Goal: Use online tool/utility: Utilize a website feature to perform a specific function

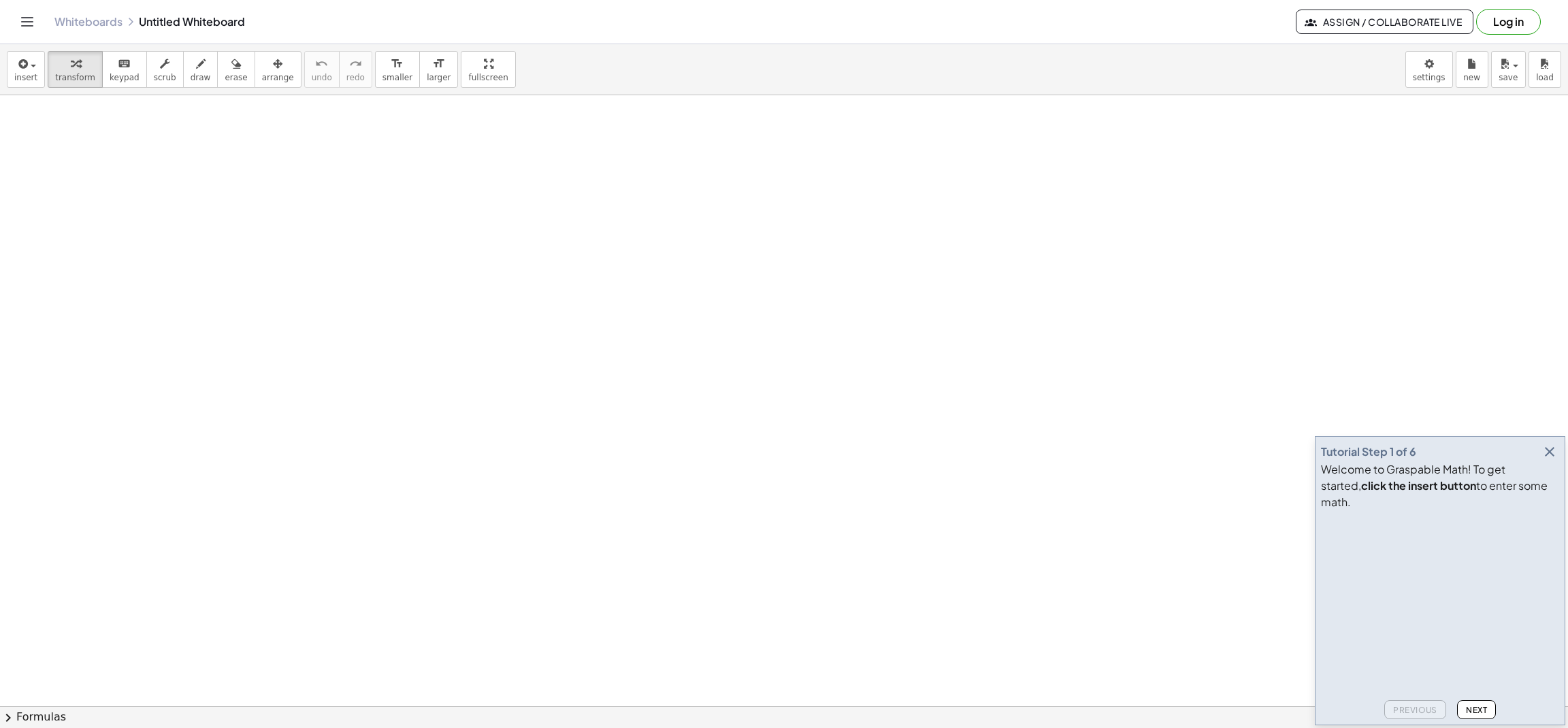
click at [1554, 481] on div "Welcome to Graspable Math! To get started, click the insert button to enter som…" at bounding box center [1440, 485] width 238 height 49
click at [1549, 460] on icon "button" at bounding box center [1549, 451] width 16 height 16
click at [1554, 460] on icon "button" at bounding box center [1549, 451] width 16 height 16
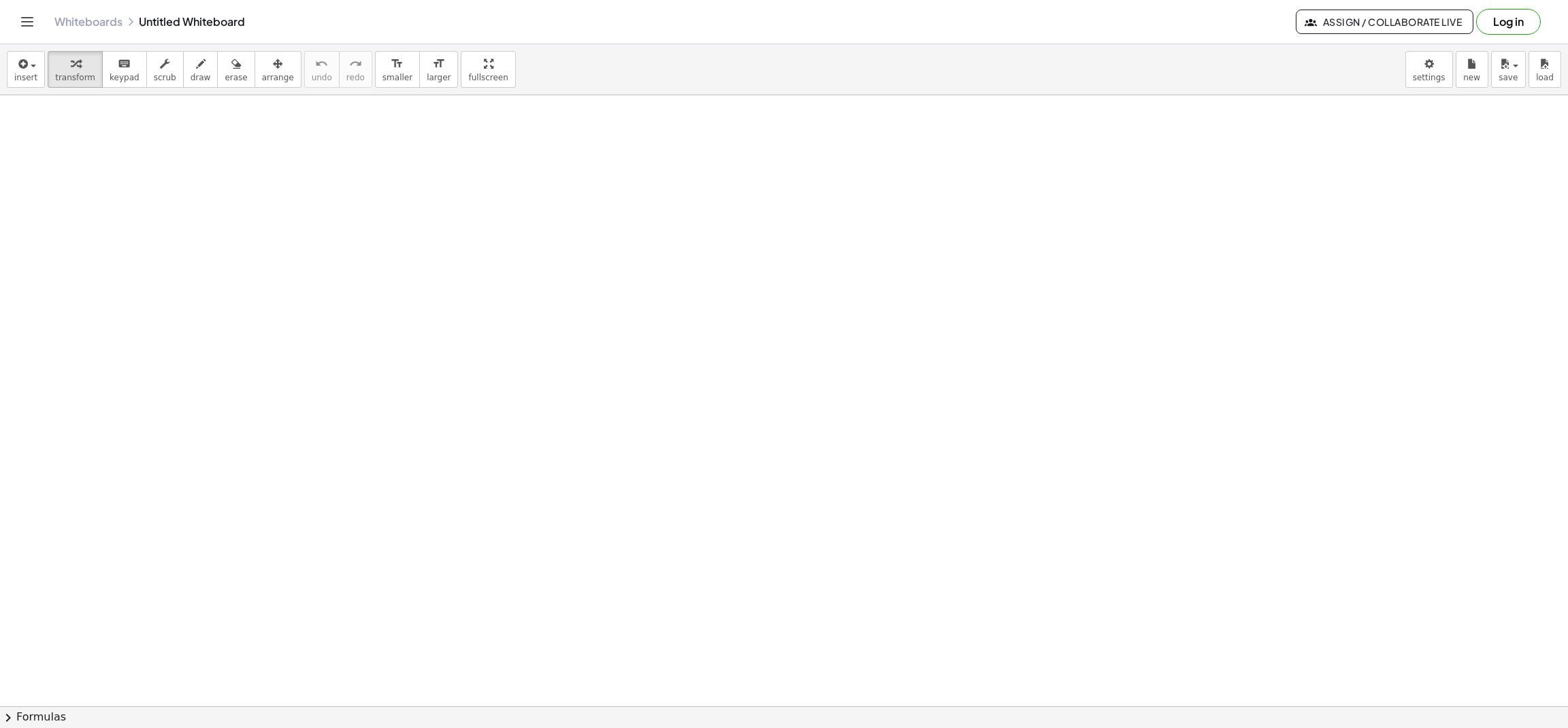
click at [1504, 28] on button "Log in" at bounding box center [1508, 21] width 65 height 26
drag, startPoint x: 762, startPoint y: 434, endPoint x: 223, endPoint y: 181, distance: 595.4
click at [223, 181] on div at bounding box center [224, 180] width 21 height 59
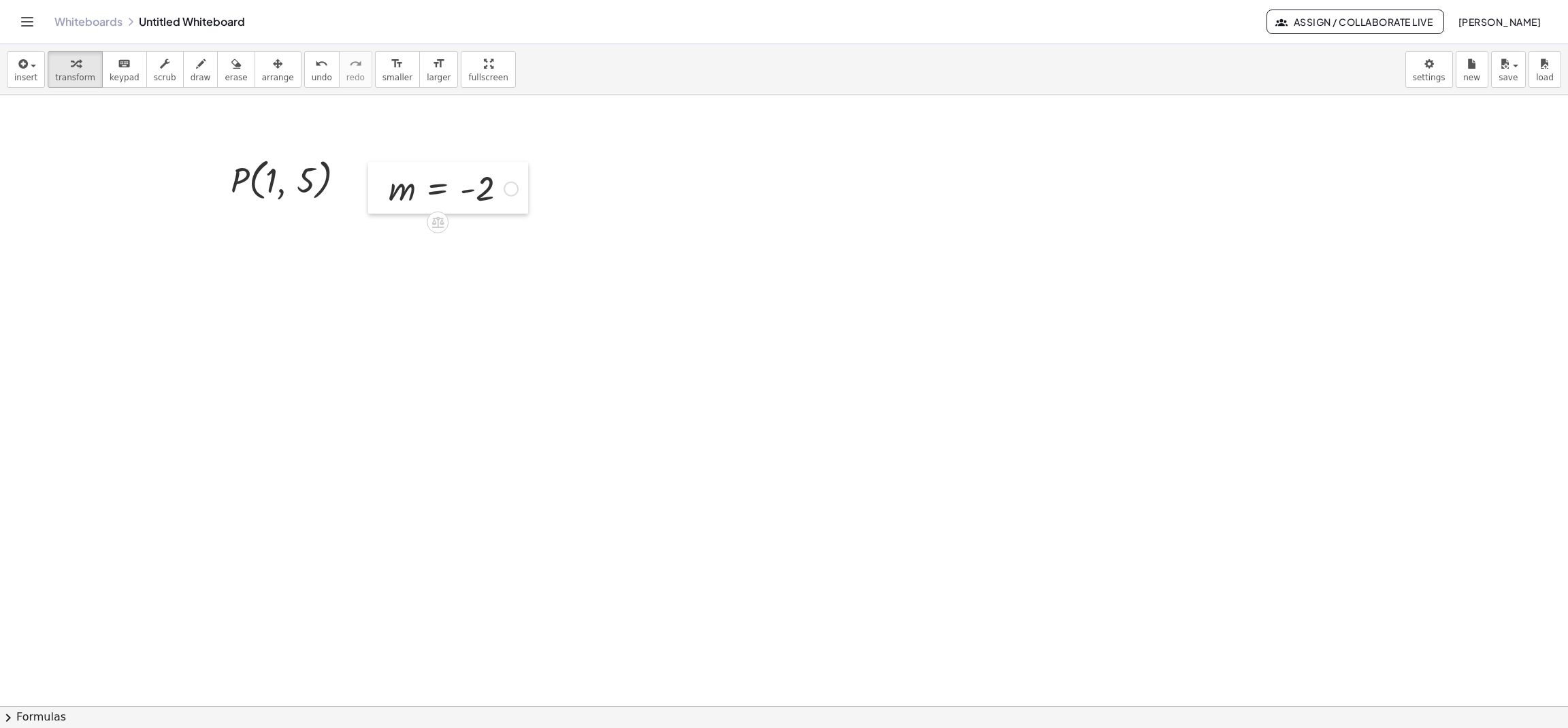
drag, startPoint x: 1004, startPoint y: 505, endPoint x: 377, endPoint y: 193, distance: 700.3
click at [377, 193] on div at bounding box center [379, 187] width 21 height 51
drag, startPoint x: 561, startPoint y: 485, endPoint x: 585, endPoint y: 195, distance: 291.0
click at [585, 195] on div at bounding box center [582, 178] width 21 height 53
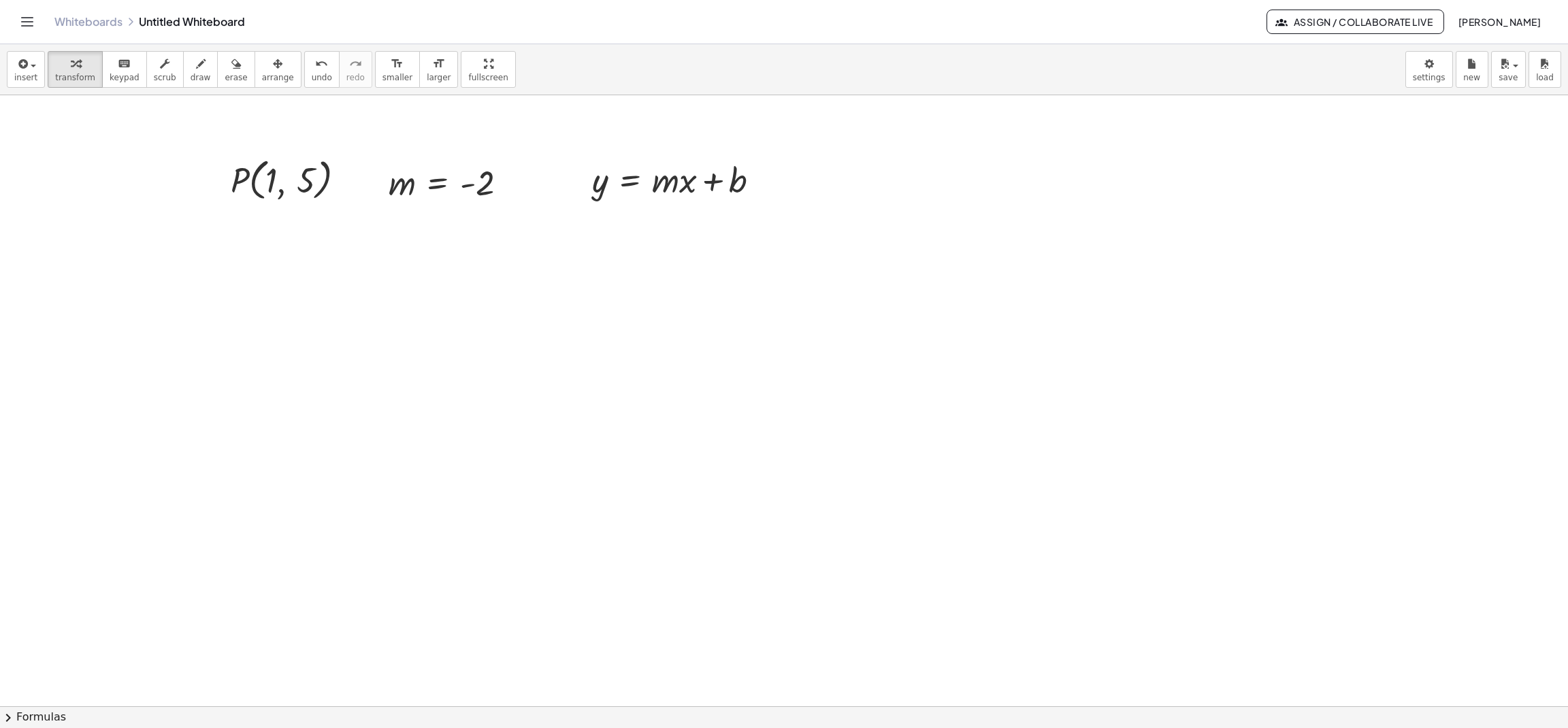
click at [686, 488] on div at bounding box center [697, 512] width 21 height 51
drag, startPoint x: 628, startPoint y: 540, endPoint x: 1251, endPoint y: 194, distance: 712.6
click at [1254, 194] on div at bounding box center [1264, 189] width 21 height 51
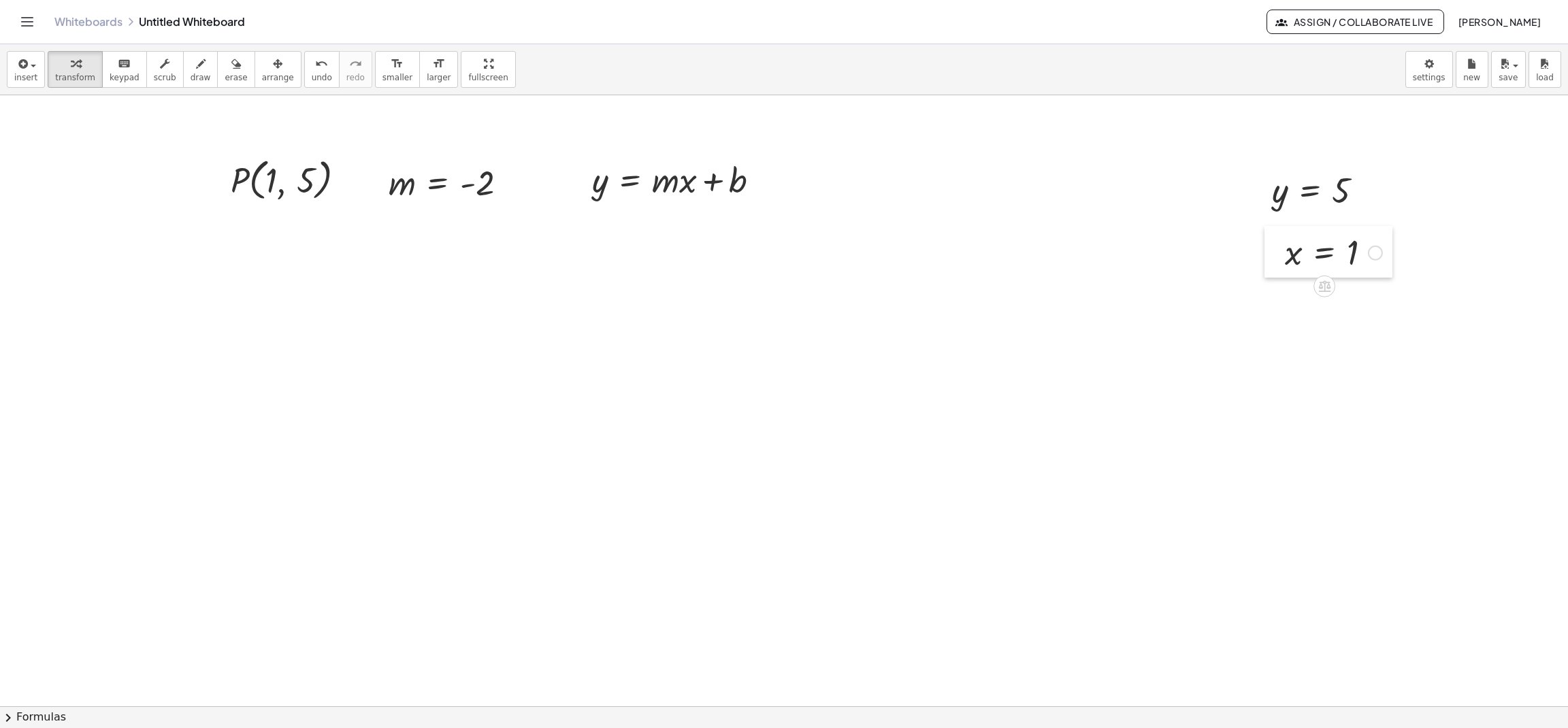
drag, startPoint x: 703, startPoint y: 528, endPoint x: 1281, endPoint y: 266, distance: 634.6
click at [1281, 266] on div at bounding box center [1274, 251] width 21 height 51
drag, startPoint x: 585, startPoint y: 192, endPoint x: 1272, endPoint y: 154, distance: 688.1
click at [1272, 154] on div at bounding box center [1272, 141] width 21 height 53
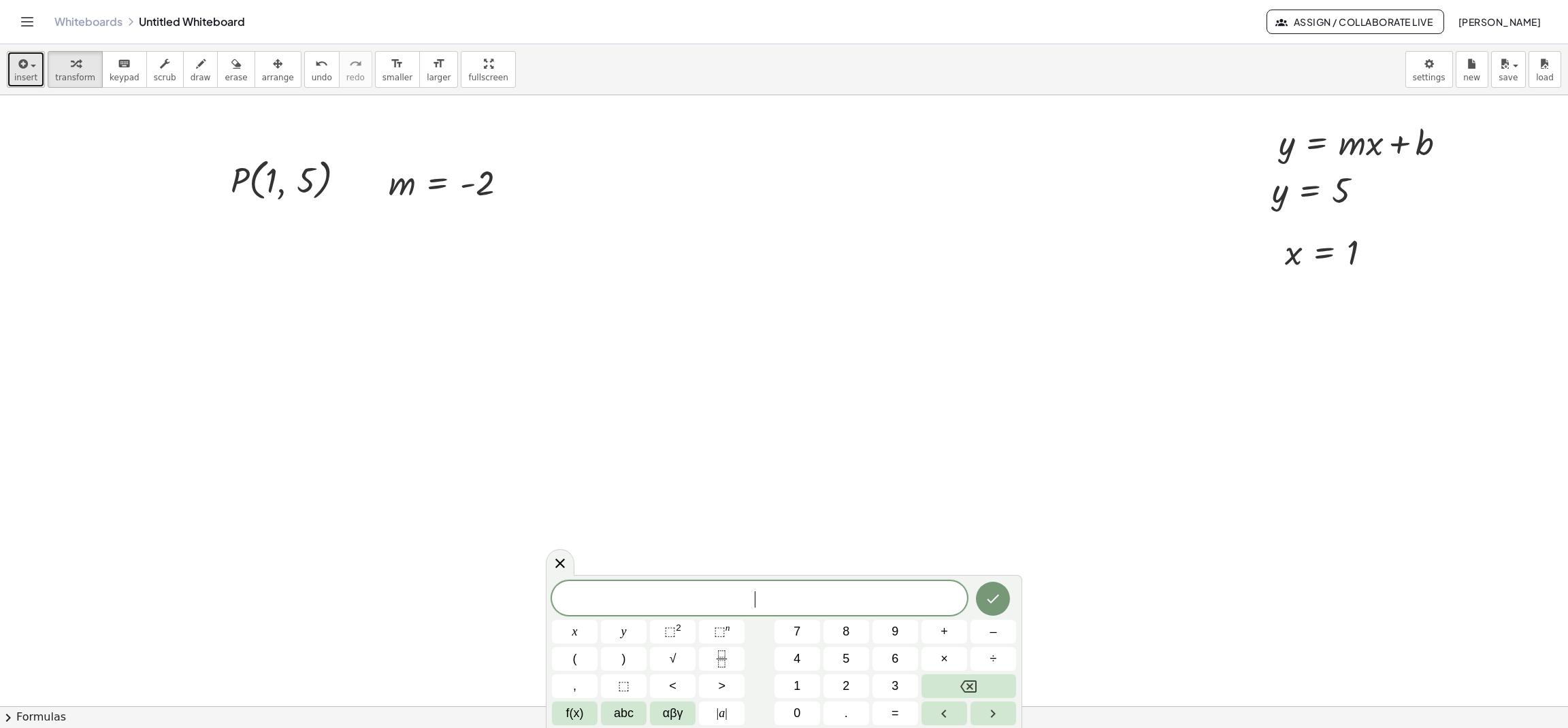
click at [26, 73] on span "insert" at bounding box center [25, 78] width 23 height 9
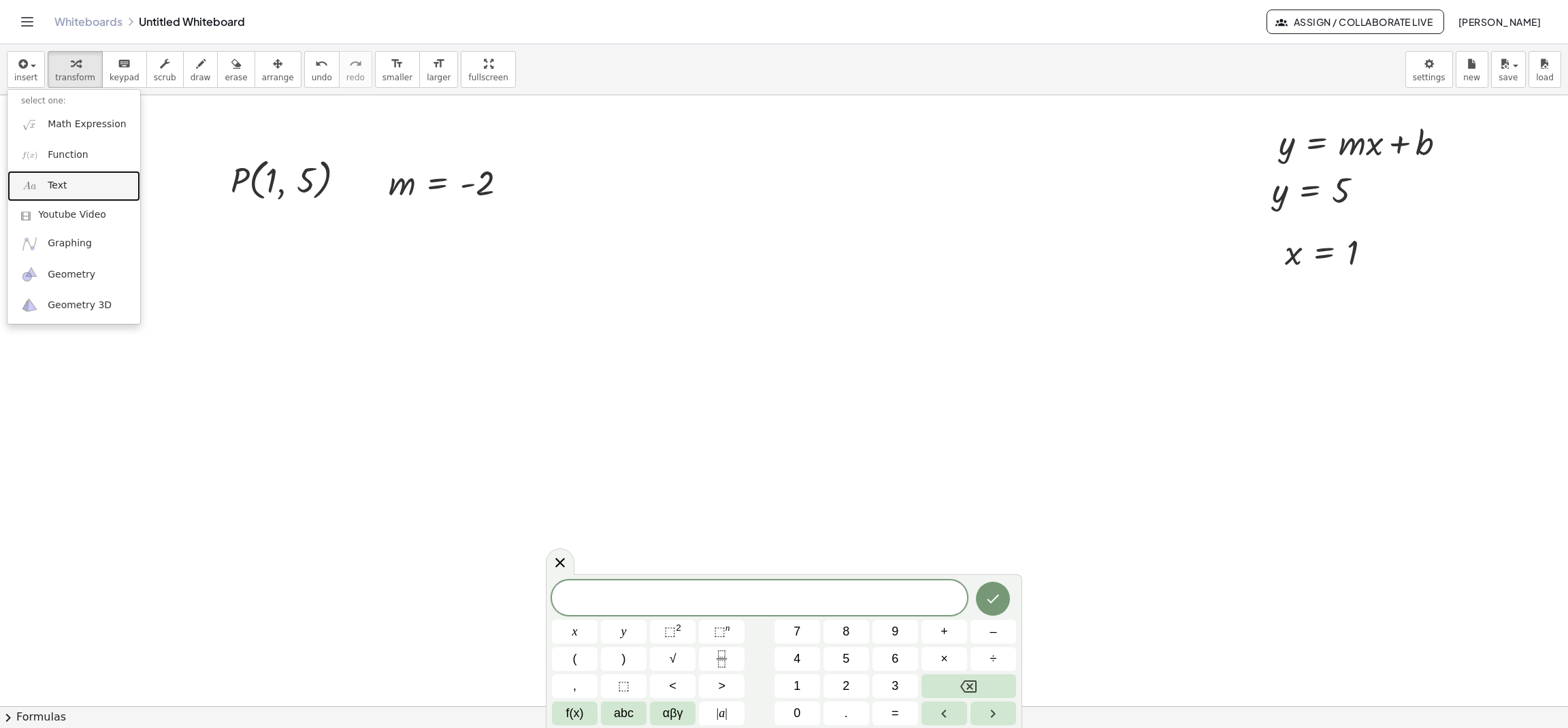
click at [44, 183] on link "Text" at bounding box center [74, 186] width 133 height 31
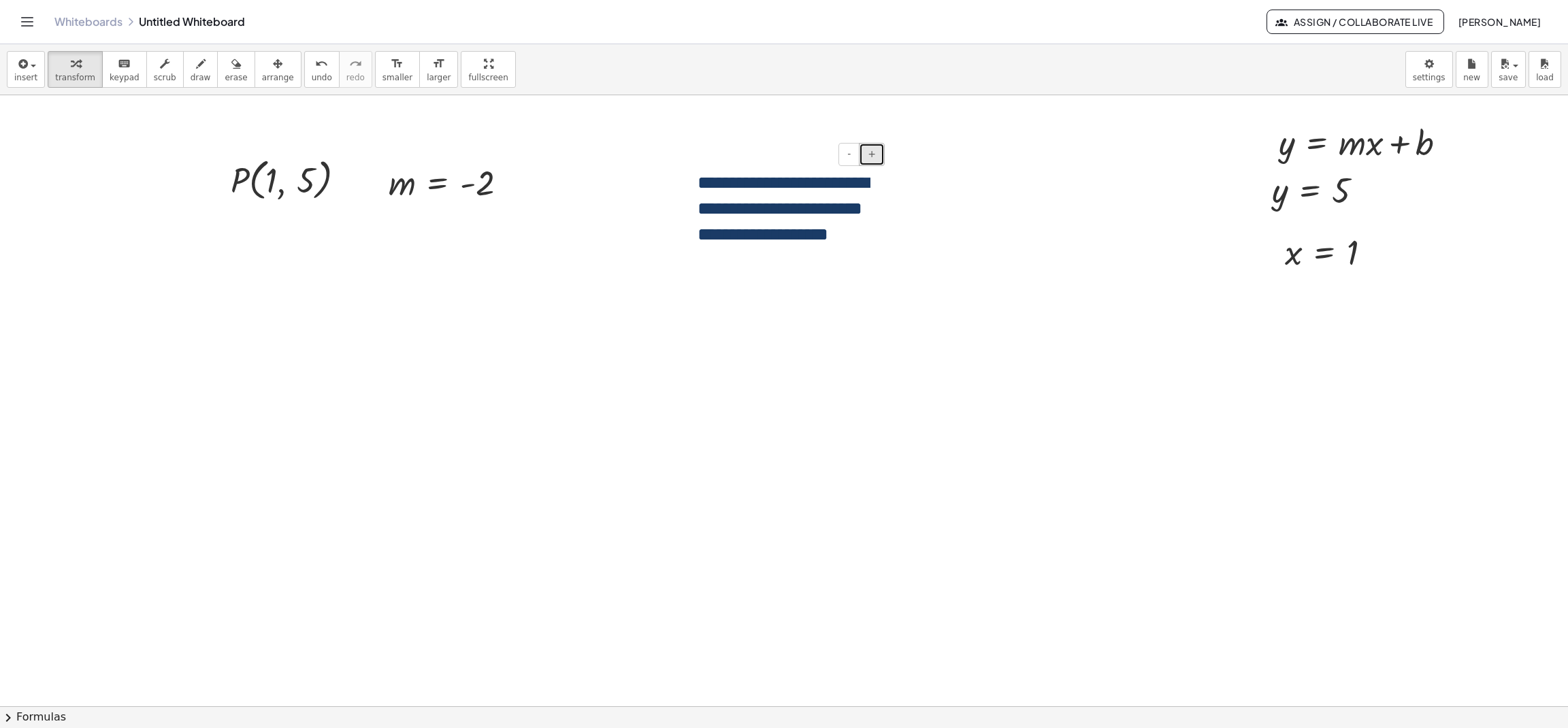
click at [875, 164] on button "+" at bounding box center [872, 154] width 26 height 23
click at [831, 244] on span "**********" at bounding box center [783, 208] width 171 height 70
click at [872, 157] on span "+" at bounding box center [871, 154] width 8 height 11
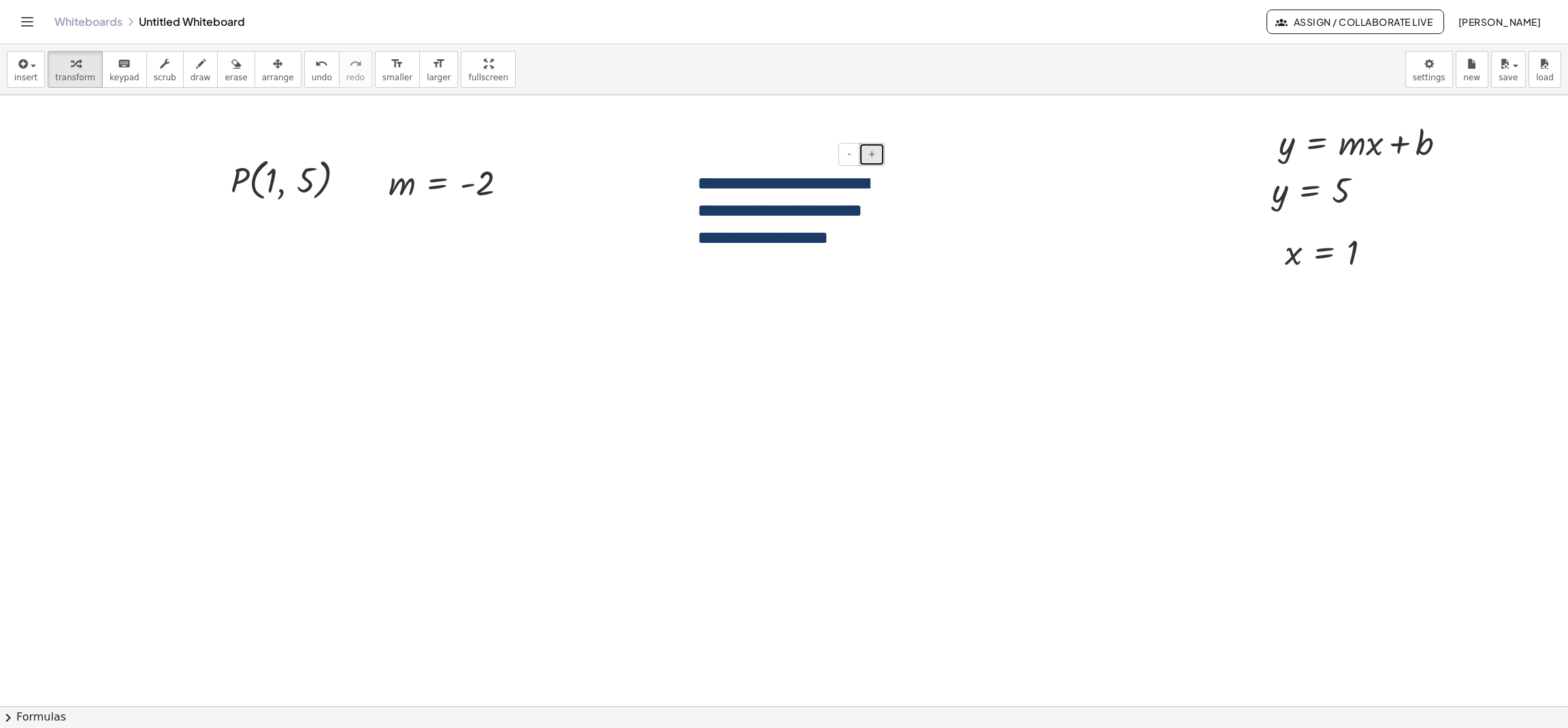
click at [872, 157] on span "+" at bounding box center [871, 154] width 8 height 11
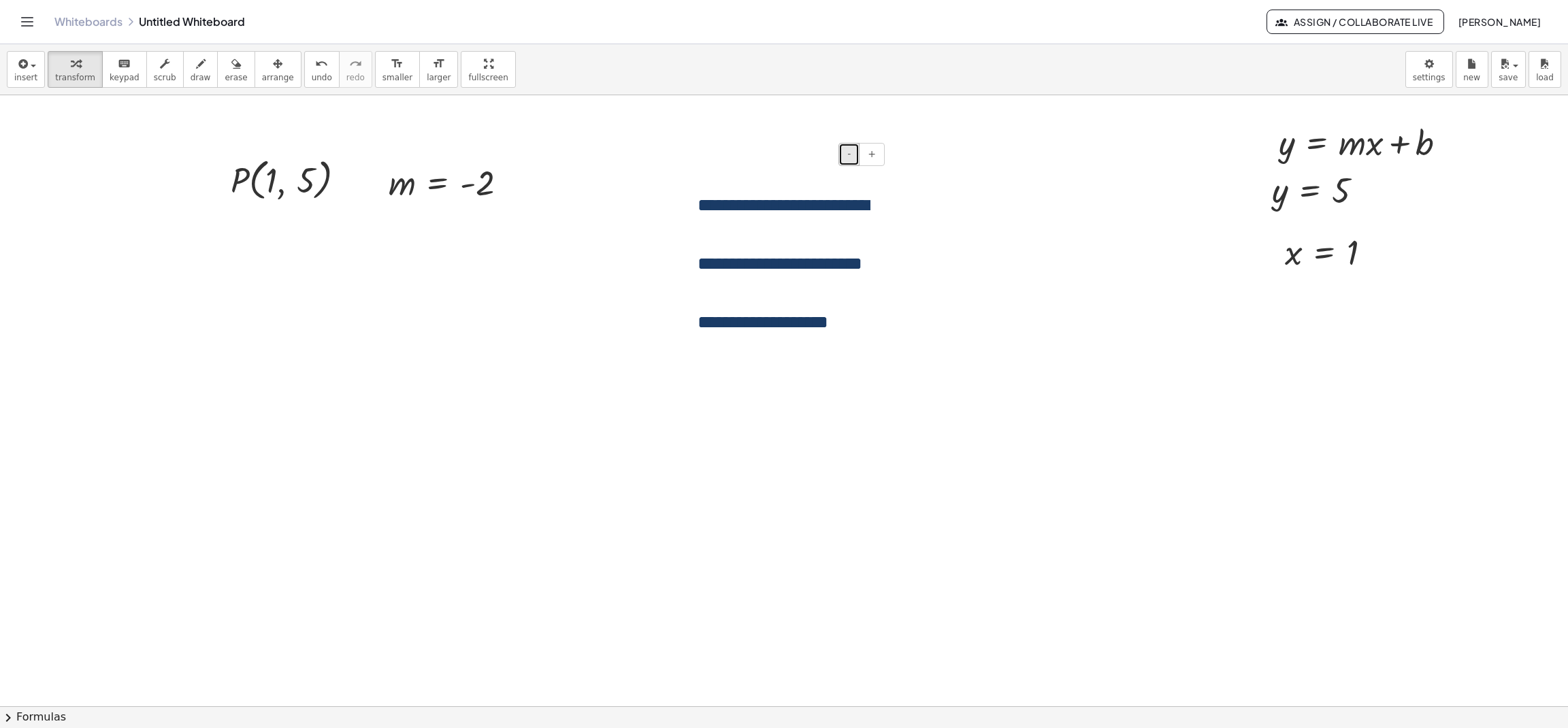
click at [854, 155] on button "-" at bounding box center [849, 154] width 22 height 23
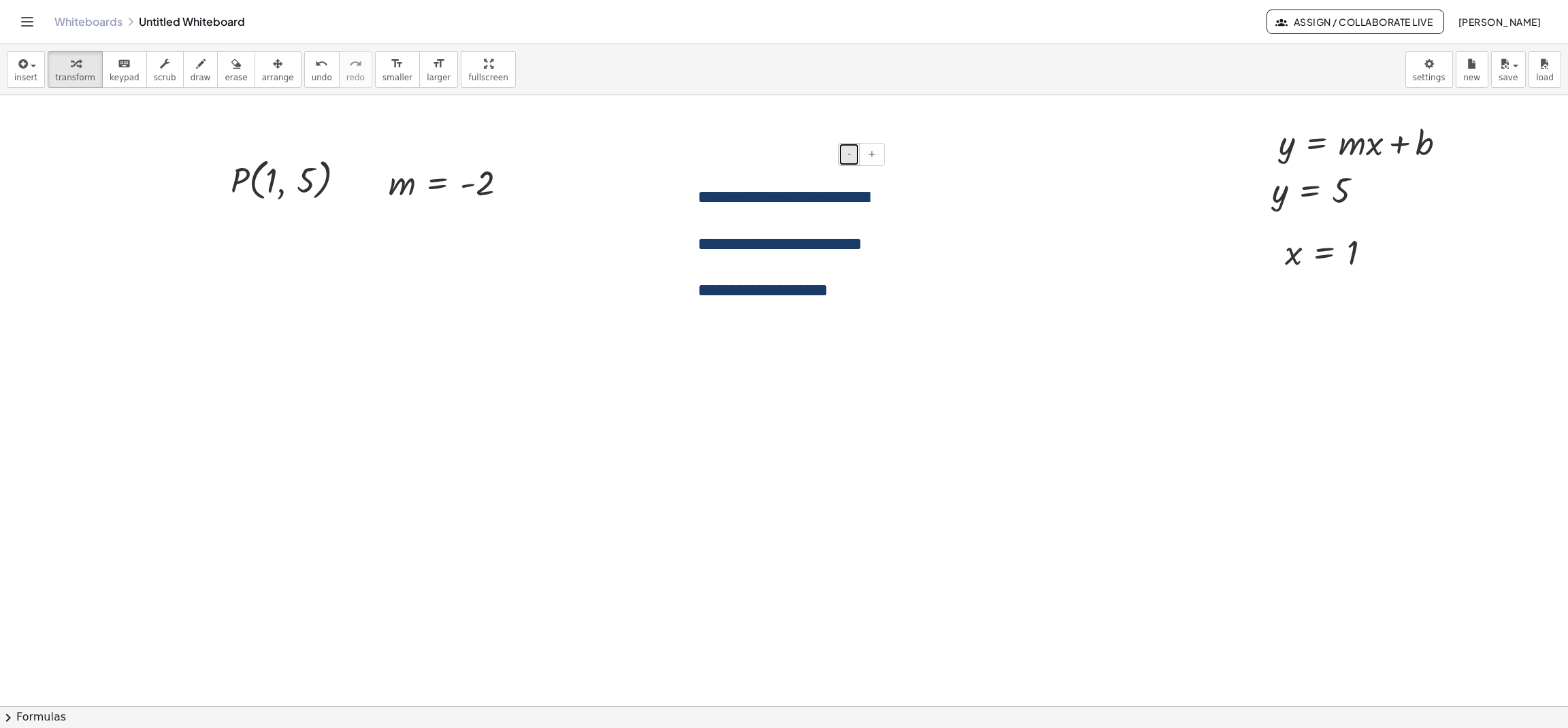
click at [854, 155] on button "-" at bounding box center [849, 154] width 22 height 23
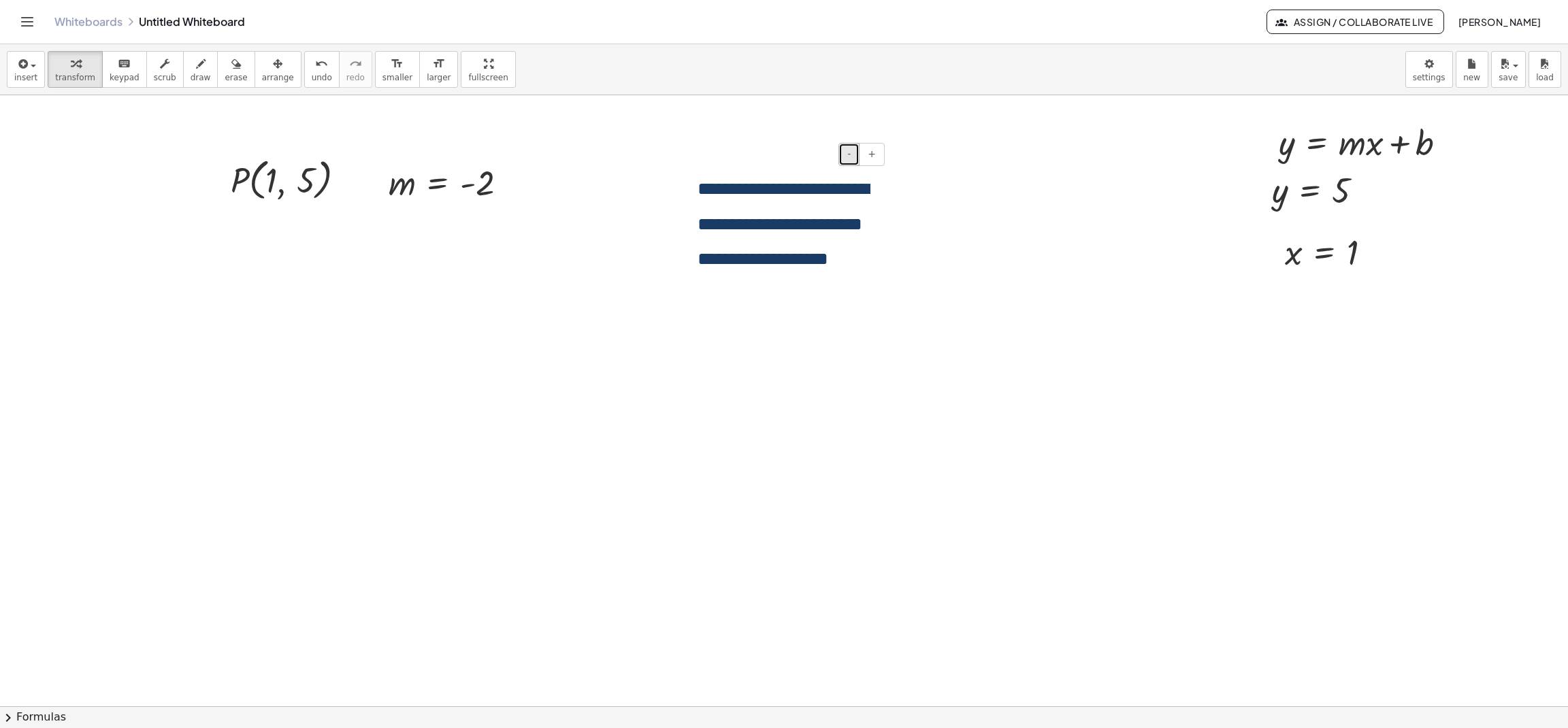
click at [854, 155] on button "-" at bounding box center [849, 154] width 22 height 23
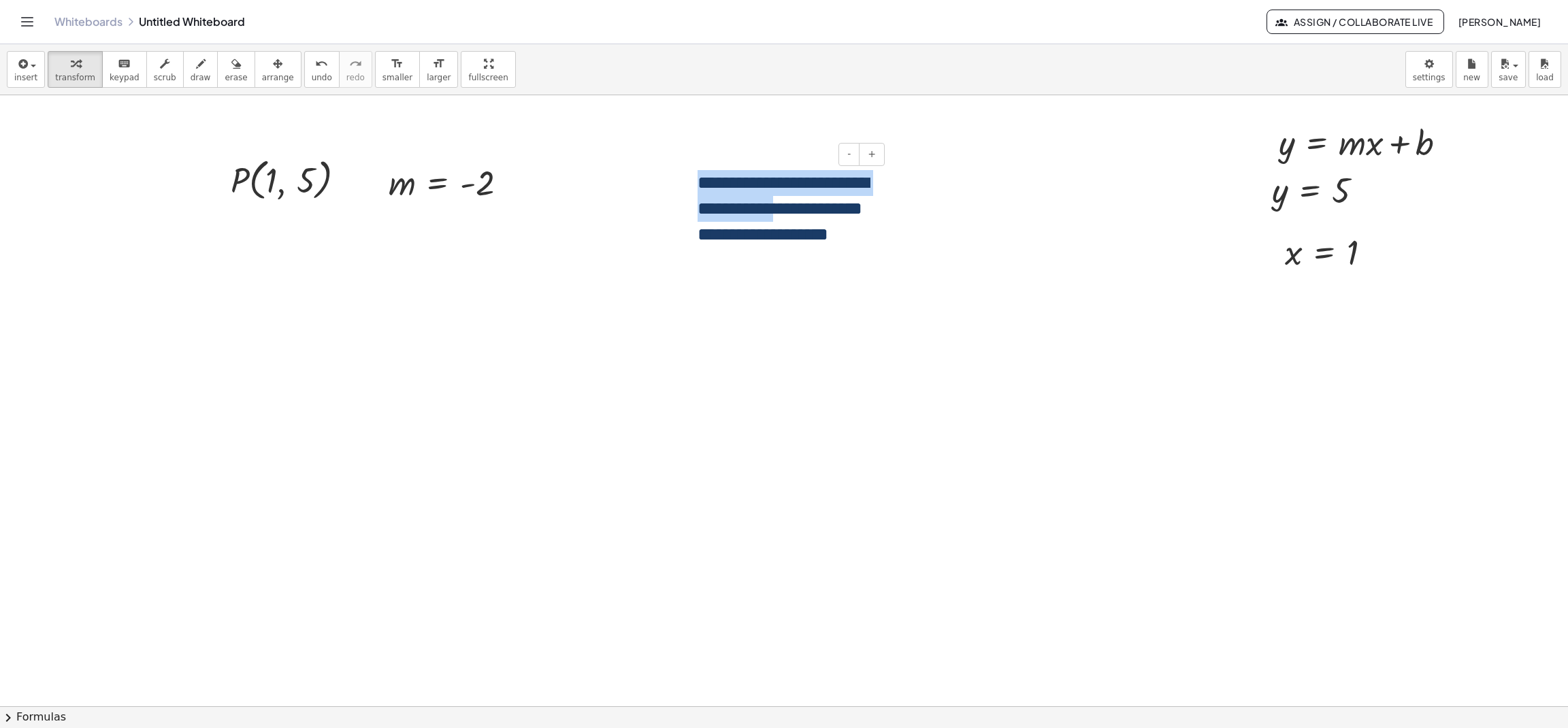
drag, startPoint x: 698, startPoint y: 183, endPoint x: 808, endPoint y: 214, distance: 114.3
click at [808, 214] on div "**********" at bounding box center [785, 221] width 204 height 131
click at [29, 71] on div "button" at bounding box center [25, 63] width 23 height 16
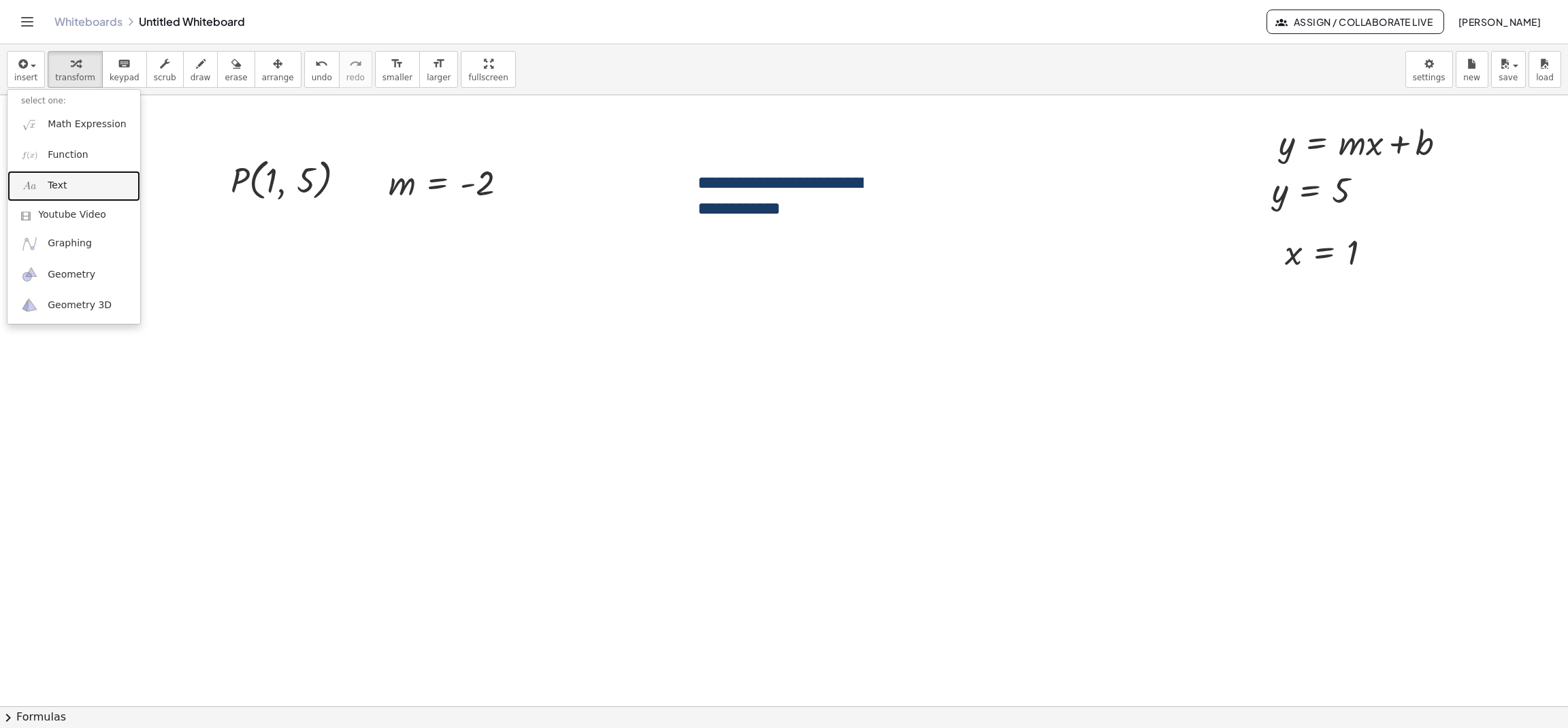
click at [71, 175] on link "Text" at bounding box center [74, 186] width 133 height 31
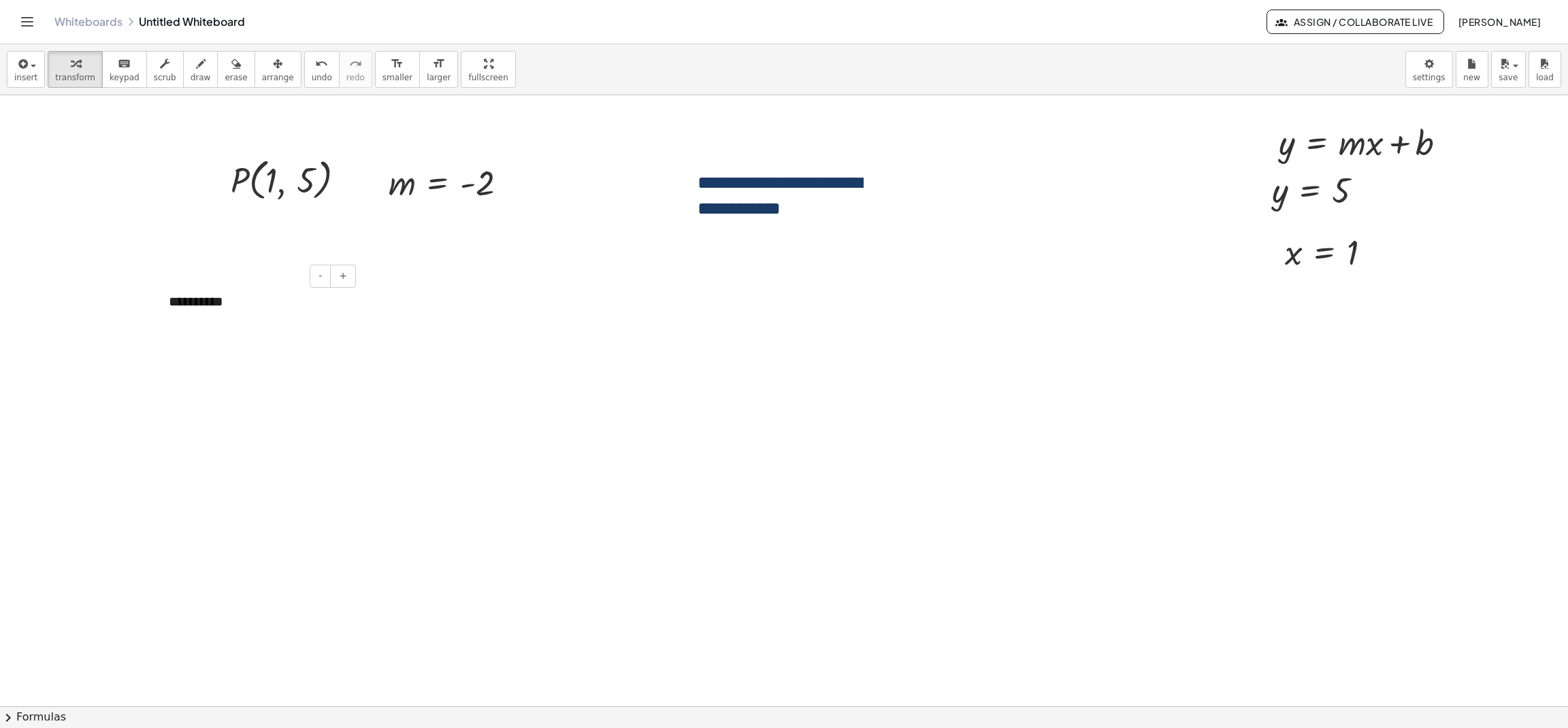
click at [344, 322] on div "**********" at bounding box center [257, 302] width 204 height 47
click at [346, 281] on span "+" at bounding box center [342, 276] width 8 height 11
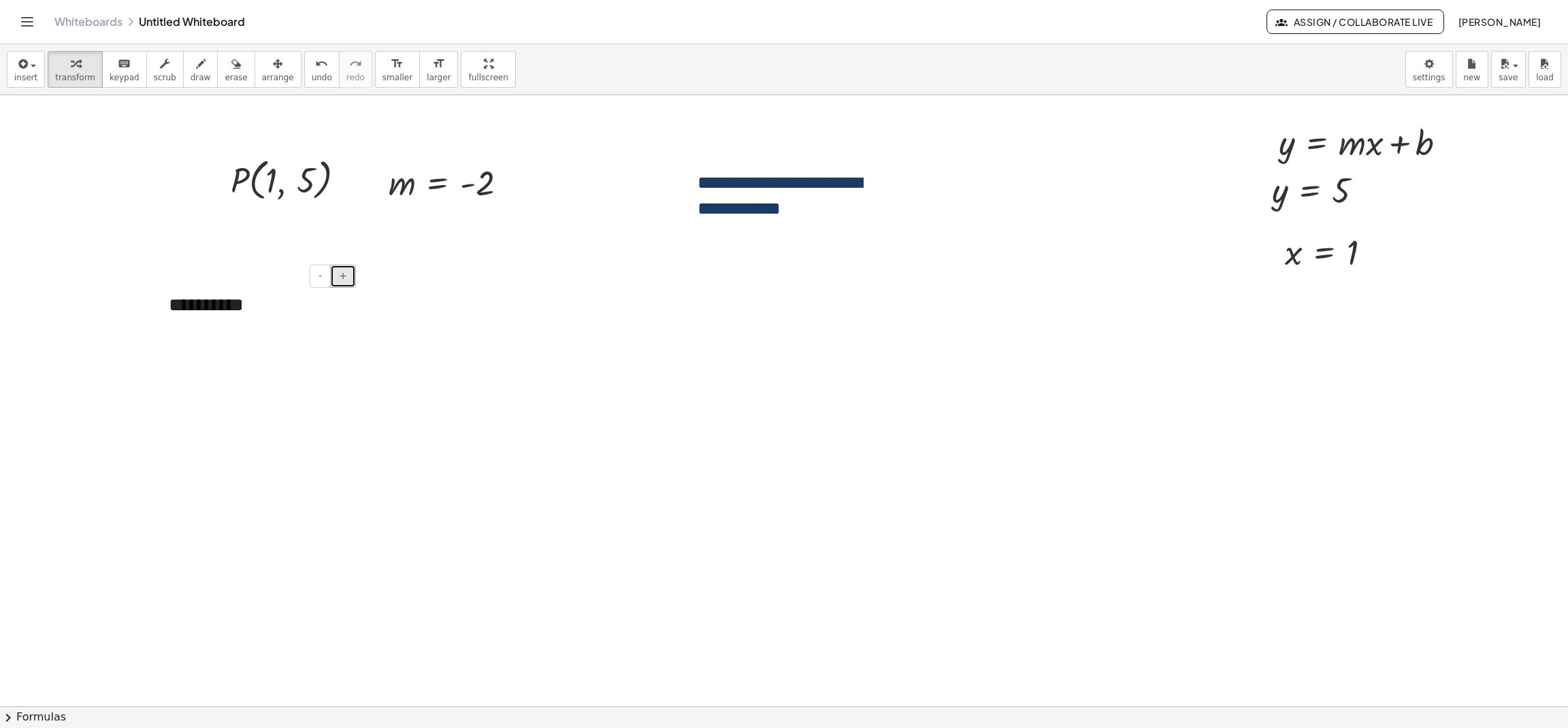
click at [346, 281] on span "+" at bounding box center [342, 276] width 8 height 11
click at [346, 317] on div "**********" at bounding box center [257, 309] width 204 height 62
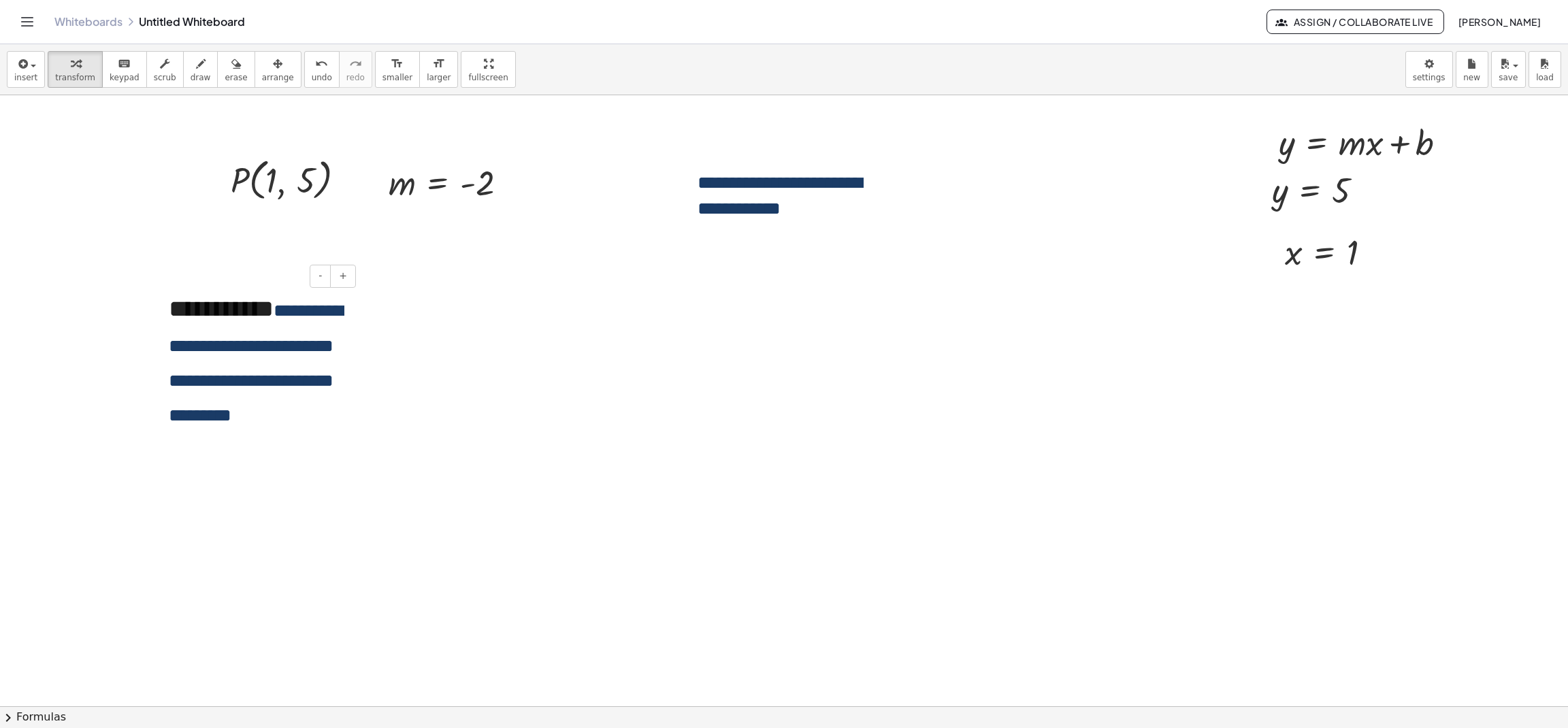
click at [349, 334] on div "**********" at bounding box center [257, 362] width 204 height 167
click at [346, 277] on span "+" at bounding box center [342, 276] width 8 height 11
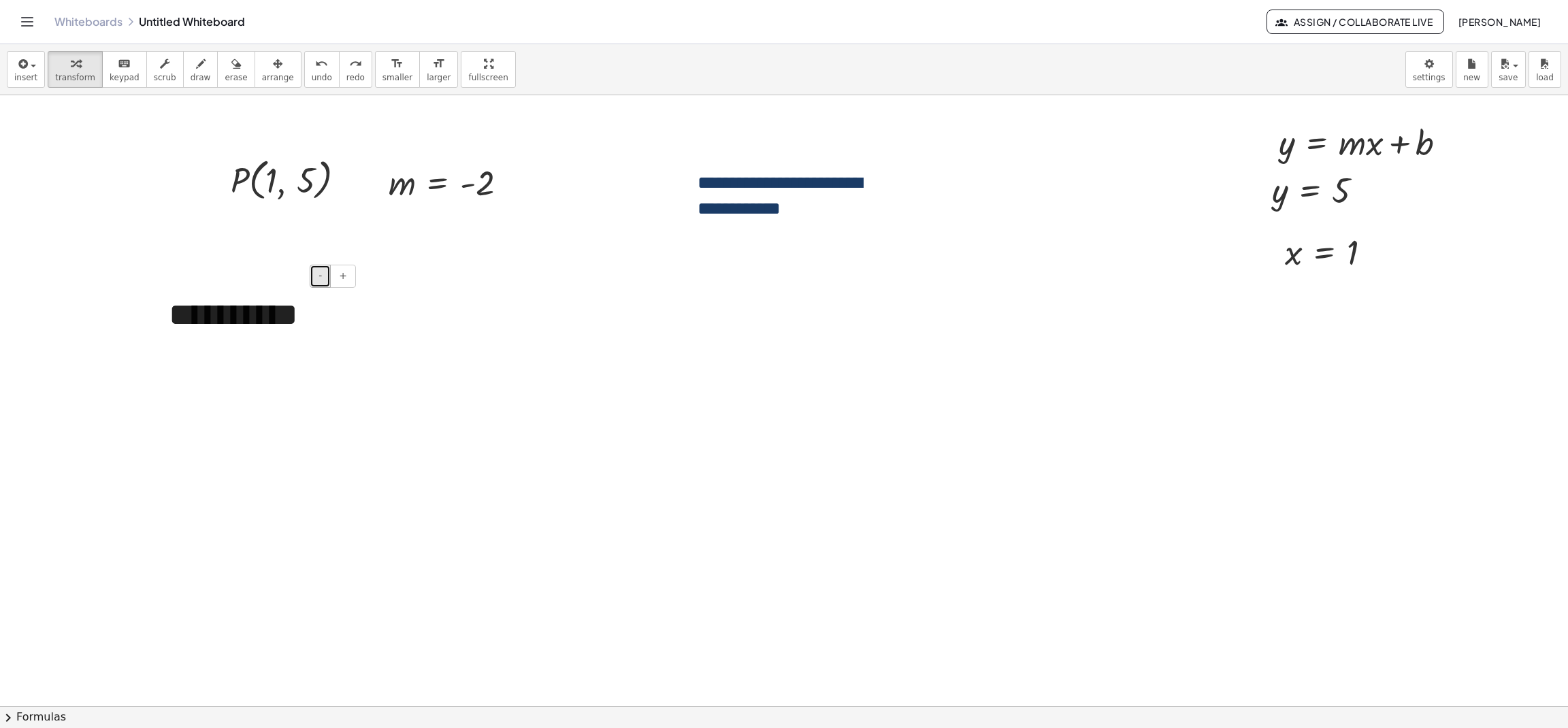
click at [316, 275] on button "-" at bounding box center [320, 276] width 22 height 23
click at [309, 316] on div "**********" at bounding box center [257, 309] width 204 height 62
click at [314, 280] on button "-" at bounding box center [320, 276] width 22 height 23
click at [315, 314] on div "**********" at bounding box center [257, 306] width 204 height 54
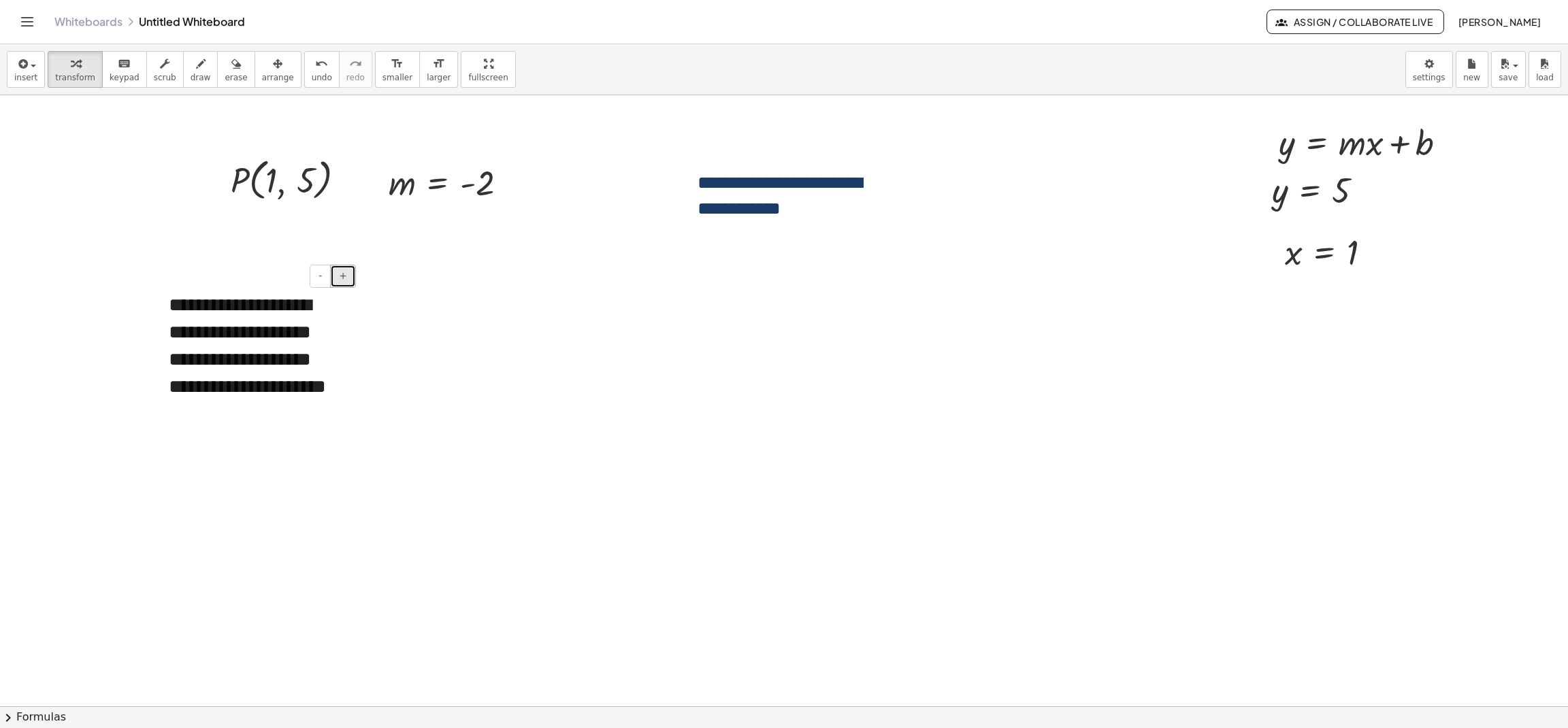
click at [341, 275] on span "+" at bounding box center [342, 276] width 8 height 11
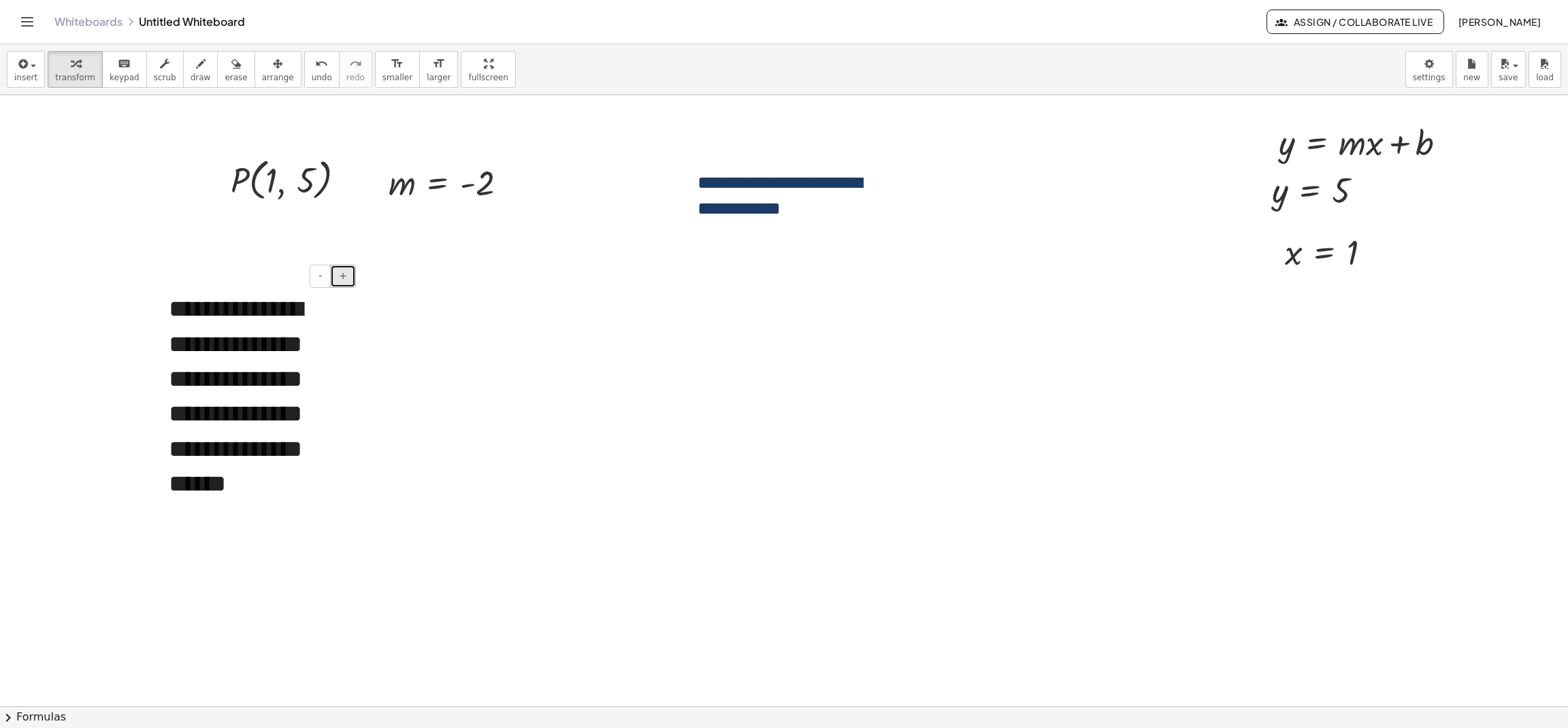
click at [341, 275] on span "+" at bounding box center [342, 276] width 8 height 11
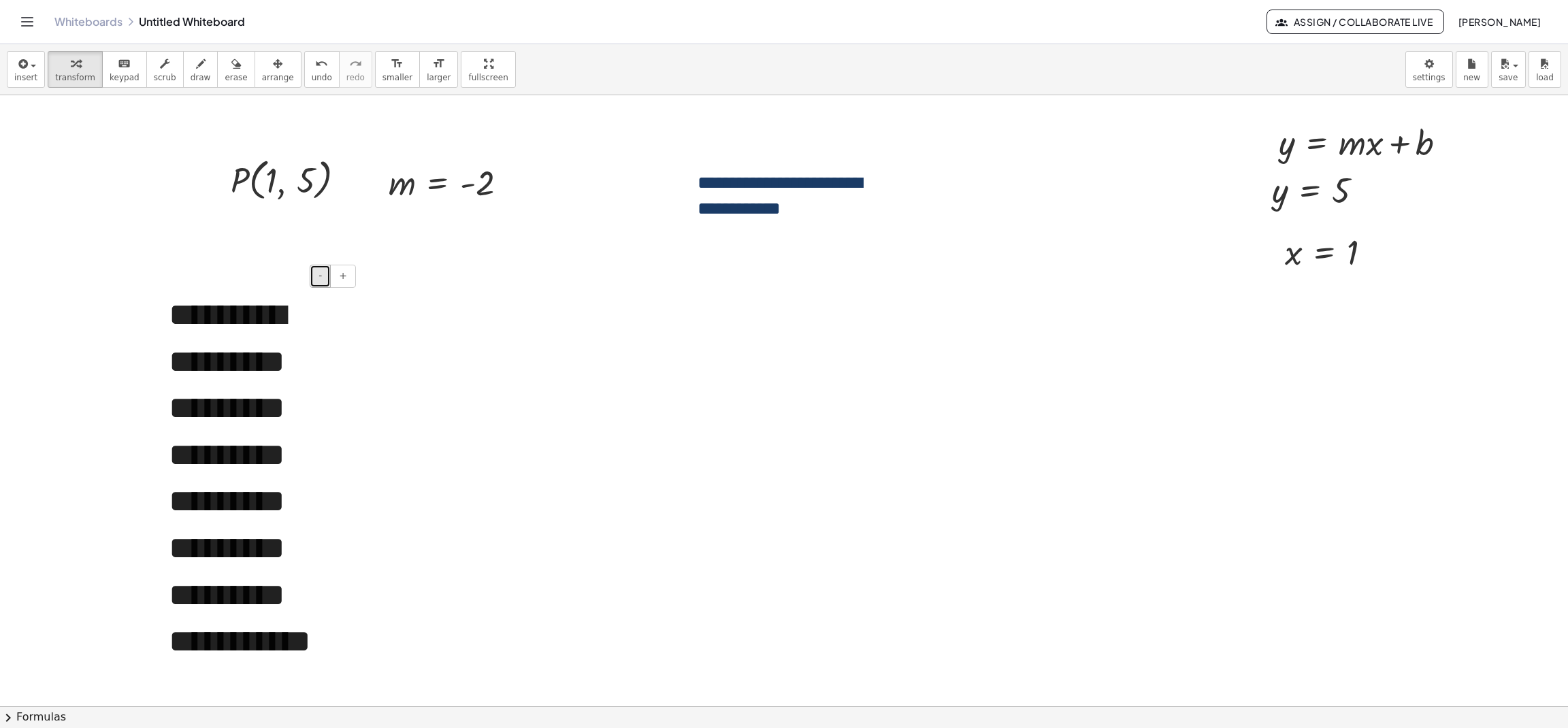
click at [324, 277] on button "-" at bounding box center [320, 276] width 22 height 23
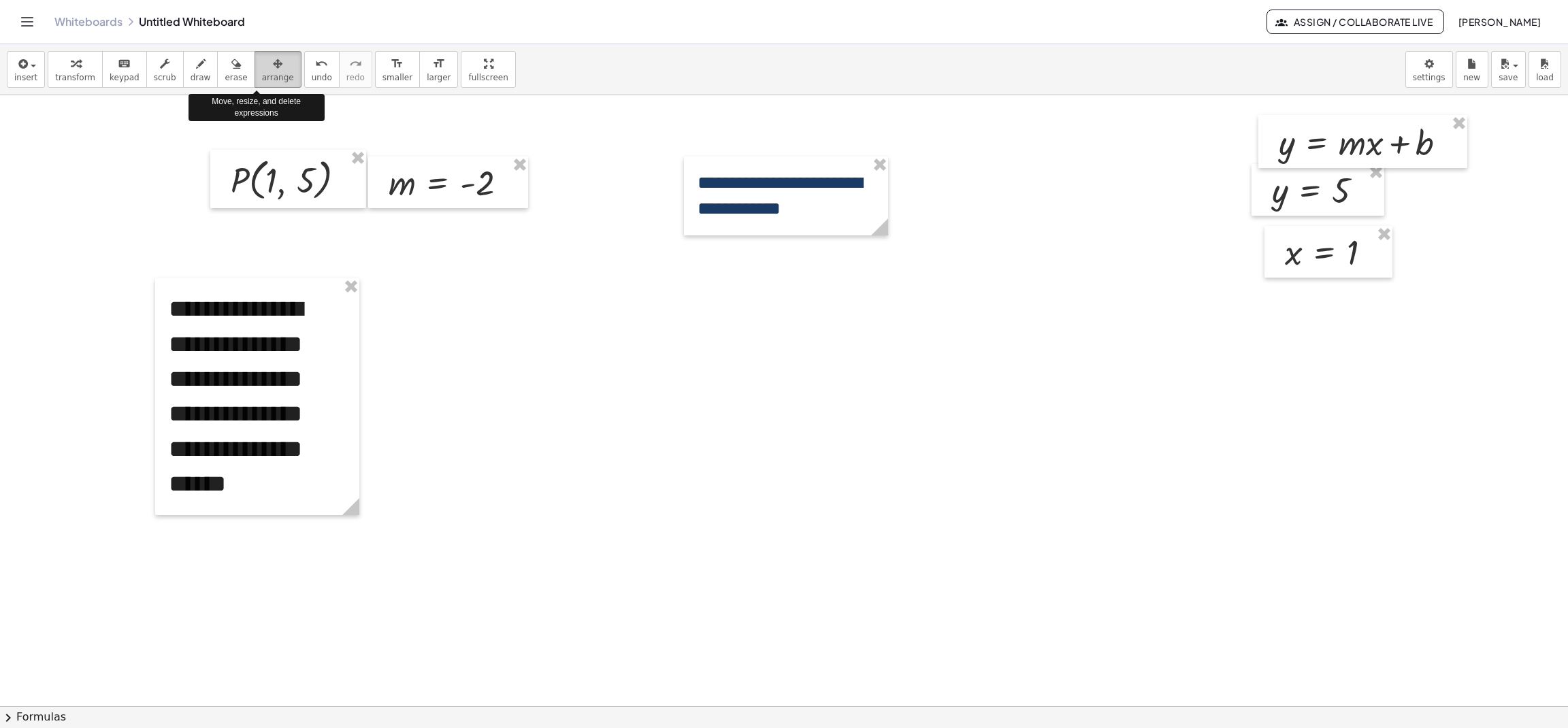
click at [262, 78] on span "arrange" at bounding box center [278, 78] width 32 height 9
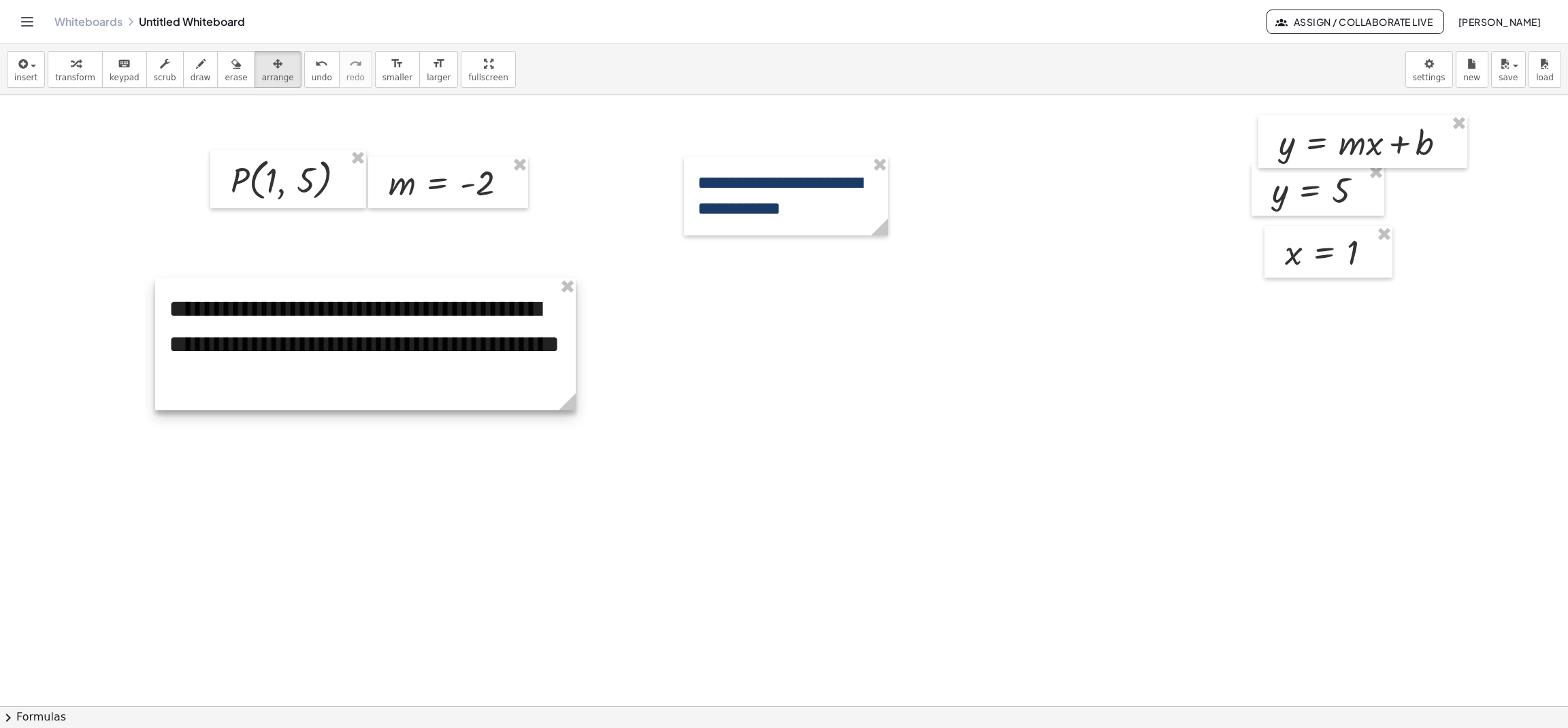
drag, startPoint x: 354, startPoint y: 508, endPoint x: 571, endPoint y: 297, distance: 302.7
click at [571, 297] on div "**********" at bounding box center [366, 344] width 421 height 132
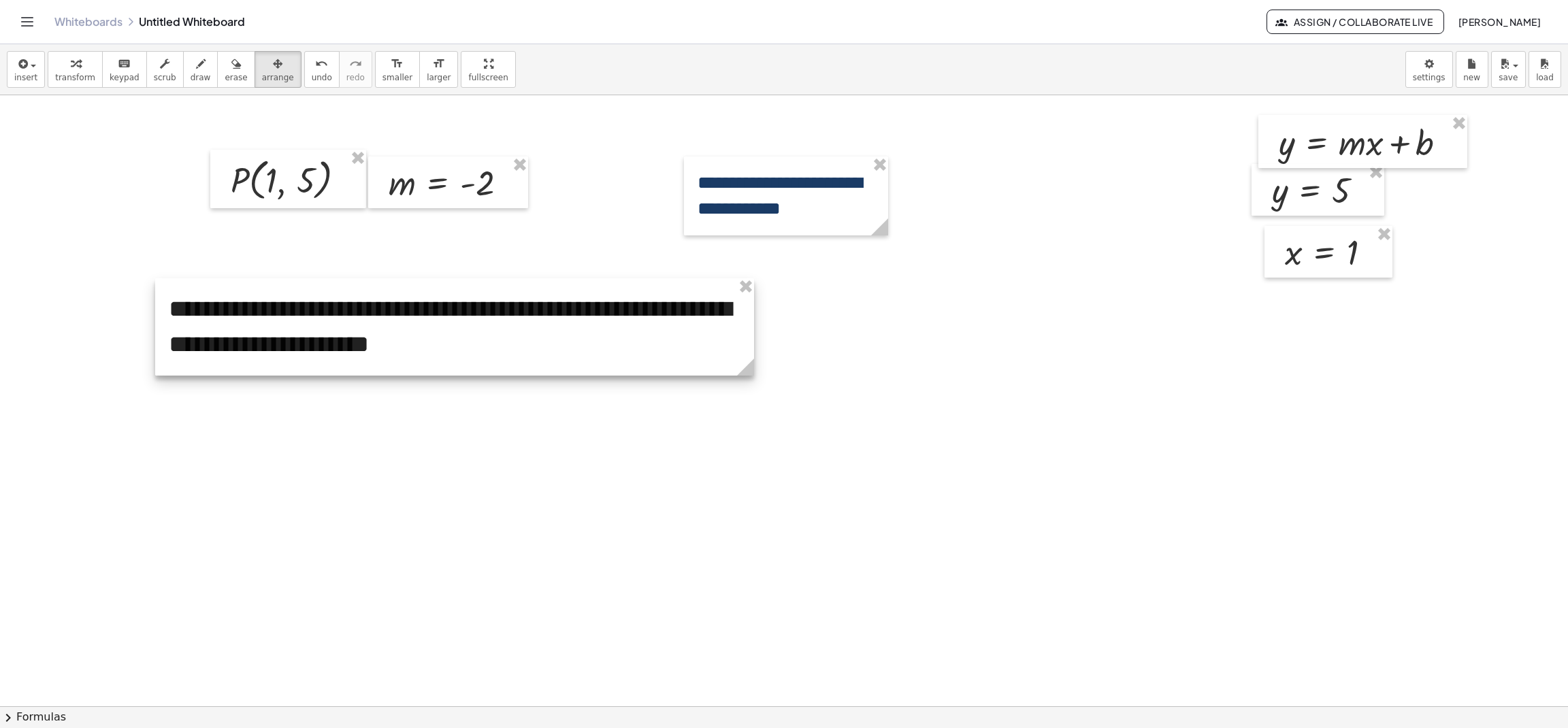
drag, startPoint x: 569, startPoint y: 407, endPoint x: 748, endPoint y: 383, distance: 180.6
click at [76, 76] on span "transform" at bounding box center [75, 78] width 40 height 9
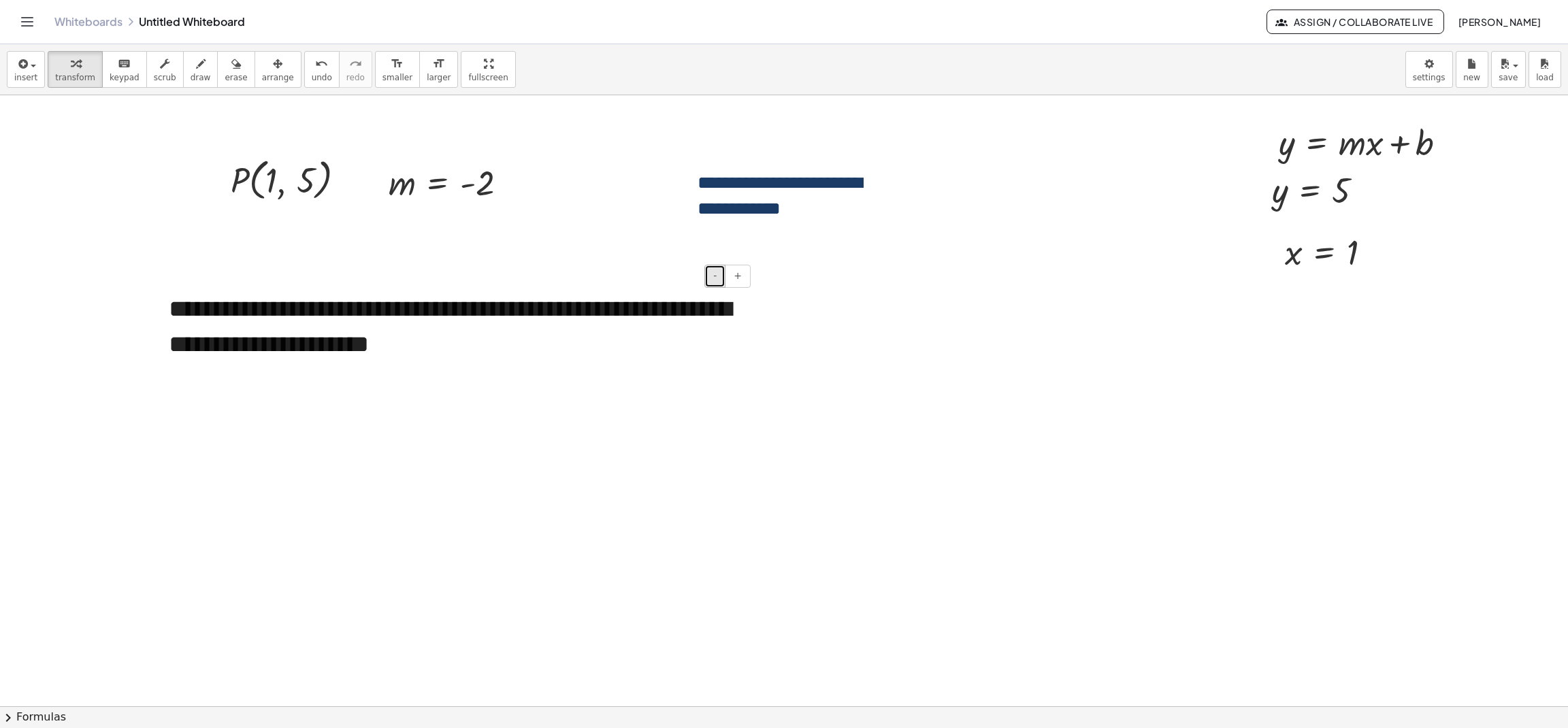
click at [713, 285] on button "-" at bounding box center [714, 276] width 22 height 23
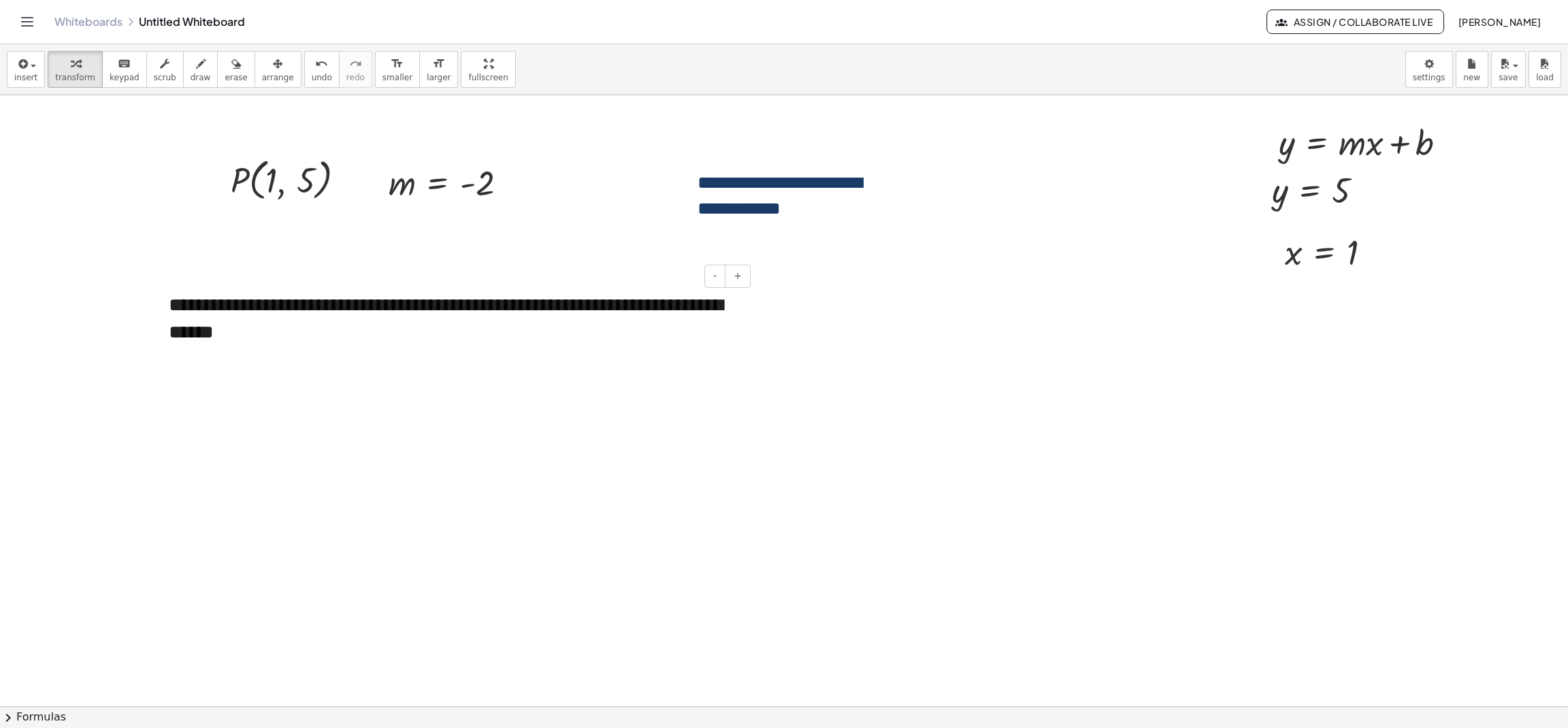
click at [601, 353] on div "**********" at bounding box center [454, 319] width 598 height 81
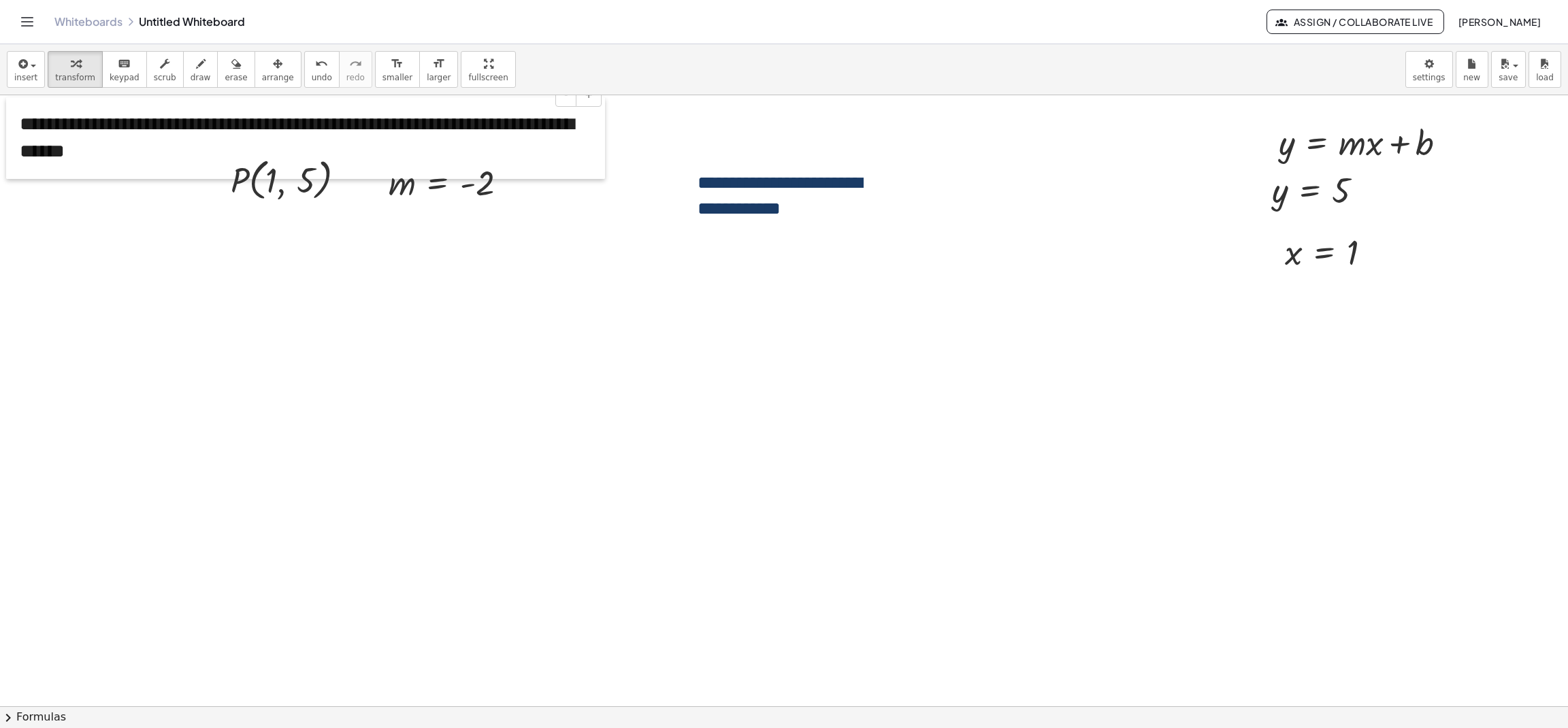
drag, startPoint x: 154, startPoint y: 354, endPoint x: 7, endPoint y: 174, distance: 232.4
click at [7, 174] on div at bounding box center [13, 137] width 14 height 81
drag, startPoint x: 222, startPoint y: 204, endPoint x: 1261, endPoint y: 343, distance: 1048.3
click at [1261, 343] on div at bounding box center [1261, 320] width 21 height 59
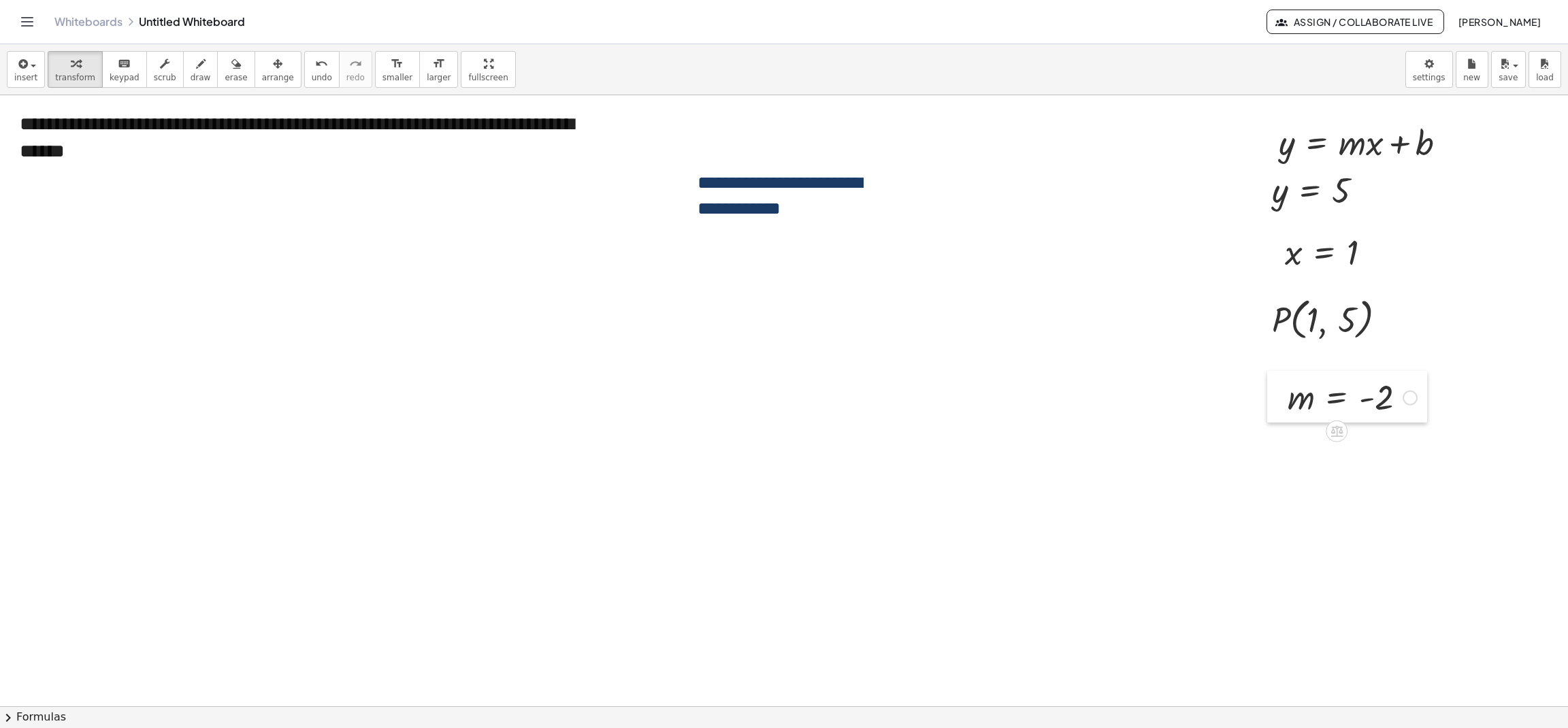
drag, startPoint x: 379, startPoint y: 184, endPoint x: 1280, endPoint y: 390, distance: 924.2
click at [1280, 390] on div at bounding box center [1277, 396] width 21 height 51
click at [267, 71] on div "button" at bounding box center [278, 63] width 32 height 16
click at [82, 78] on span "transform" at bounding box center [75, 78] width 40 height 9
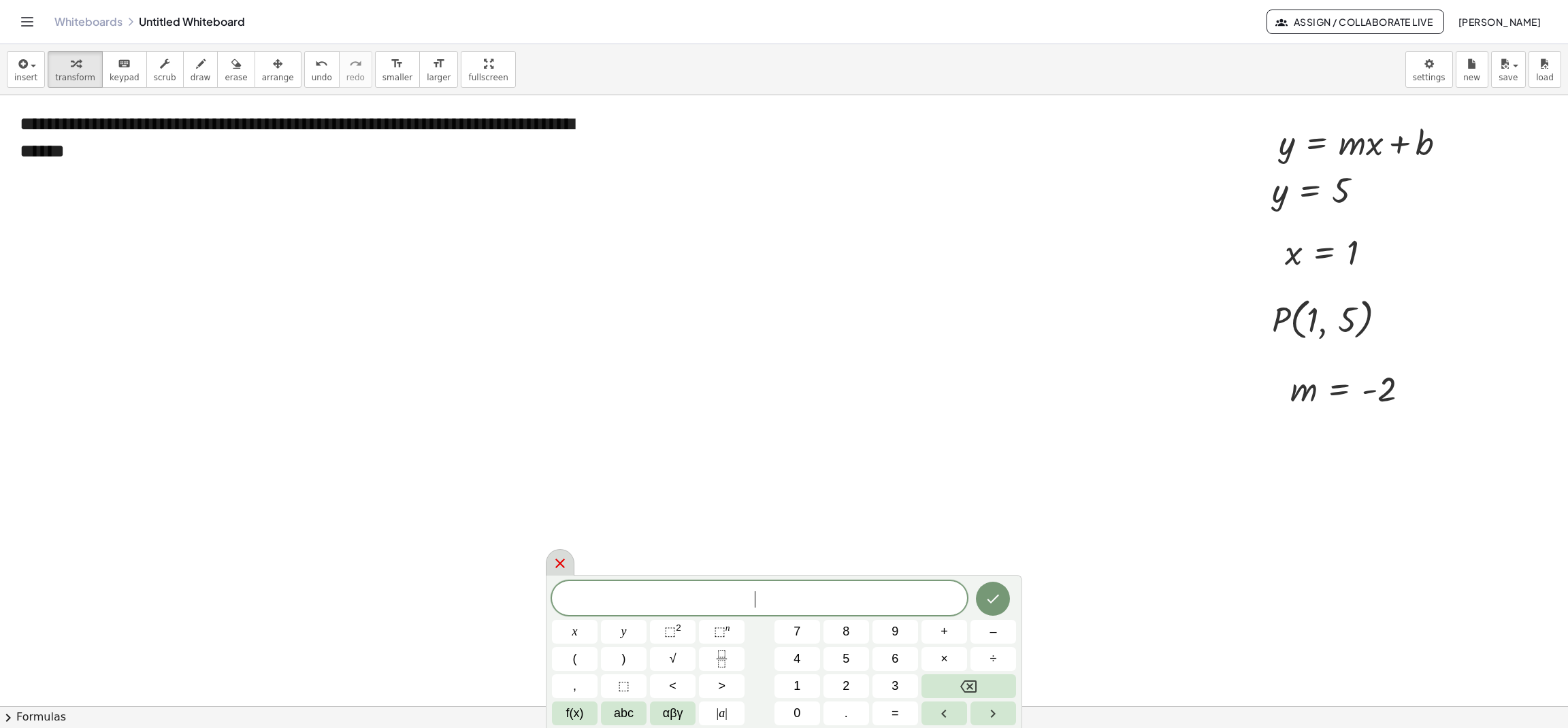
click at [561, 563] on icon at bounding box center [559, 563] width 16 height 16
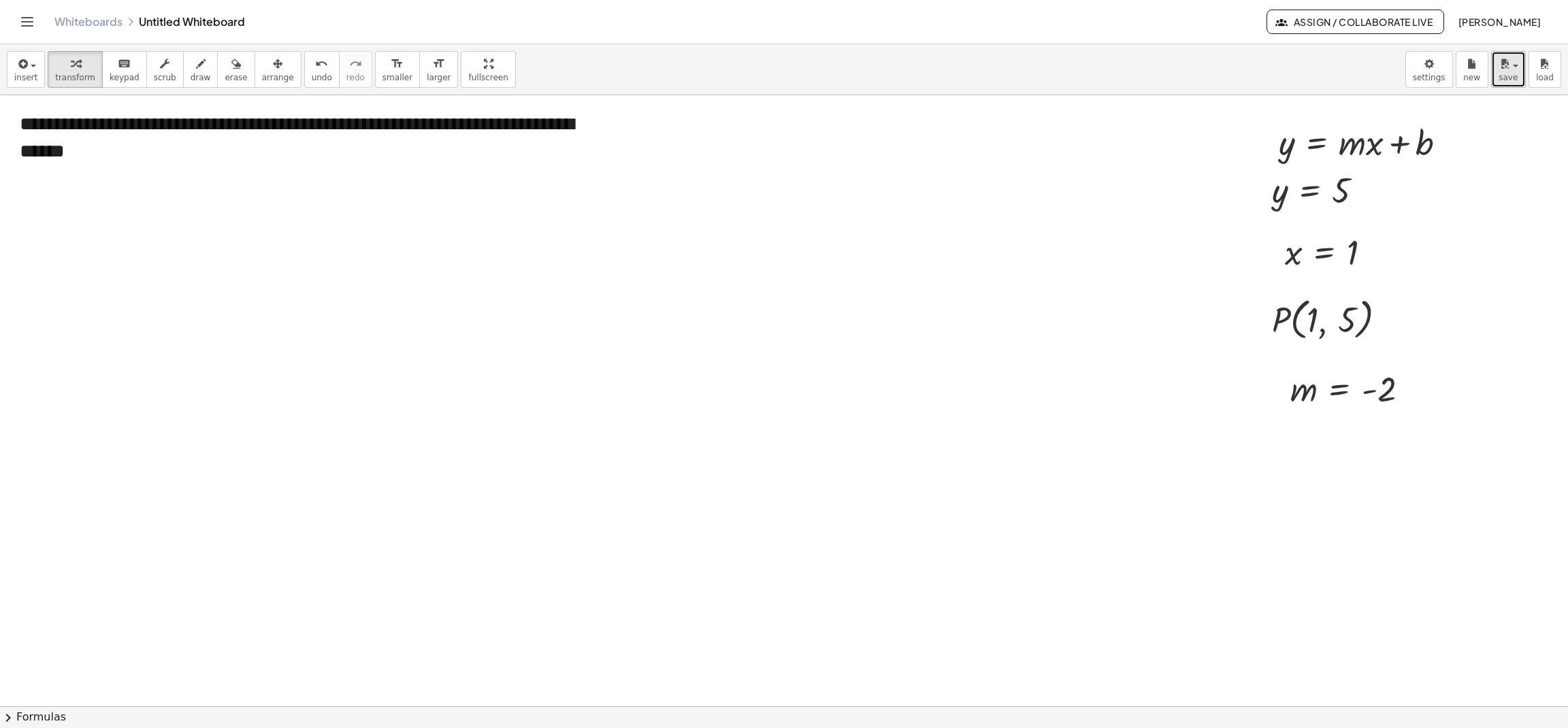
click at [1504, 71] on icon "button" at bounding box center [1504, 64] width 12 height 16
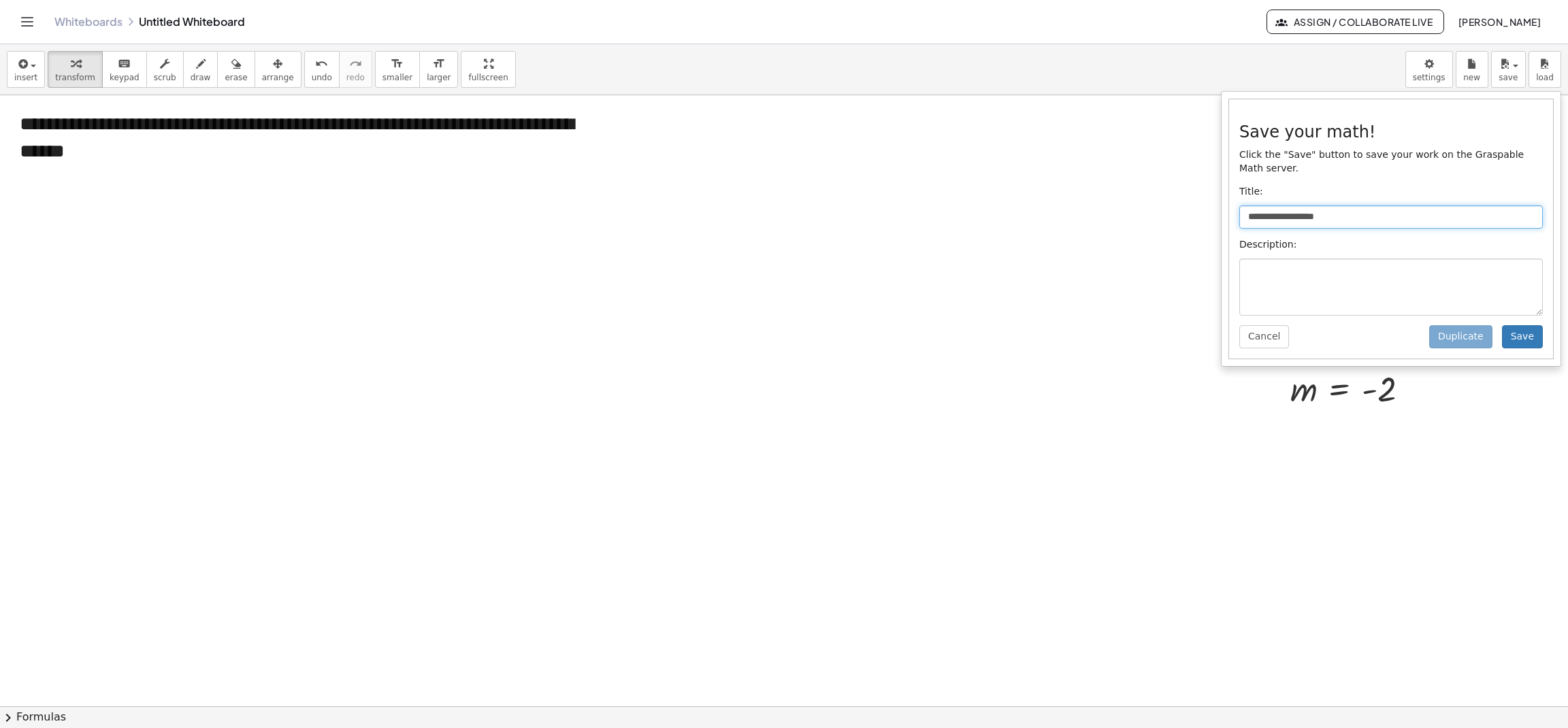
click at [1440, 206] on input "**********" at bounding box center [1390, 217] width 304 height 23
type input "**********"
click at [1532, 325] on button "Save" at bounding box center [1522, 336] width 41 height 23
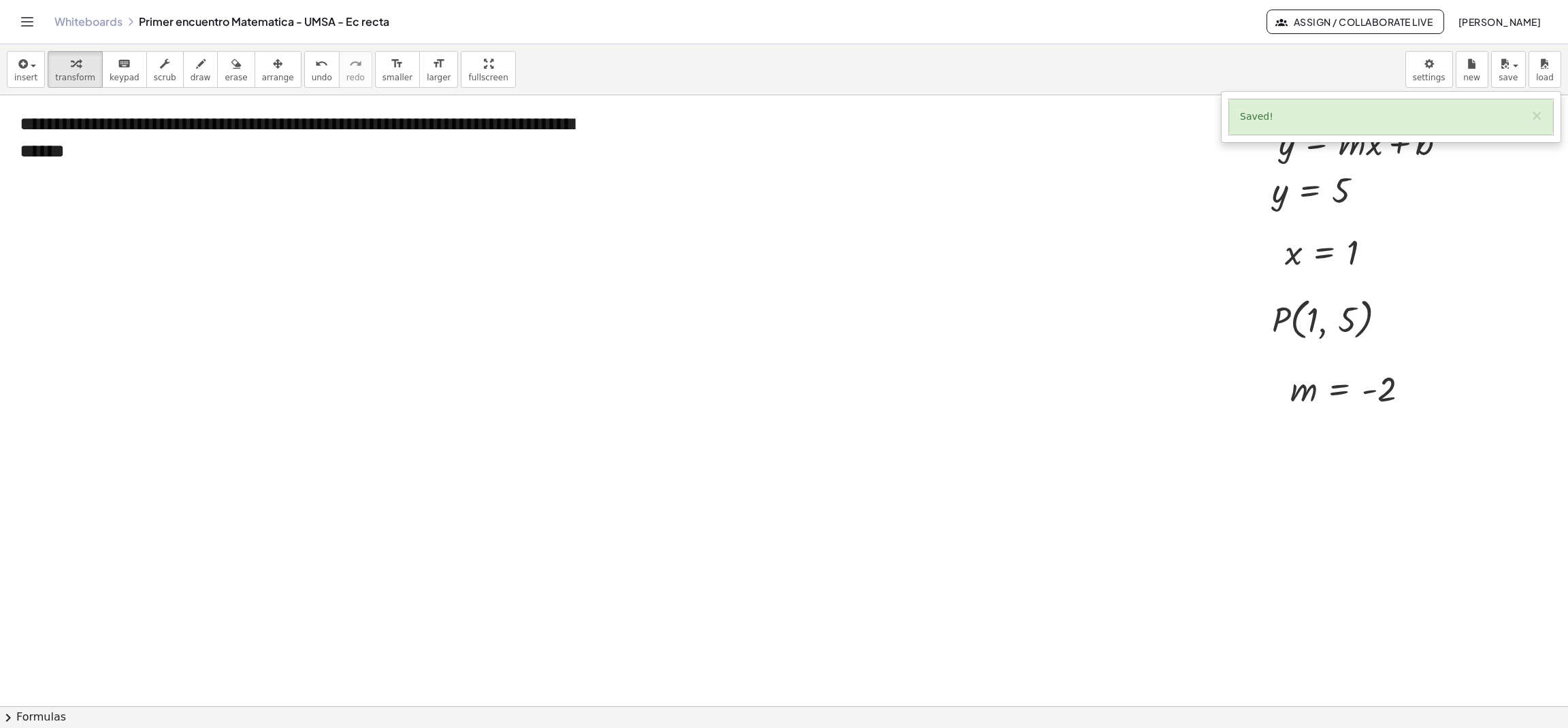
drag, startPoint x: 564, startPoint y: 495, endPoint x: 451, endPoint y: 431, distance: 129.9
click at [471, 436] on div at bounding box center [468, 443] width 137 height 97
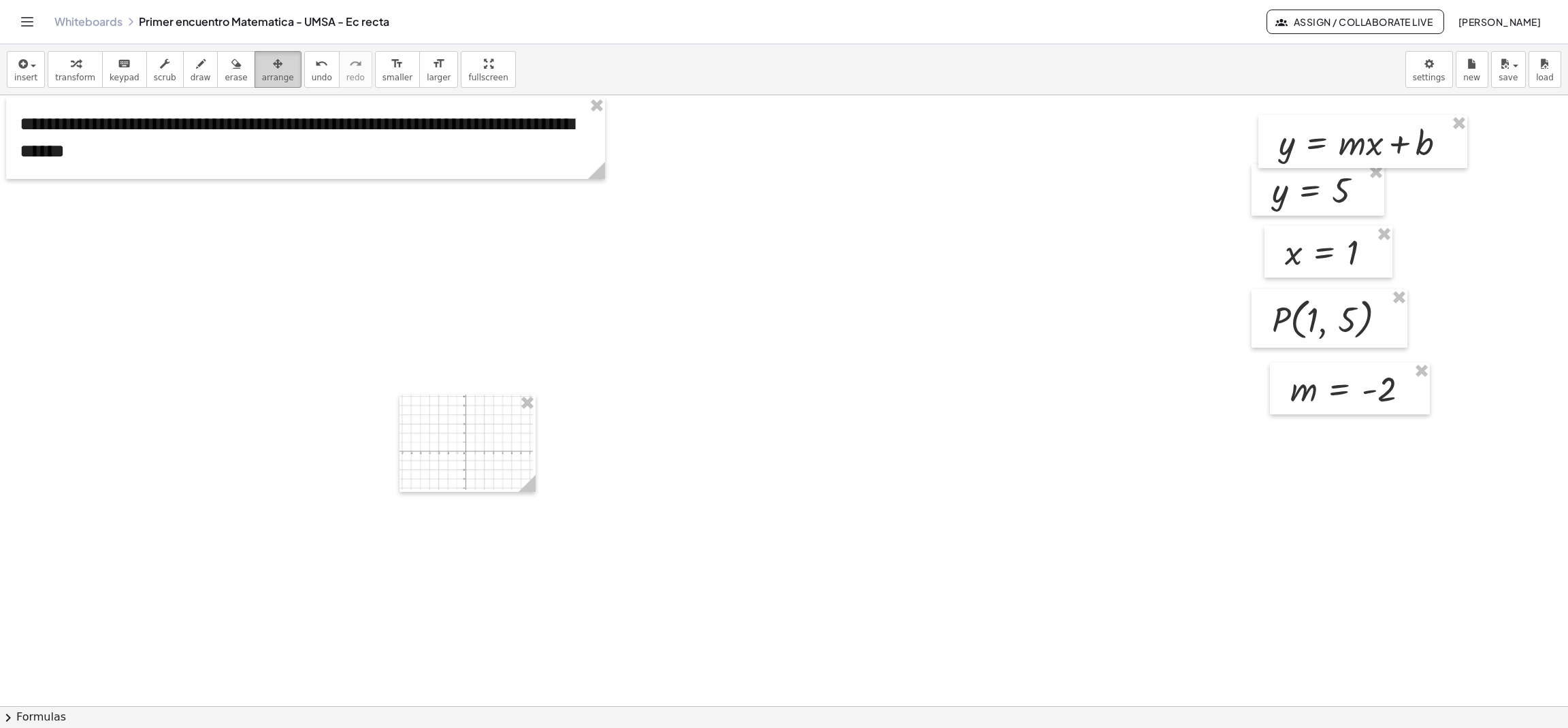
click at [262, 81] on span "arrange" at bounding box center [278, 78] width 32 height 9
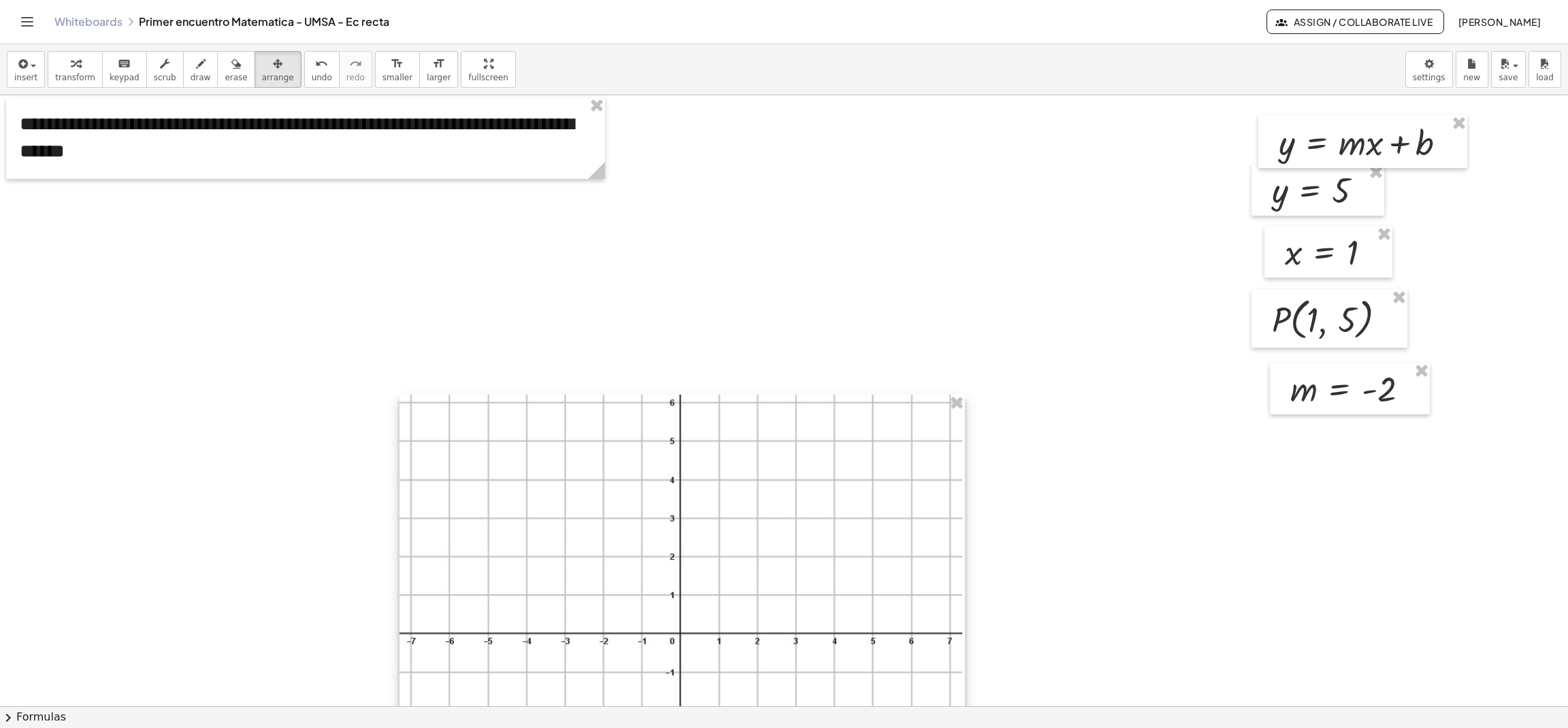
drag, startPoint x: 531, startPoint y: 488, endPoint x: 961, endPoint y: 666, distance: 465.4
click at [961, 666] on div at bounding box center [682, 595] width 566 height 403
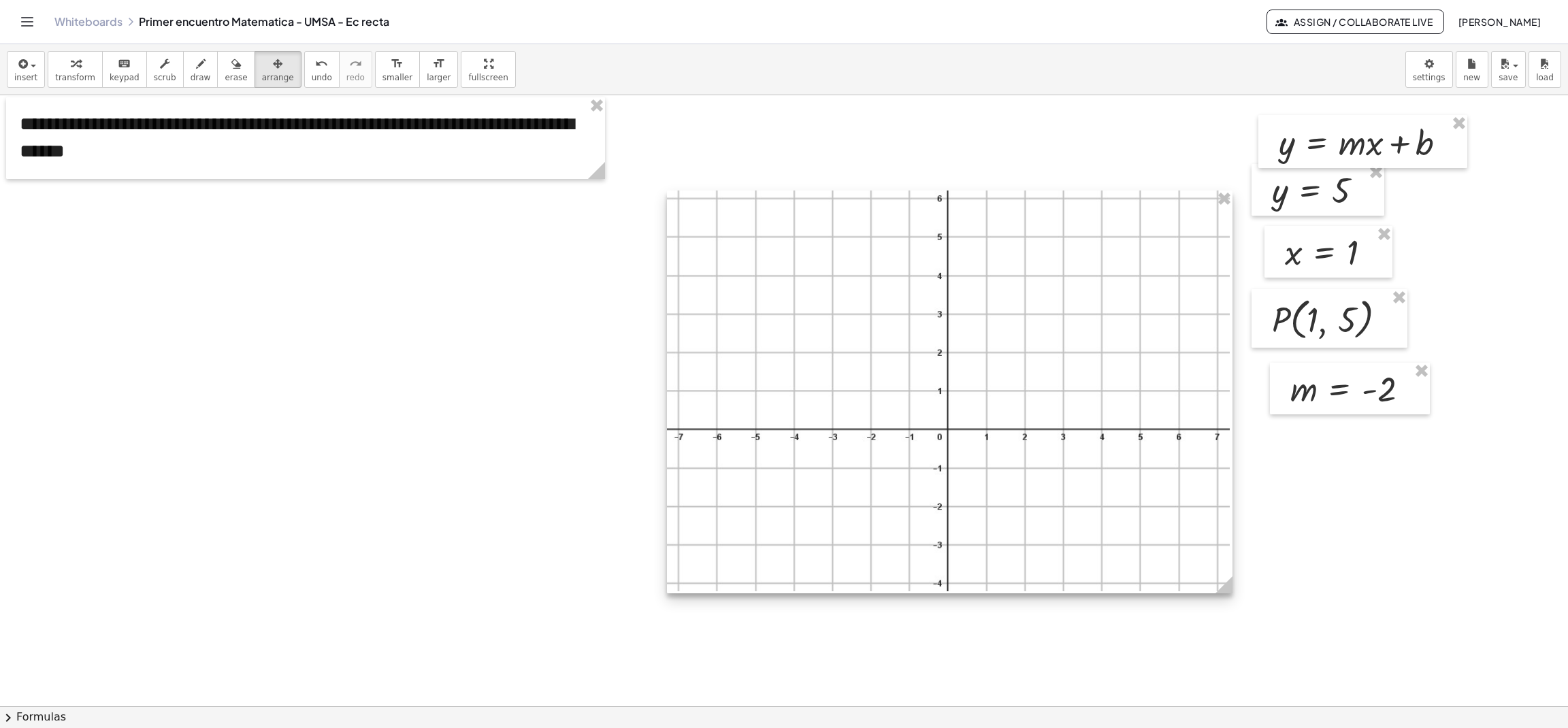
drag, startPoint x: 693, startPoint y: 516, endPoint x: 960, endPoint y: 312, distance: 336.0
click at [960, 312] on div at bounding box center [949, 392] width 566 height 403
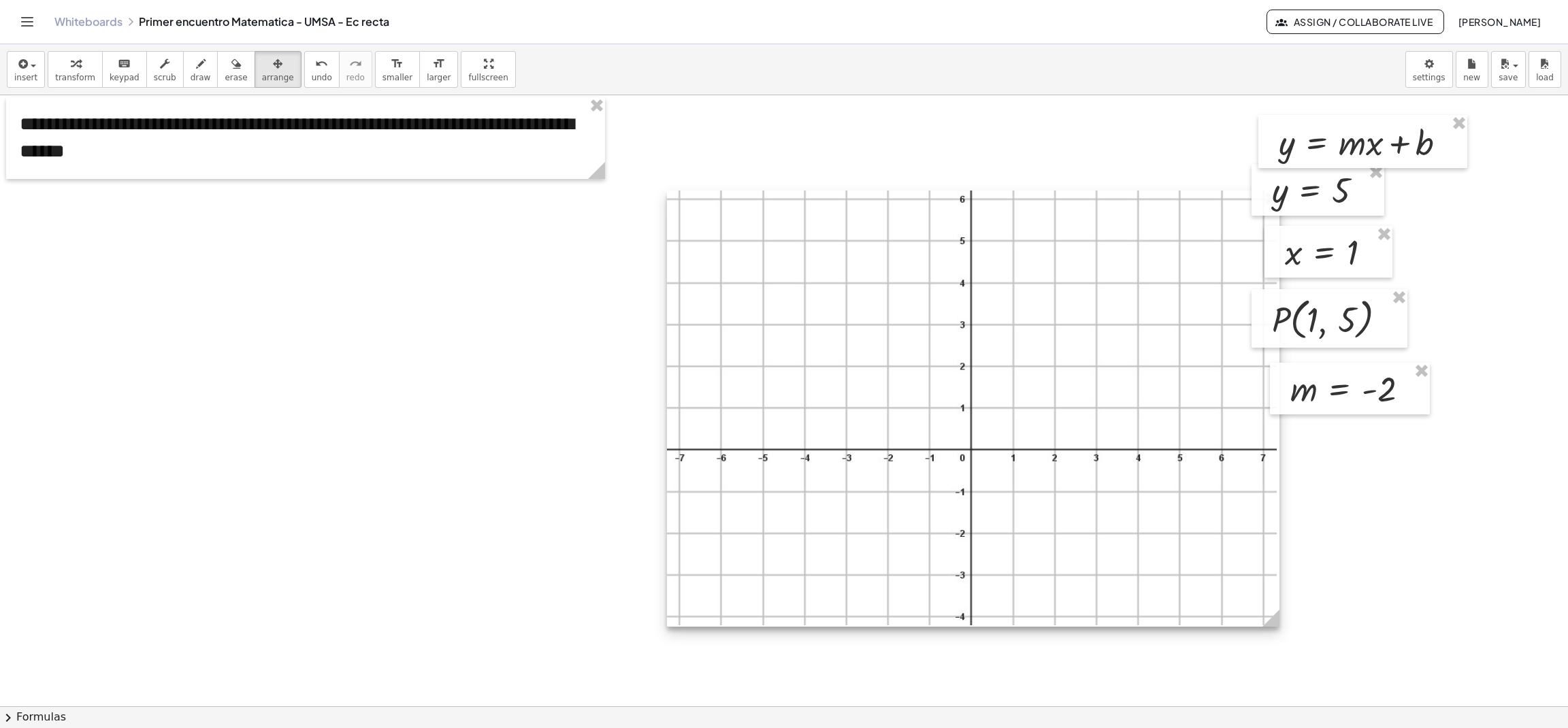
drag, startPoint x: 1227, startPoint y: 585, endPoint x: 1279, endPoint y: 623, distance: 64.4
click at [1279, 623] on icon at bounding box center [1271, 618] width 17 height 17
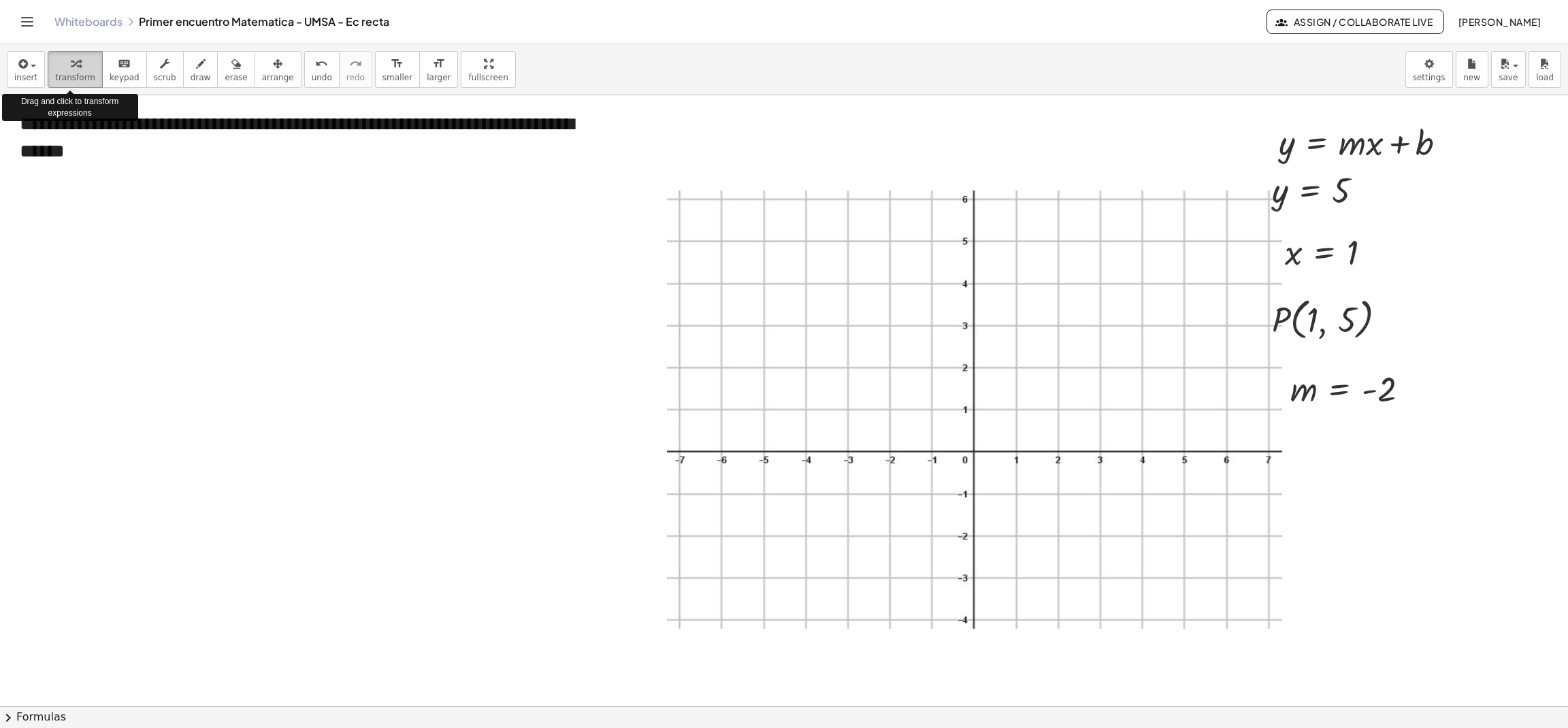
click at [61, 71] on div "button" at bounding box center [75, 63] width 40 height 16
drag, startPoint x: 974, startPoint y: 436, endPoint x: 950, endPoint y: 469, distance: 40.8
click at [950, 469] on div at bounding box center [975, 410] width 618 height 440
click at [262, 73] on span "arrange" at bounding box center [278, 78] width 32 height 9
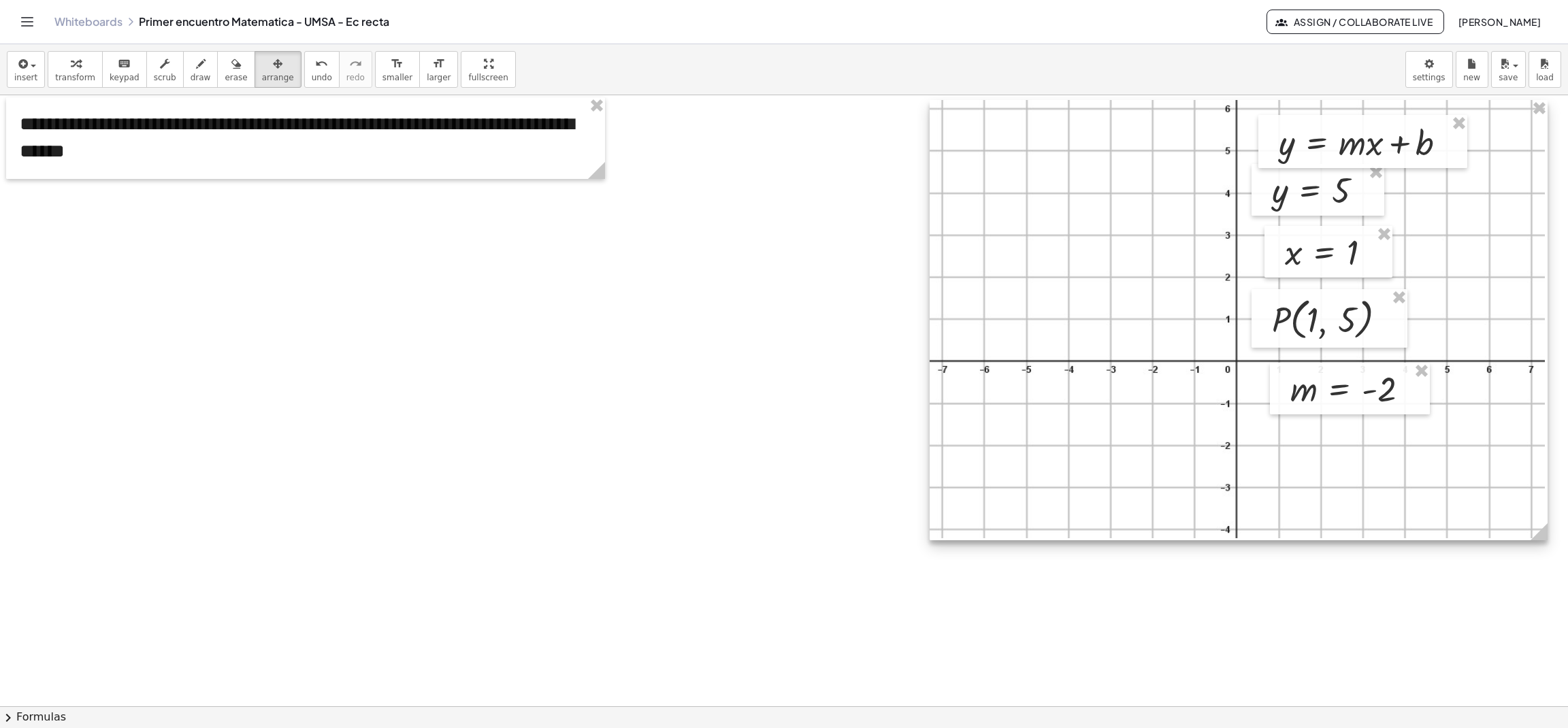
drag, startPoint x: 869, startPoint y: 374, endPoint x: 1133, endPoint y: 284, distance: 278.9
click at [1133, 284] on div at bounding box center [1238, 320] width 618 height 440
click at [58, 84] on button "transform" at bounding box center [75, 69] width 55 height 36
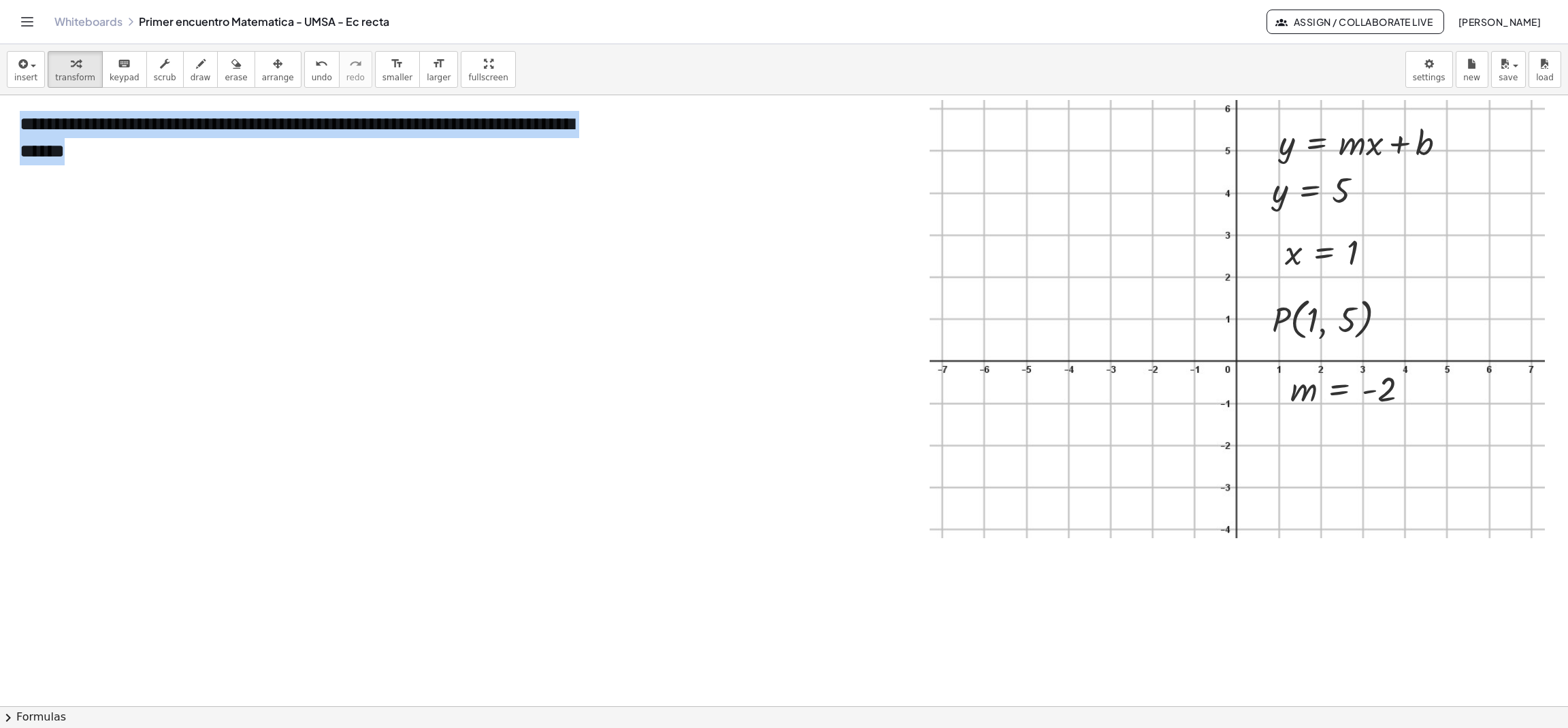
drag, startPoint x: 1119, startPoint y: 345, endPoint x: 903, endPoint y: 389, distance: 220.4
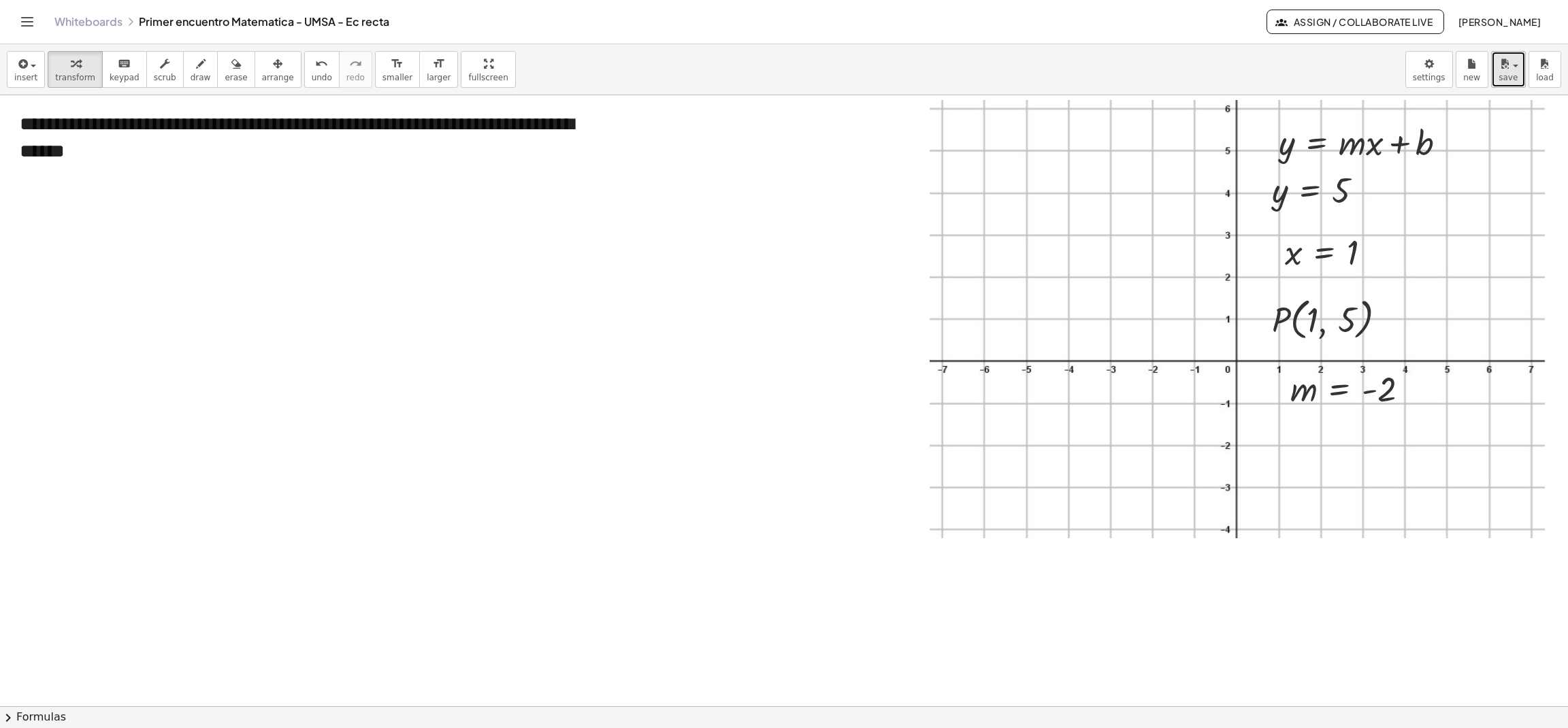
click at [1514, 73] on span "save" at bounding box center [1508, 78] width 19 height 9
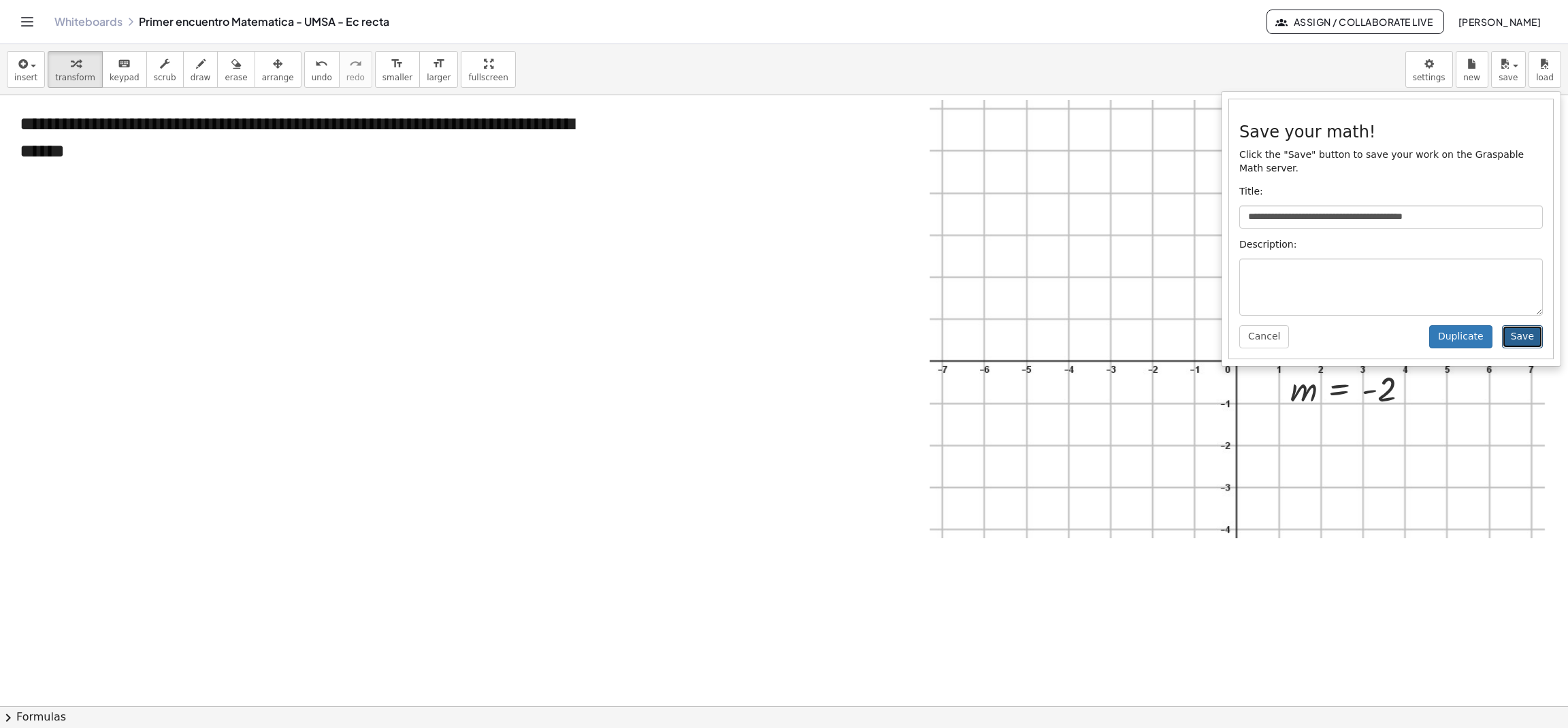
click at [1531, 325] on button "Save" at bounding box center [1522, 336] width 41 height 23
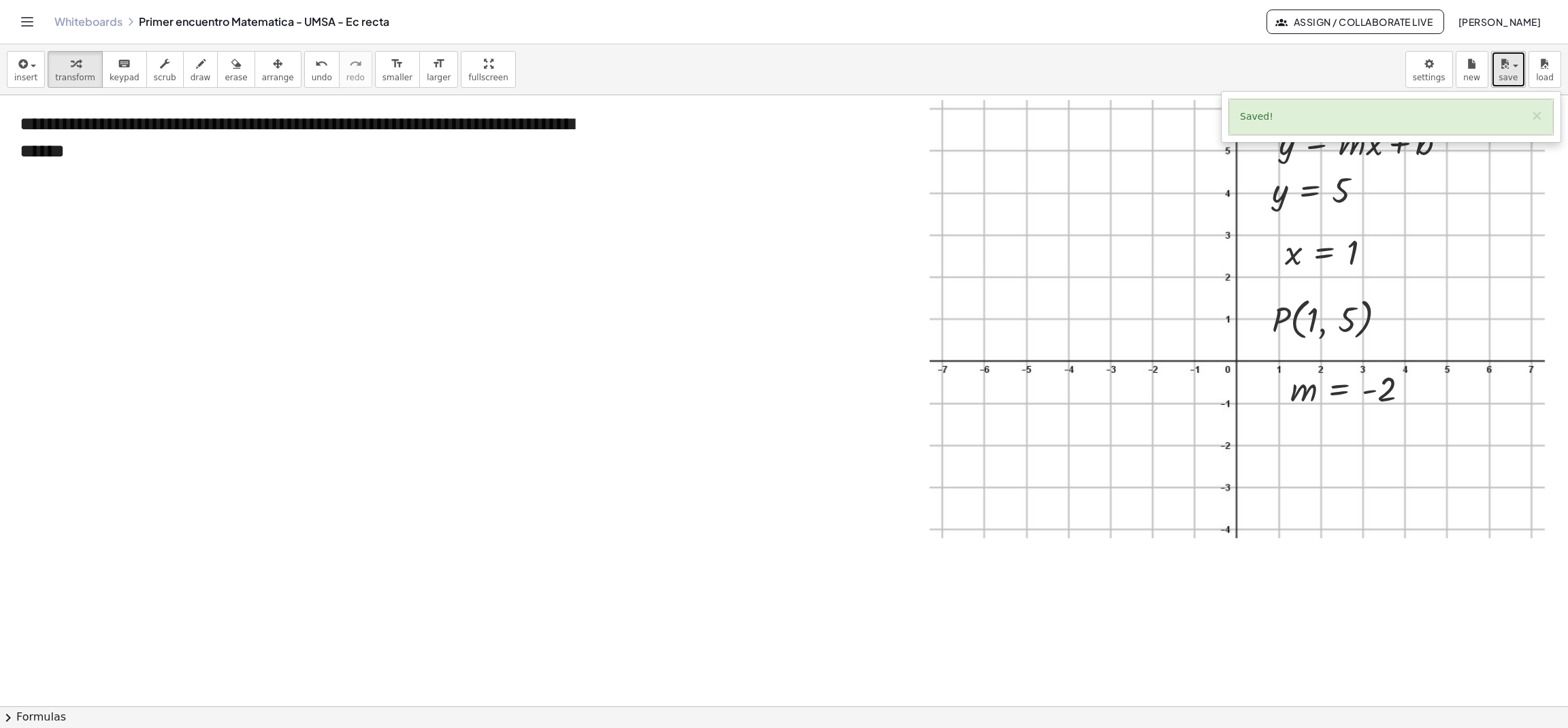
click at [1514, 73] on span "save" at bounding box center [1508, 78] width 19 height 9
click at [1505, 86] on button "save" at bounding box center [1508, 69] width 35 height 36
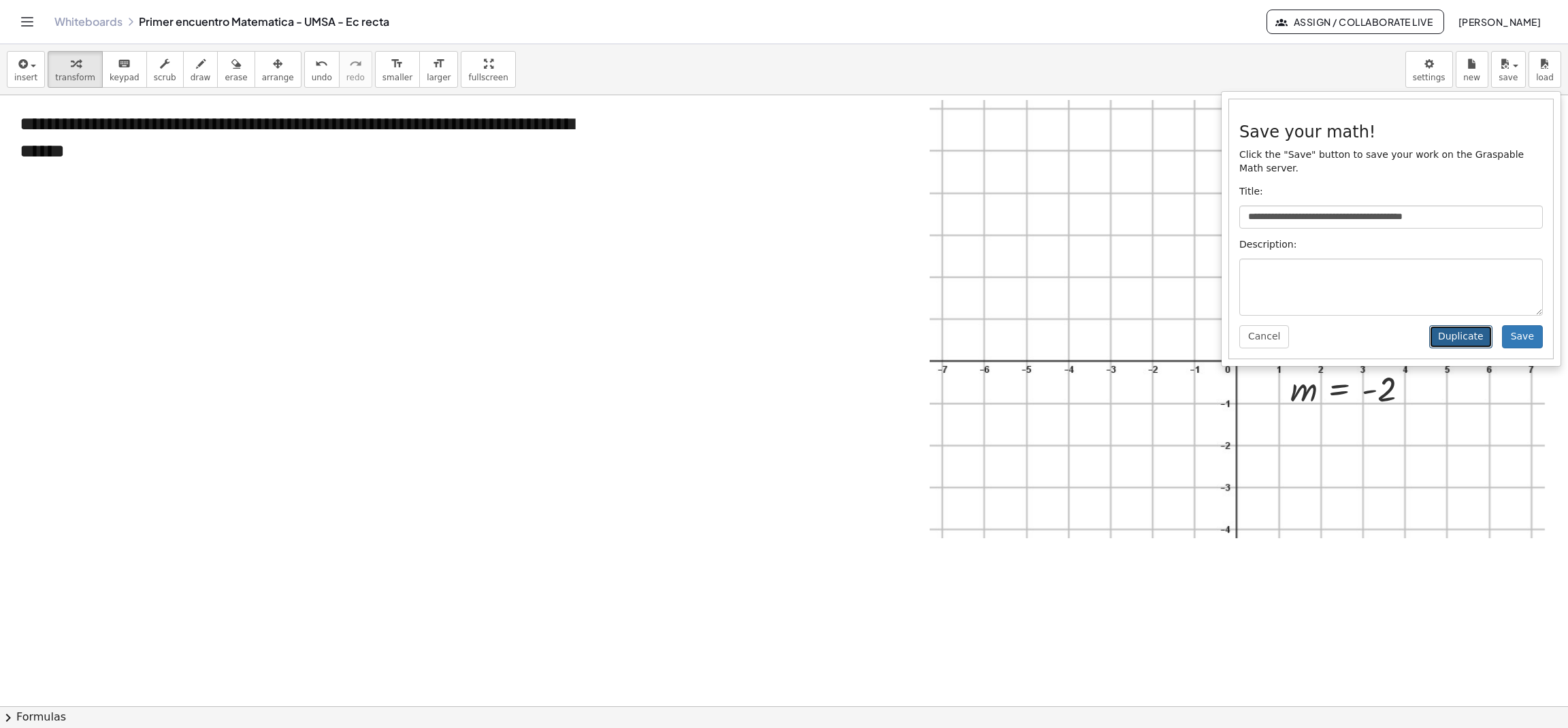
click at [1471, 329] on button "Duplicate" at bounding box center [1460, 336] width 64 height 23
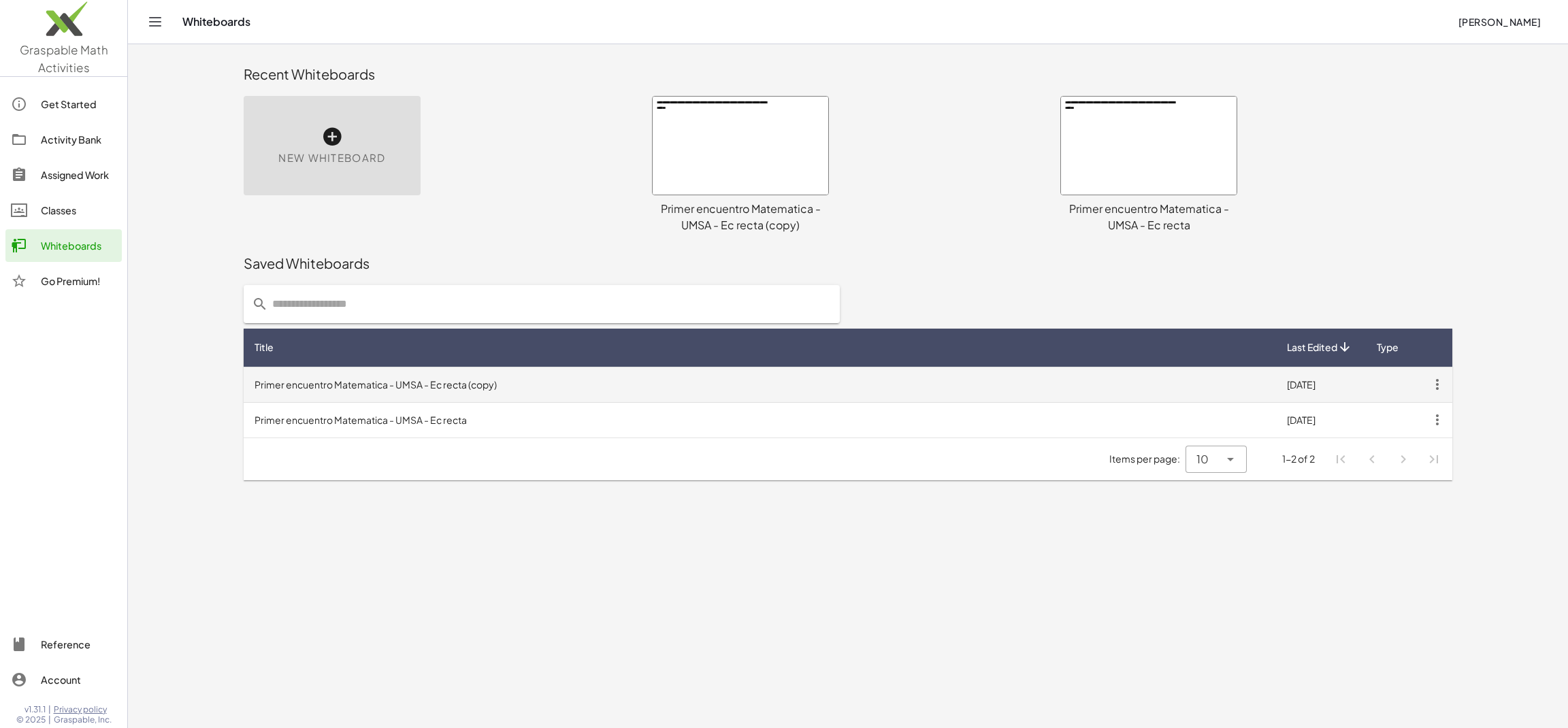
click at [1434, 388] on icon "button" at bounding box center [1437, 384] width 24 height 24
click at [475, 381] on td "Primer encuentro Matematica - UMSA - Ec recta (copy)" at bounding box center [760, 384] width 1032 height 36
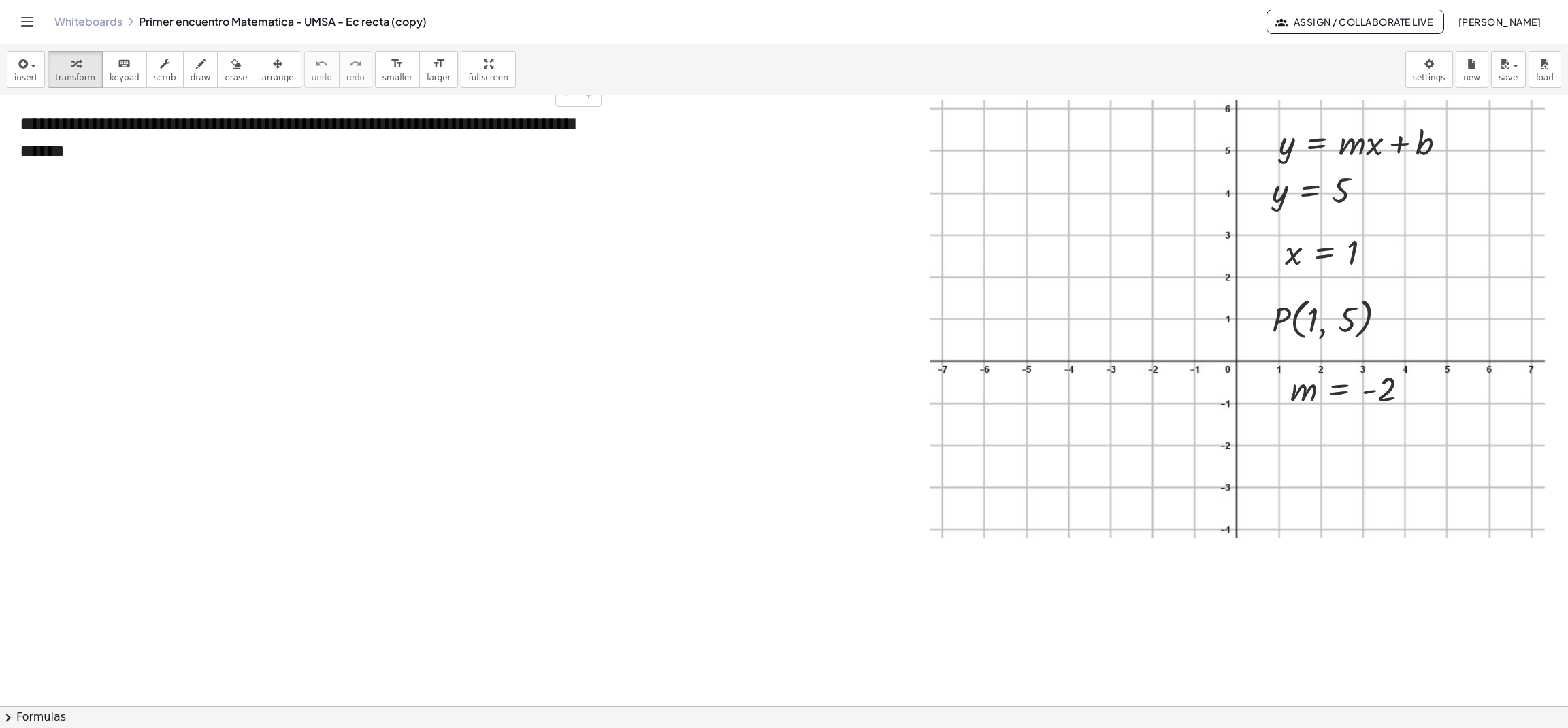
click at [392, 149] on div "**********" at bounding box center [306, 137] width 598 height 81
drag, startPoint x: 311, startPoint y: 122, endPoint x: 459, endPoint y: 130, distance: 148.2
click at [459, 130] on div "**********" at bounding box center [306, 137] width 598 height 81
click at [441, 128] on div "**********" at bounding box center [306, 124] width 598 height 54
click at [504, 128] on div "**********" at bounding box center [306, 124] width 598 height 54
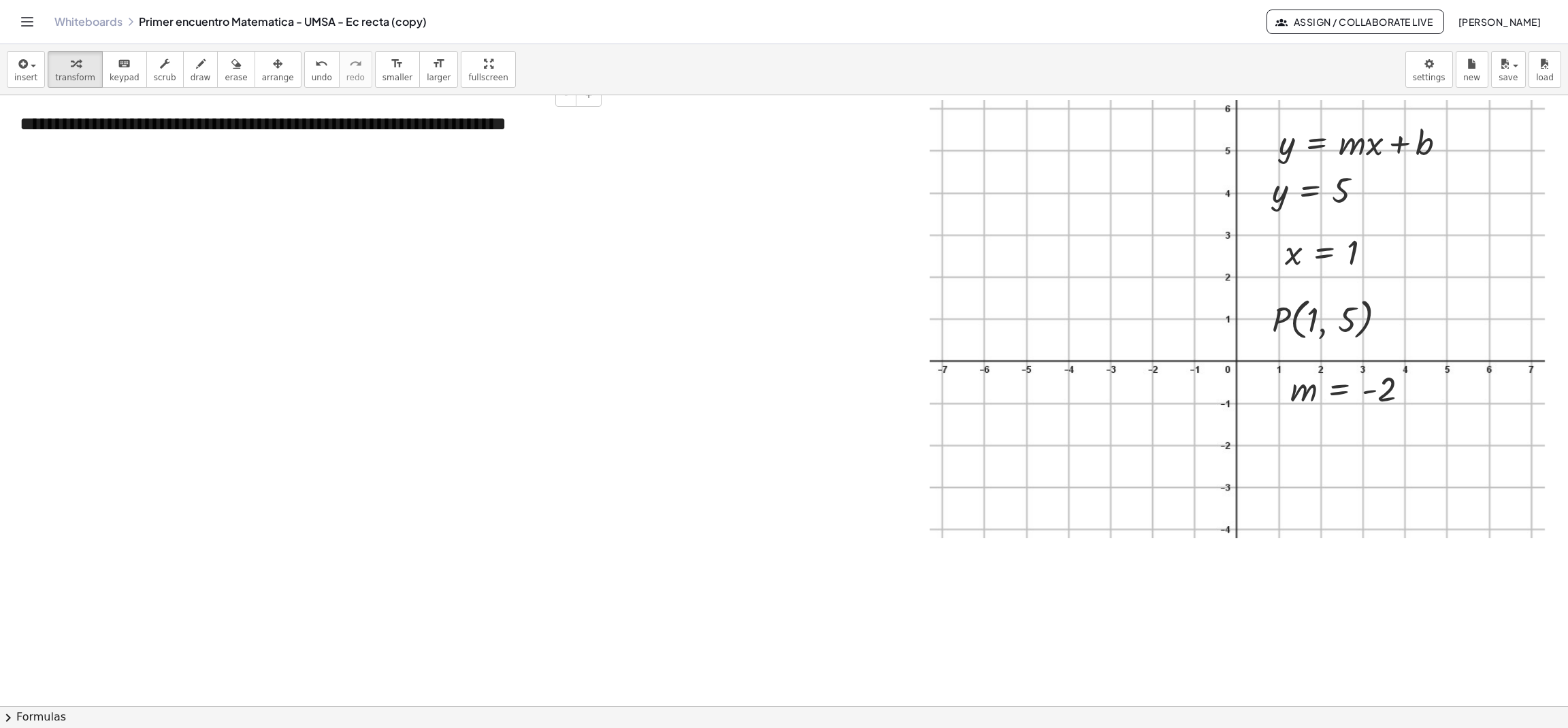
click at [539, 129] on div "**********" at bounding box center [306, 124] width 598 height 54
click at [49, 155] on div "**********" at bounding box center [306, 137] width 598 height 81
click at [542, 357] on div at bounding box center [784, 706] width 1568 height 1221
click at [1337, 316] on div at bounding box center [1334, 318] width 138 height 51
click at [1397, 321] on div at bounding box center [1390, 320] width 15 height 15
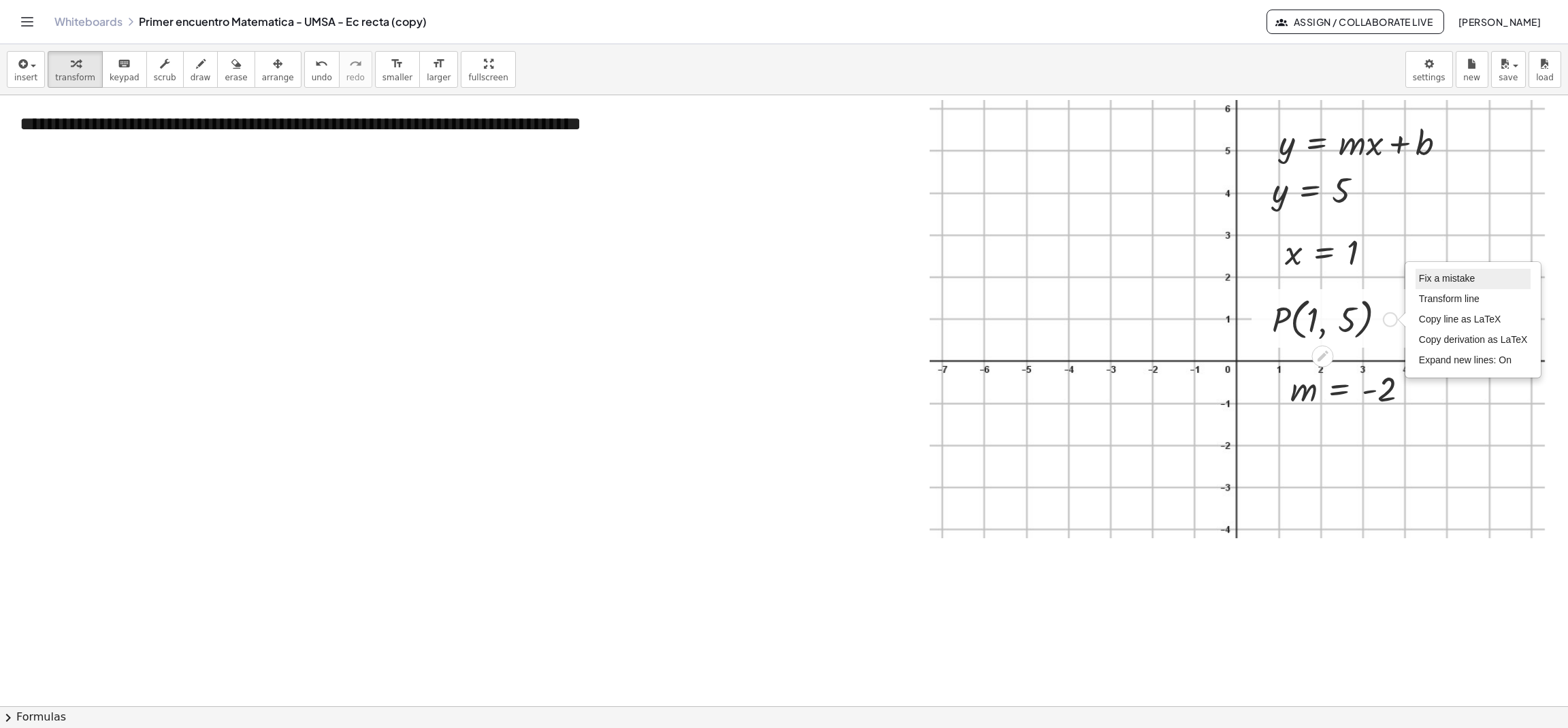
click at [1451, 283] on span "Fix a mistake" at bounding box center [1447, 278] width 56 height 11
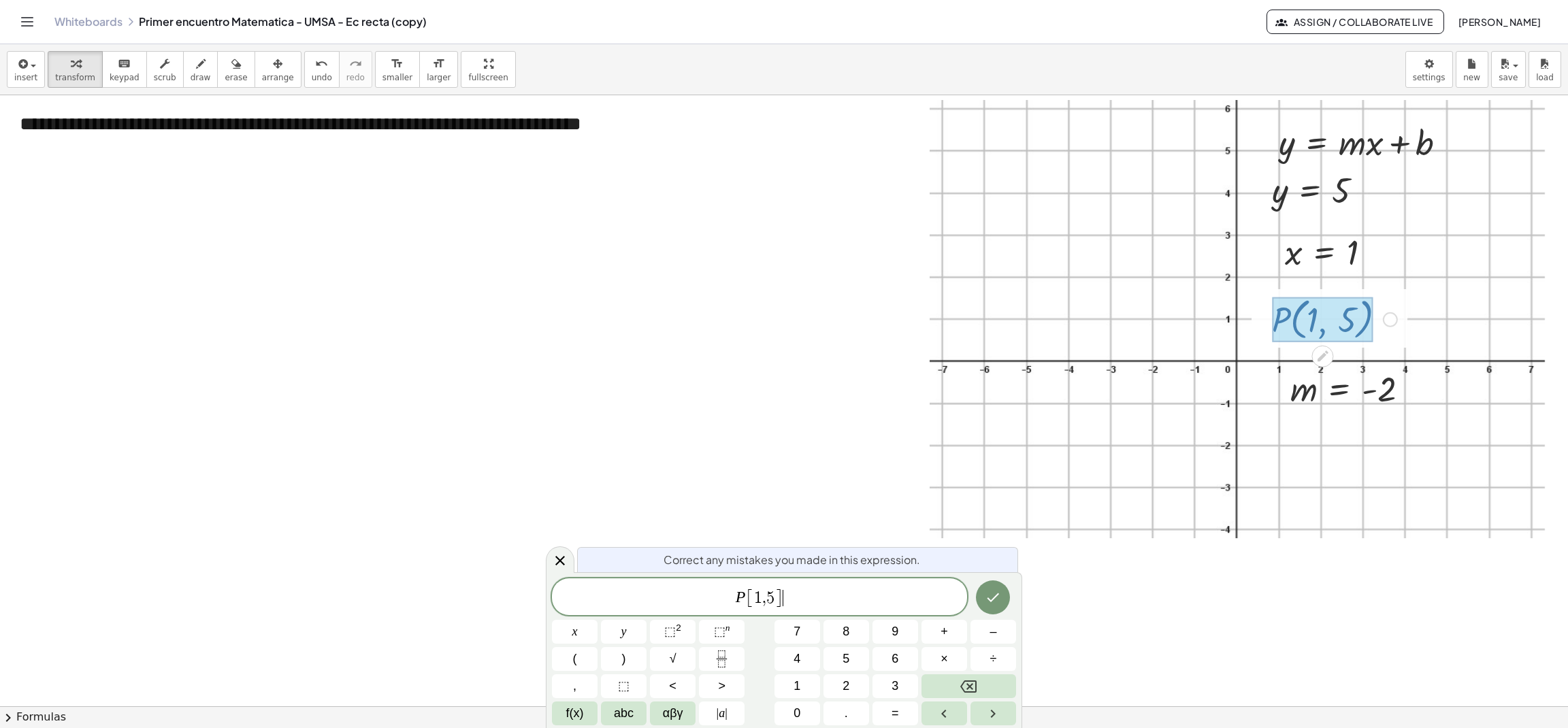
click at [774, 596] on span "[ 1 , 5 ]" at bounding box center [765, 597] width 38 height 20
click at [1002, 597] on button "Done" at bounding box center [993, 597] width 34 height 34
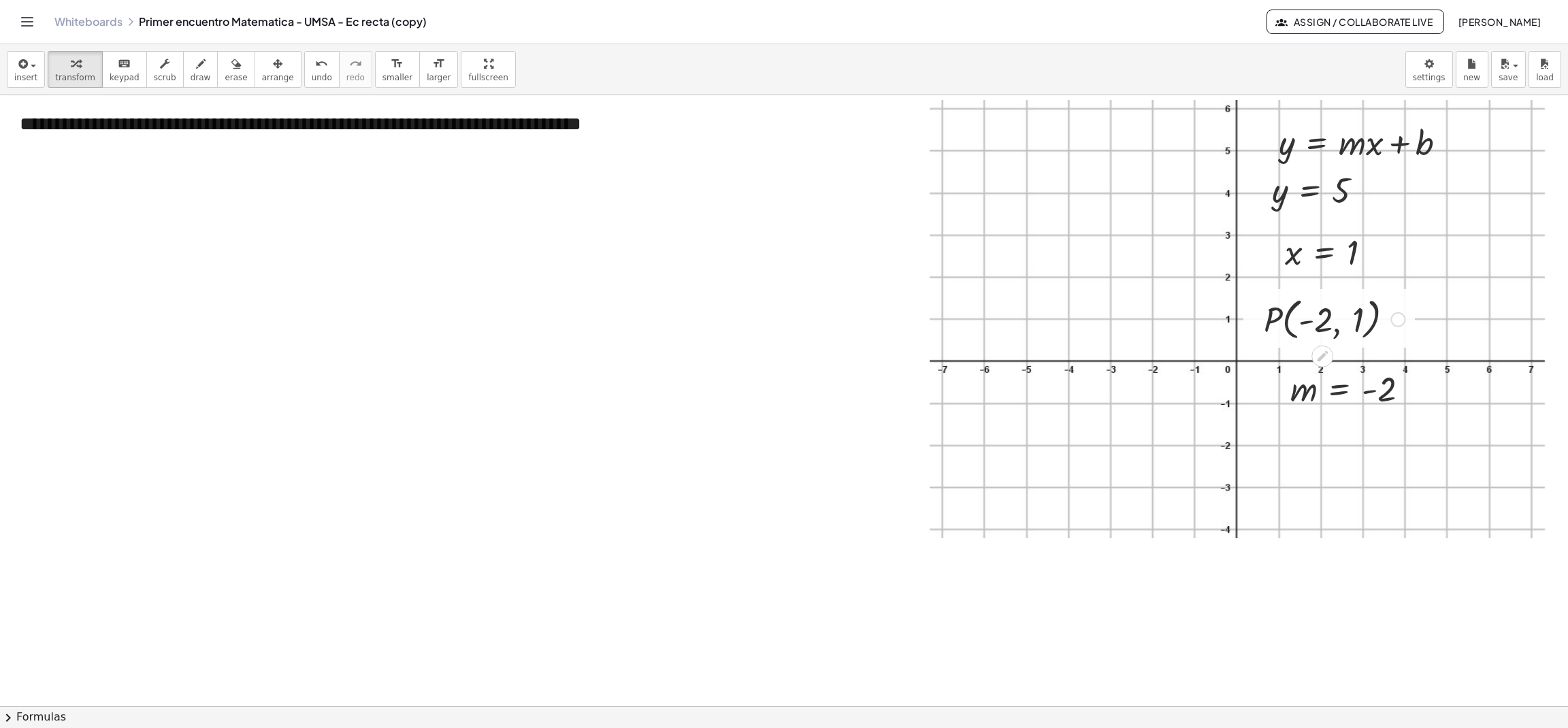
click at [614, 529] on div at bounding box center [784, 706] width 1568 height 1221
drag, startPoint x: 624, startPoint y: 566, endPoint x: 1038, endPoint y: 161, distance: 579.2
click at [1038, 161] on div at bounding box center [1039, 157] width 21 height 59
drag, startPoint x: 1254, startPoint y: 314, endPoint x: 1043, endPoint y: 209, distance: 235.7
click at [1043, 209] on div at bounding box center [1043, 214] width 21 height 59
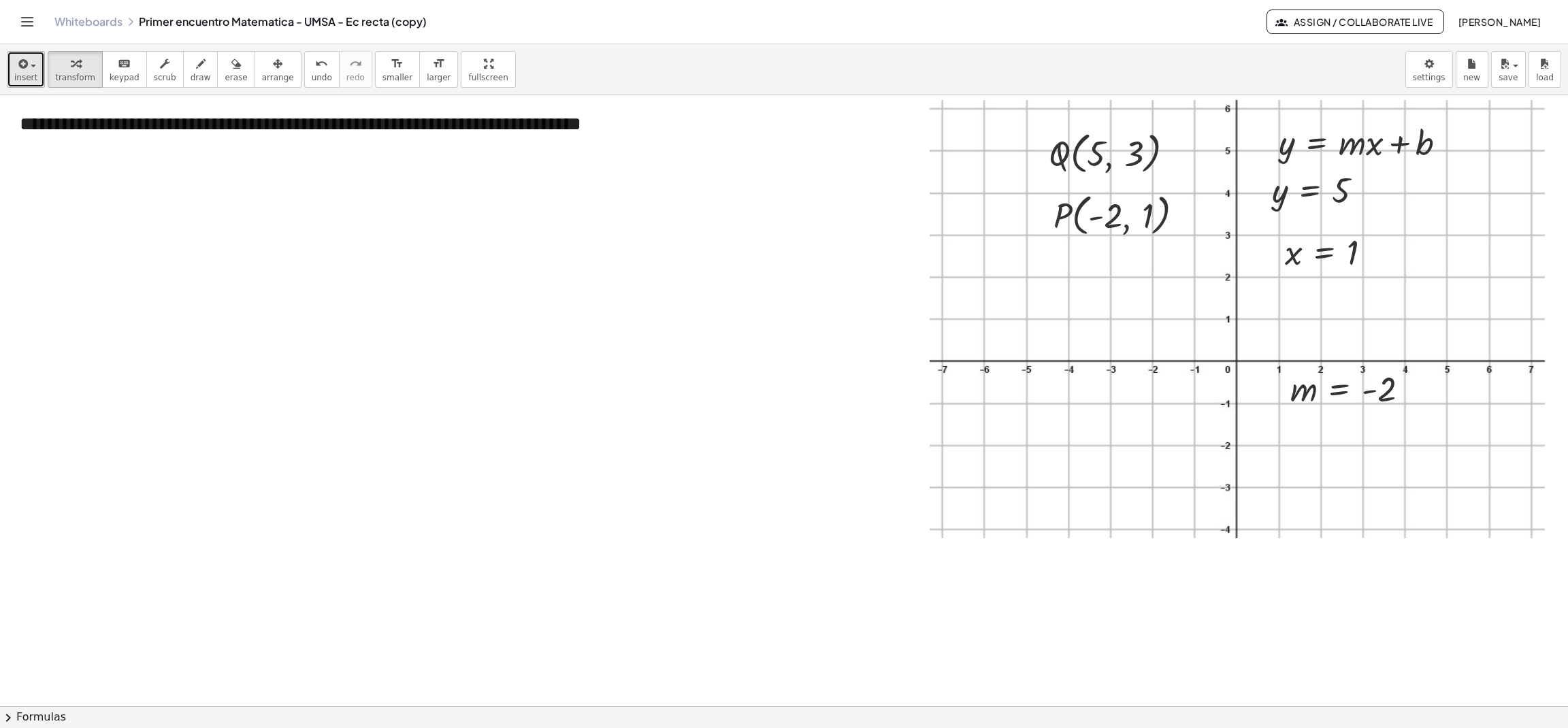
click at [23, 81] on span "insert" at bounding box center [25, 78] width 23 height 9
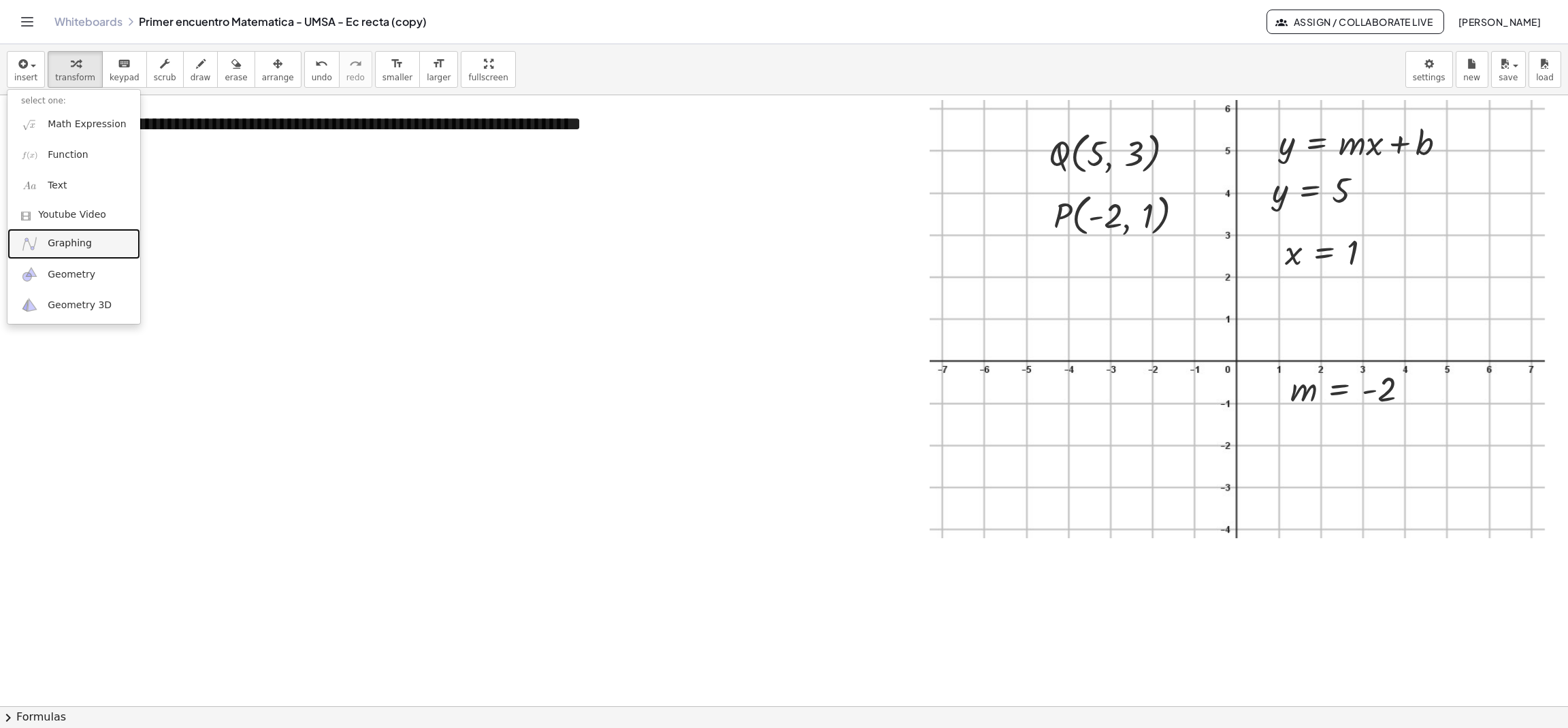
click at [107, 249] on link "Graphing" at bounding box center [74, 244] width 133 height 31
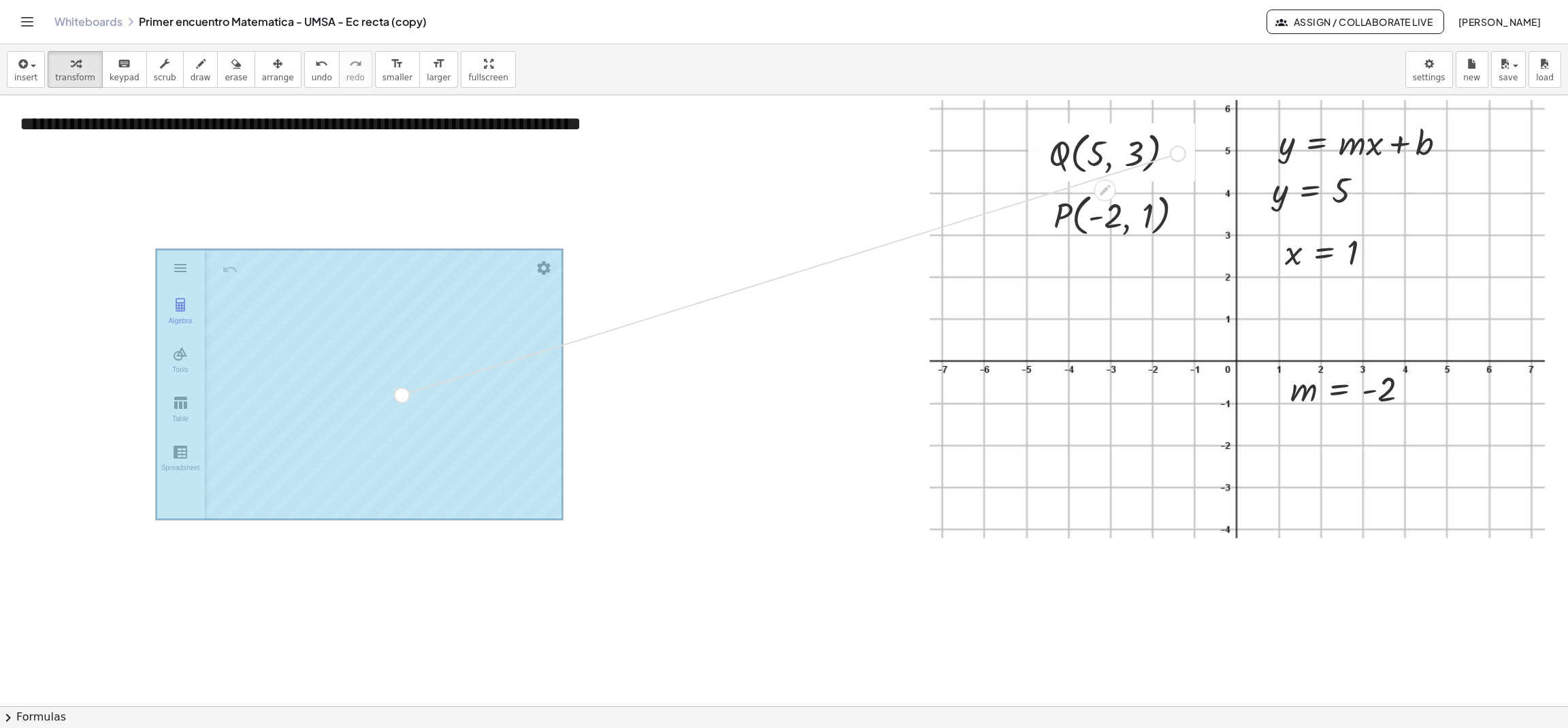
drag, startPoint x: 1179, startPoint y: 154, endPoint x: 399, endPoint y: 396, distance: 816.7
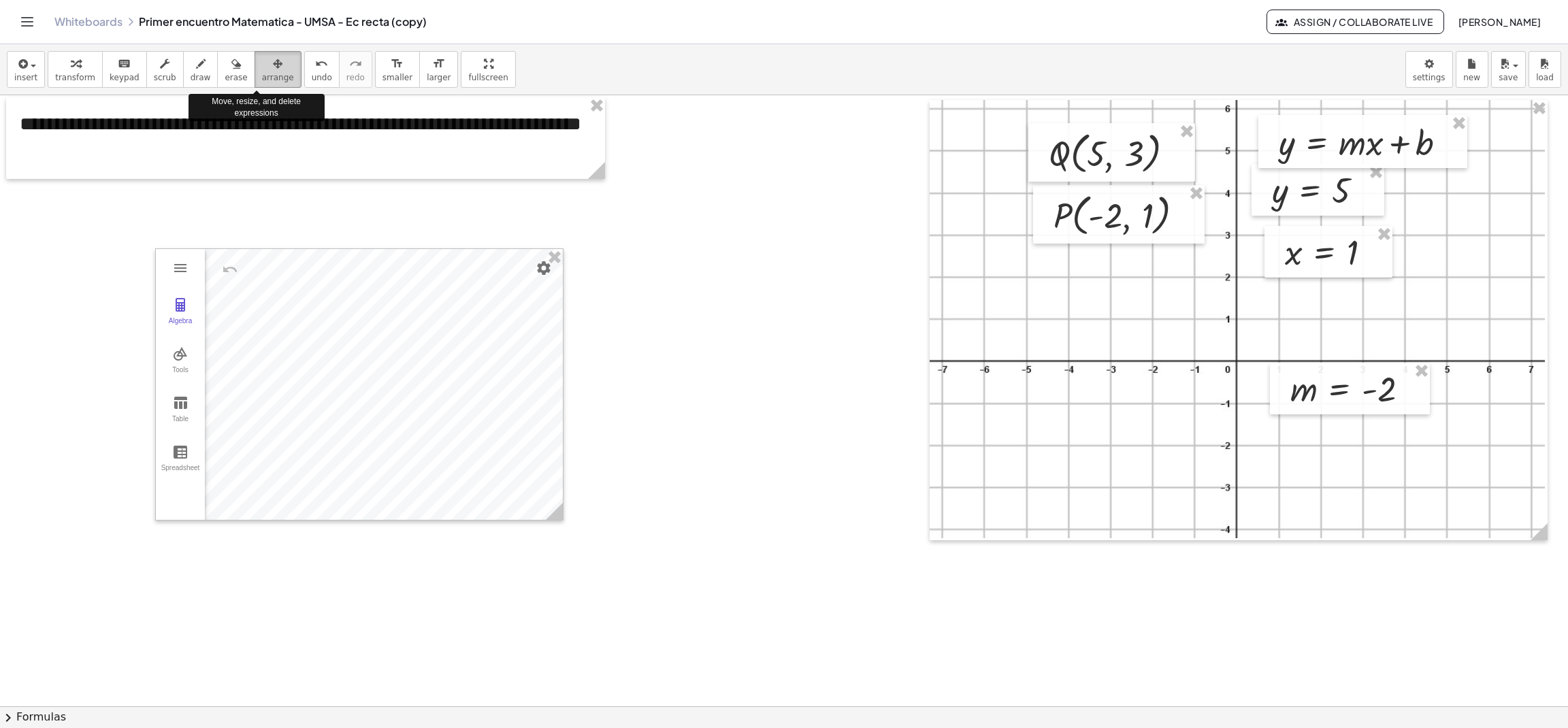
click at [262, 69] on div "button" at bounding box center [278, 63] width 32 height 16
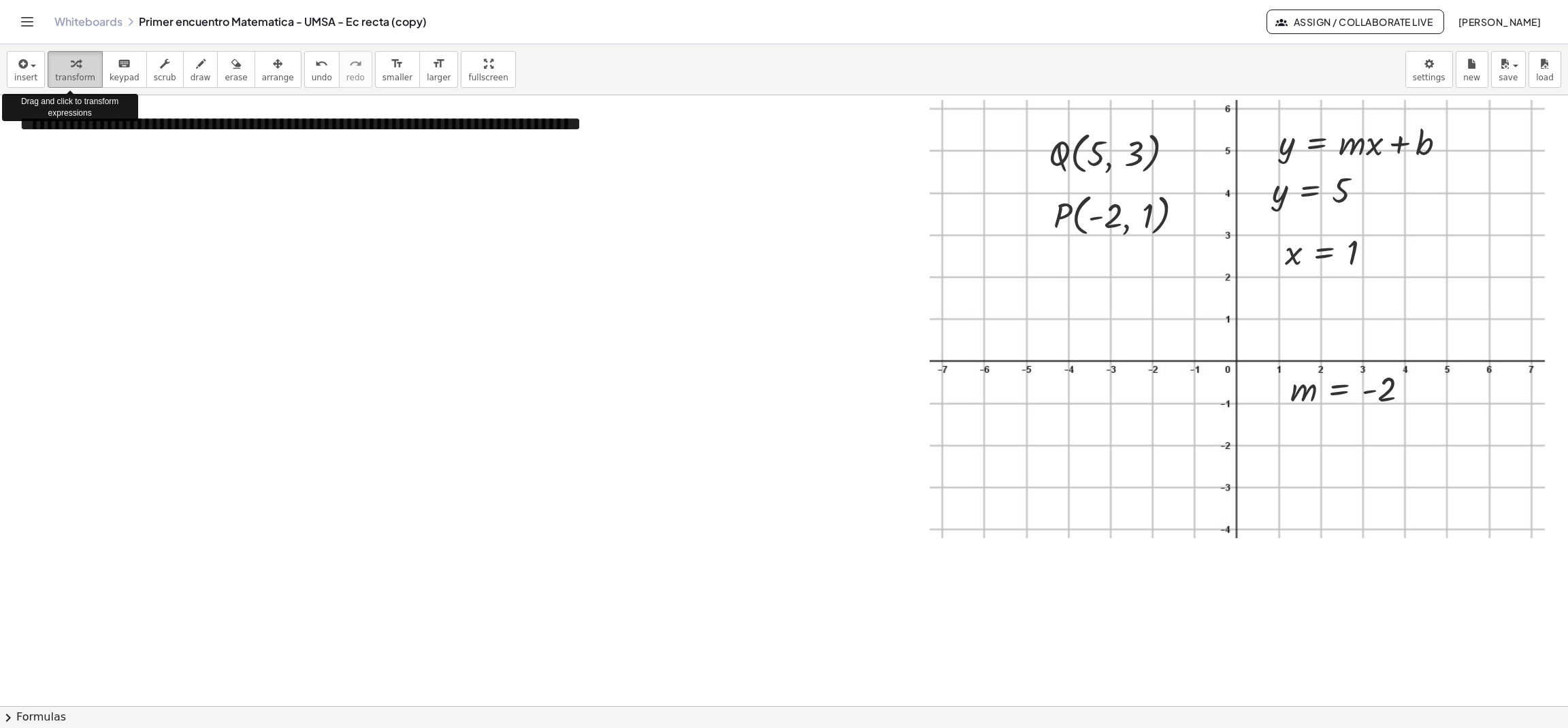
click at [74, 59] on icon "button" at bounding box center [76, 64] width 9 height 16
click at [1338, 204] on div at bounding box center [1323, 190] width 116 height 45
click at [1369, 195] on div at bounding box center [1367, 192] width 15 height 15
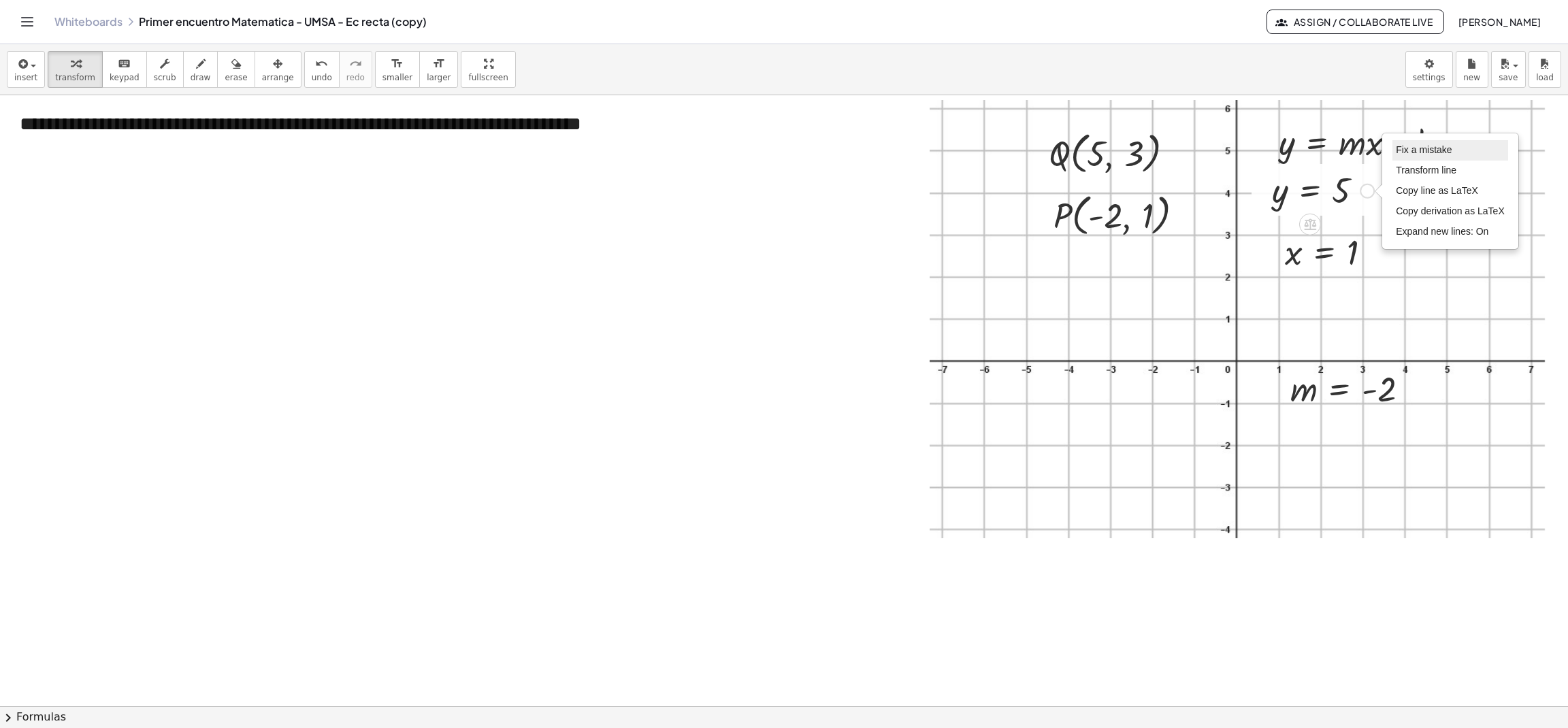
click at [1412, 147] on span "Fix a mistake" at bounding box center [1424, 150] width 56 height 11
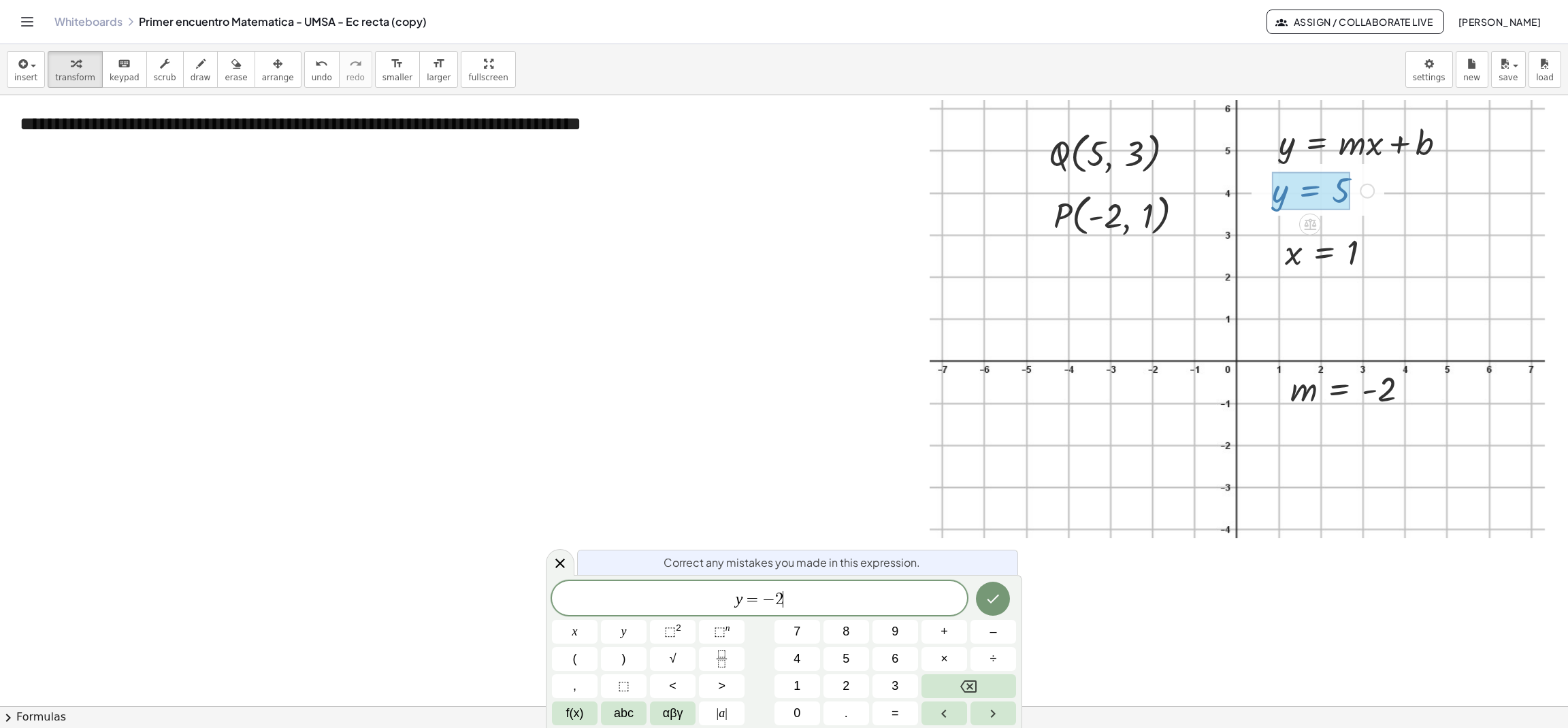
click at [744, 597] on span "=" at bounding box center [753, 598] width 20 height 16
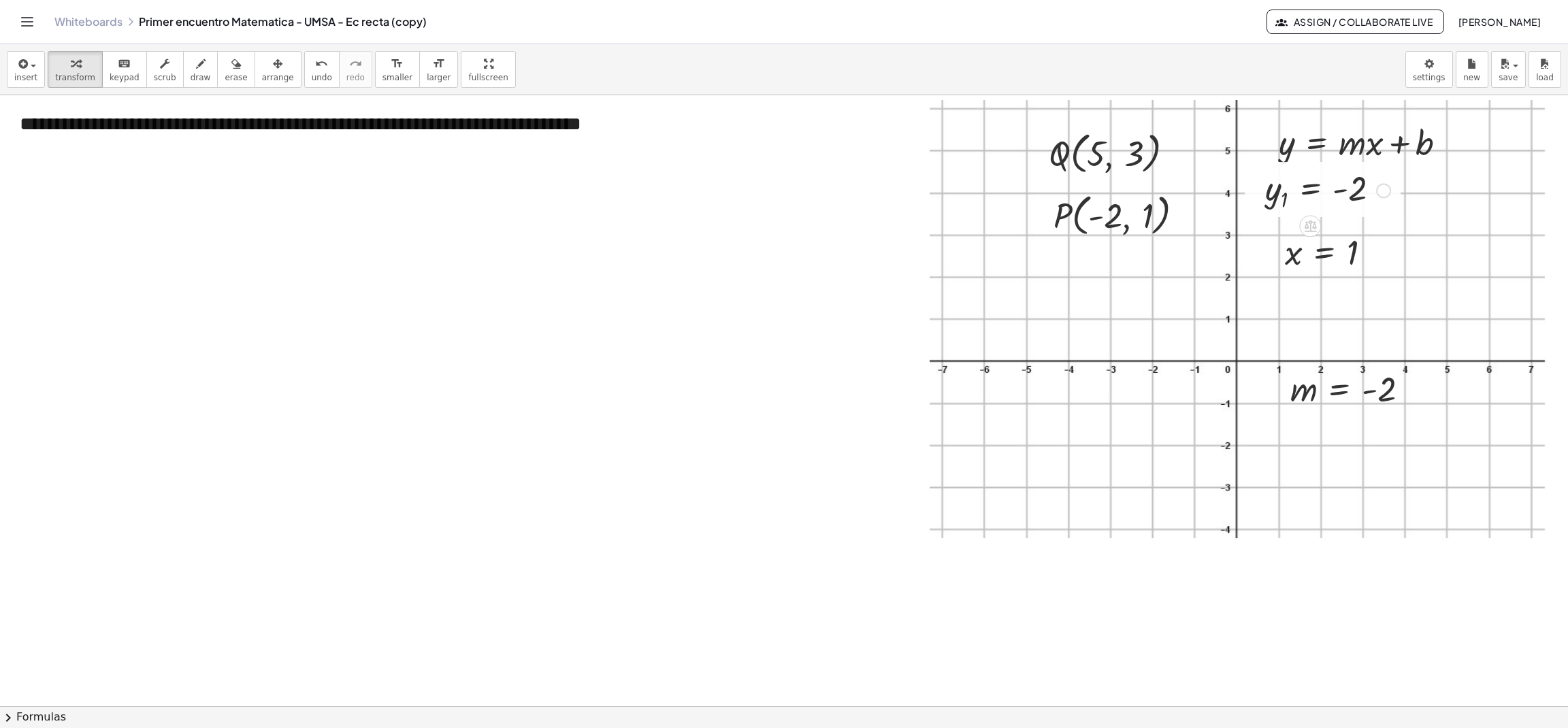
click at [1385, 188] on div "Fix a mistake Transform line Copy line as LaTeX Copy derivation as LaTeX Expand…" at bounding box center [1384, 192] width 15 height 15
click at [1436, 143] on li "Fix a mistake" at bounding box center [1467, 150] width 116 height 21
click at [1369, 192] on div "Fix a mistake Transform line Copy line as LaTeX Copy derivation as LaTeX Expand…" at bounding box center [1369, 192] width 15 height 15
click at [1423, 146] on span "Fix a mistake" at bounding box center [1425, 150] width 56 height 11
click at [1378, 252] on div at bounding box center [1375, 253] width 15 height 15
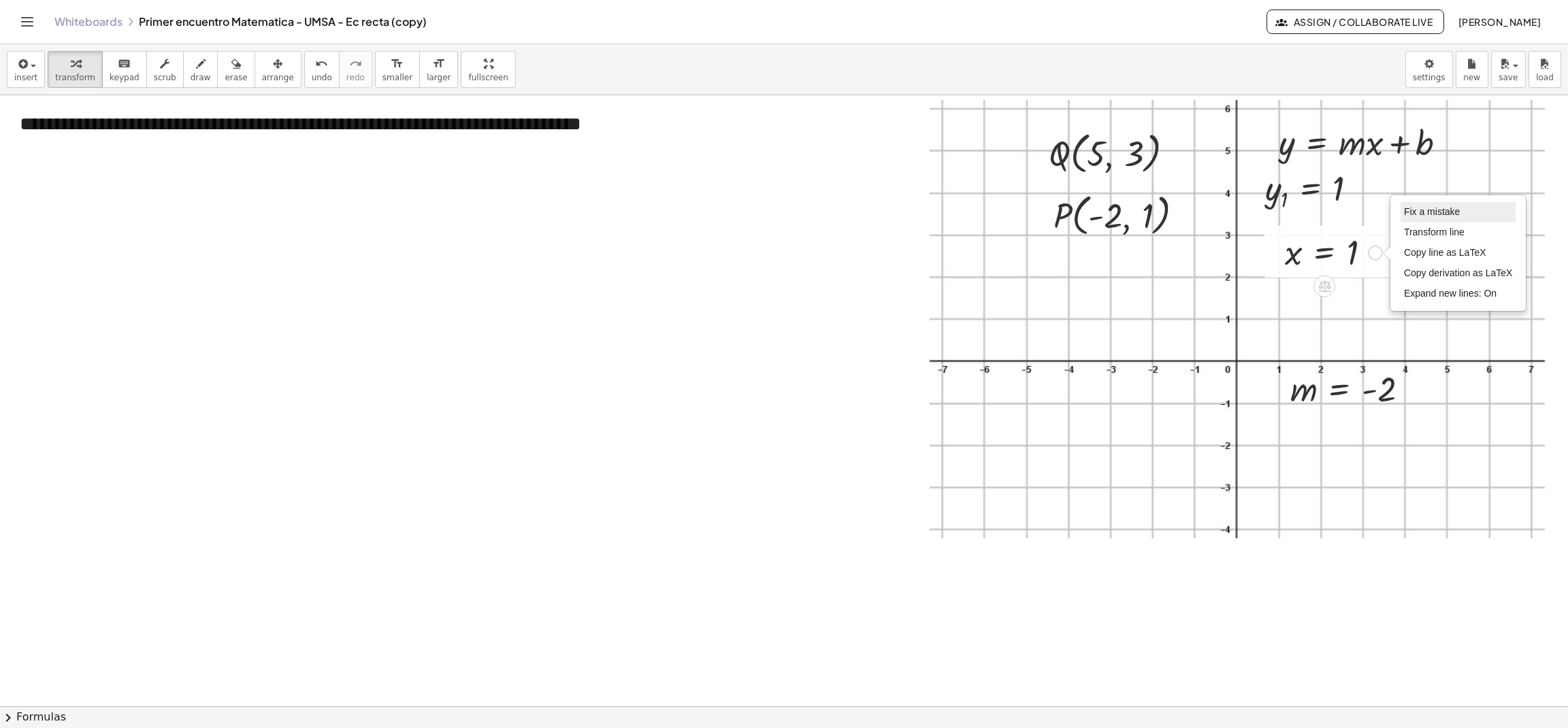
click at [1435, 210] on span "Fix a mistake" at bounding box center [1432, 212] width 56 height 11
click at [847, 523] on div at bounding box center [784, 706] width 1568 height 1221
click at [759, 525] on div at bounding box center [784, 706] width 1568 height 1221
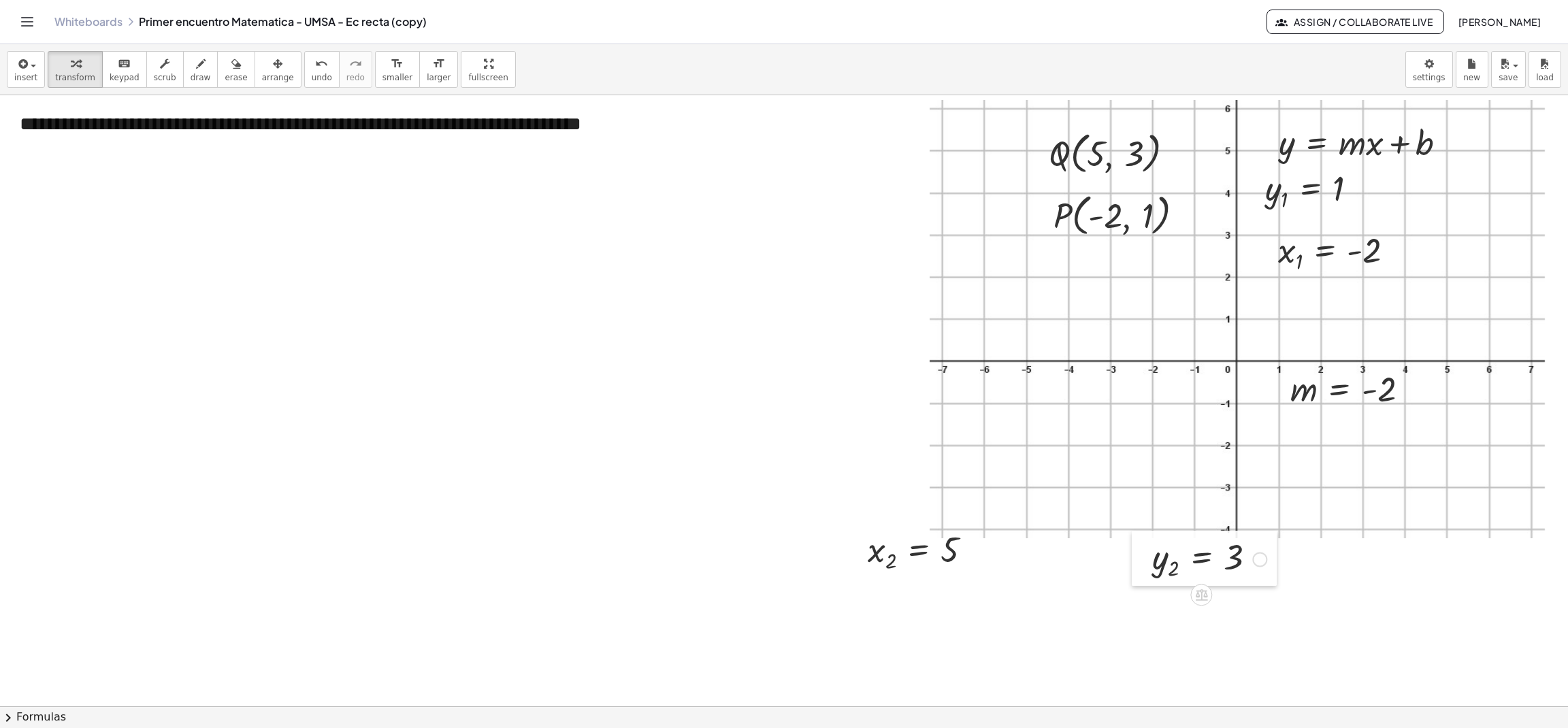
drag, startPoint x: 761, startPoint y: 565, endPoint x: 1137, endPoint y: 571, distance: 376.0
click at [1137, 571] on div at bounding box center [1142, 558] width 21 height 55
drag, startPoint x: 1263, startPoint y: 200, endPoint x: 1249, endPoint y: 214, distance: 19.8
click at [1249, 214] on div at bounding box center [1243, 201] width 21 height 55
drag, startPoint x: 1274, startPoint y: 256, endPoint x: 1244, endPoint y: 257, distance: 30.0
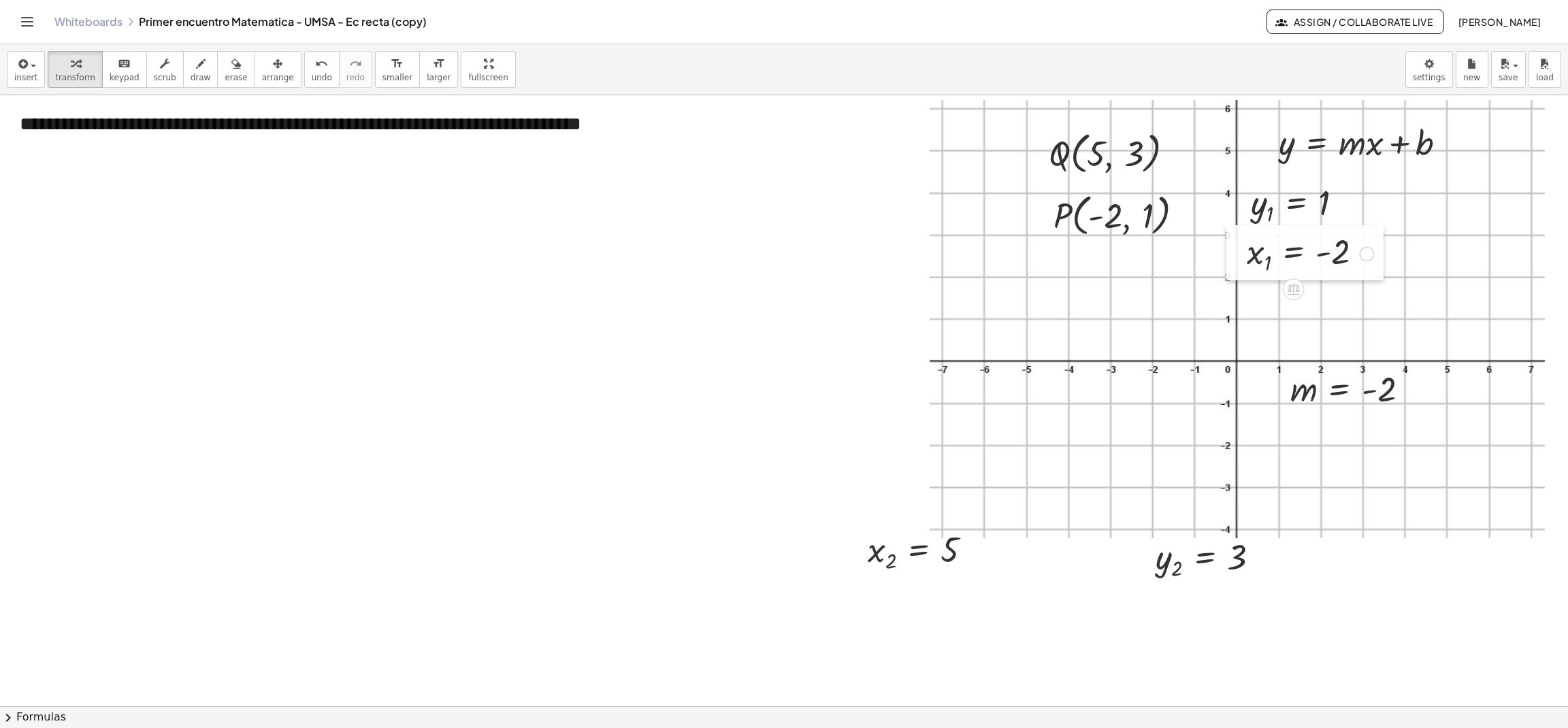
click at [1244, 257] on div at bounding box center [1237, 252] width 21 height 55
drag, startPoint x: 1153, startPoint y: 575, endPoint x: 1386, endPoint y: 216, distance: 428.0
click at [1384, 216] on div at bounding box center [1374, 198] width 21 height 55
click at [1373, 220] on div at bounding box center [1378, 198] width 21 height 55
drag, startPoint x: 862, startPoint y: 559, endPoint x: 1397, endPoint y: 256, distance: 614.8
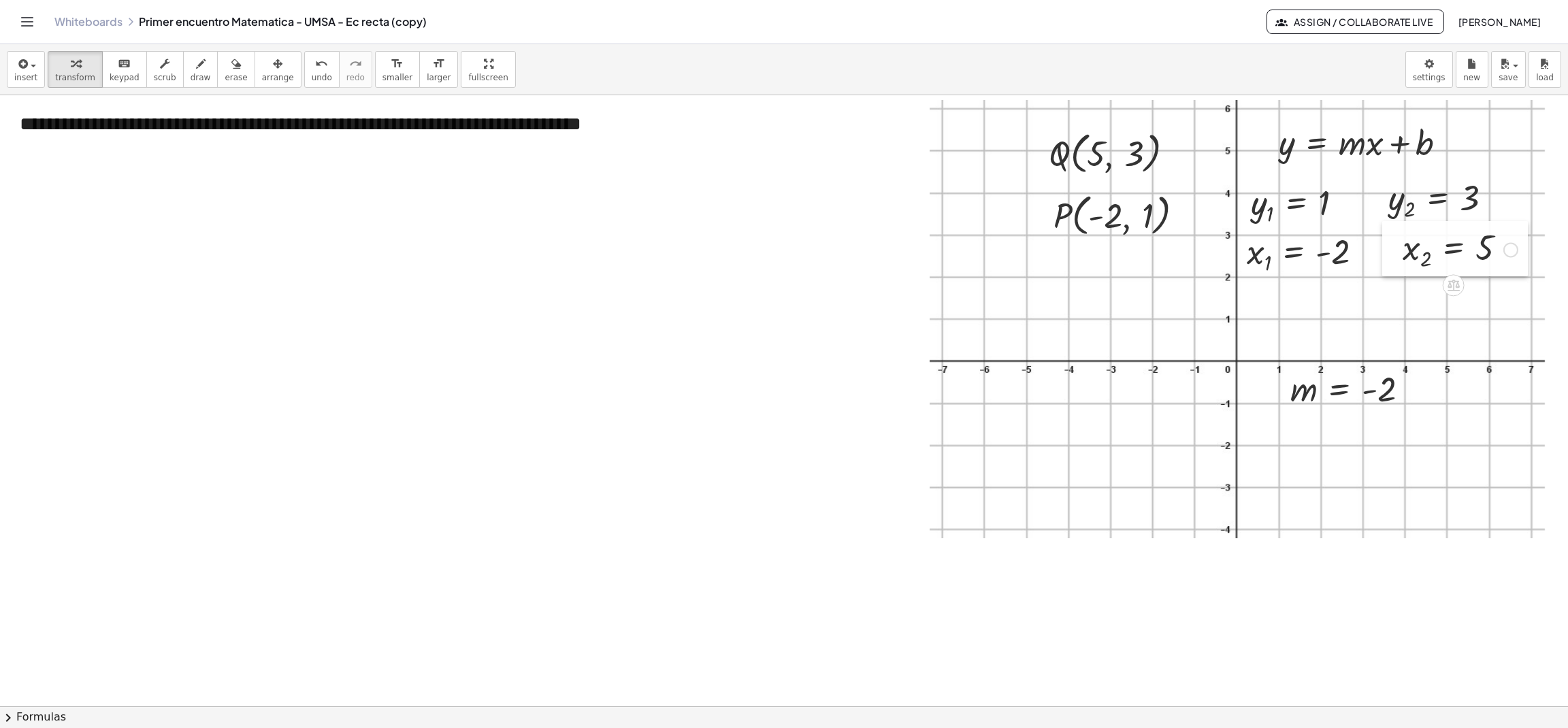
click at [1397, 256] on div at bounding box center [1392, 249] width 21 height 55
click at [1418, 390] on div at bounding box center [1413, 390] width 15 height 15
click at [1457, 351] on span "Fix a mistake" at bounding box center [1470, 349] width 56 height 11
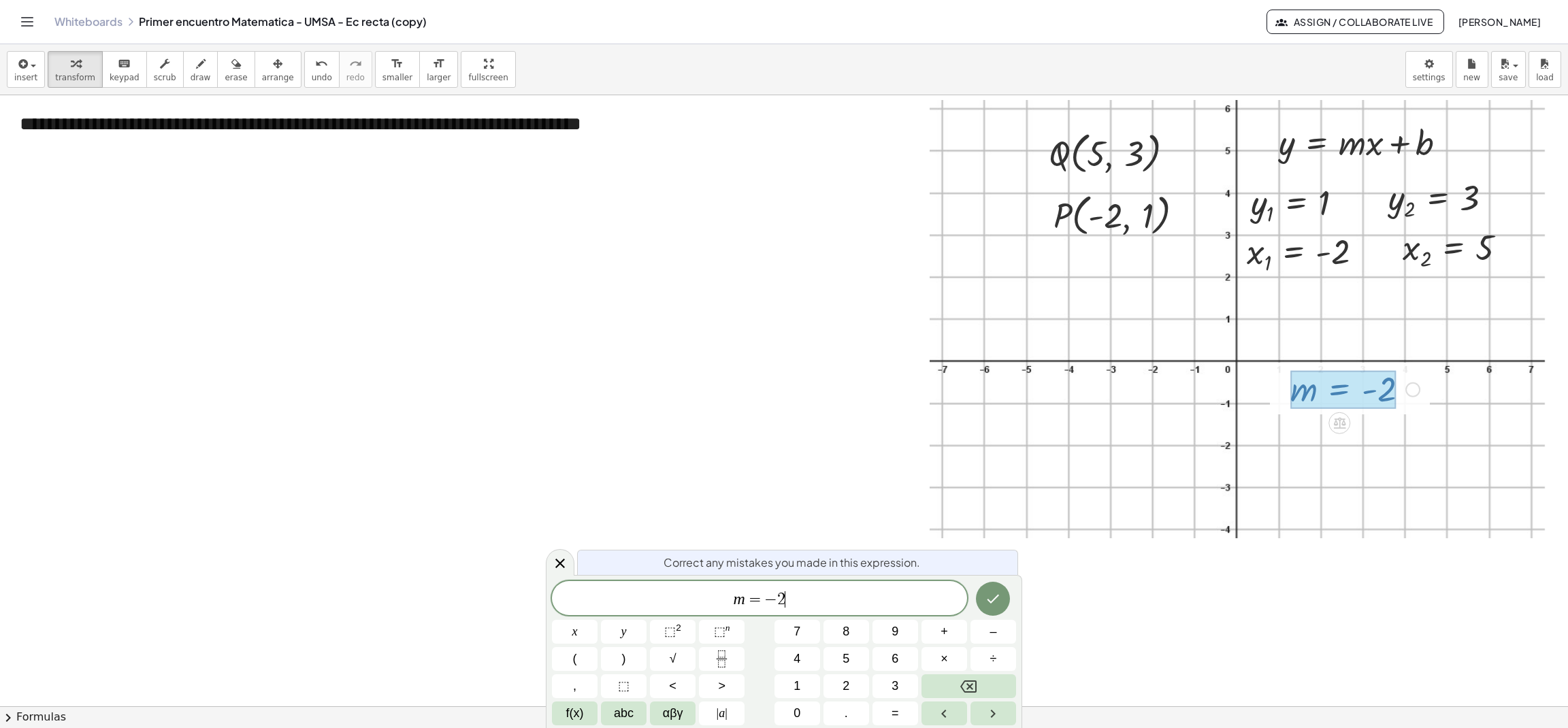
click at [889, 603] on span "m = − 2 ​" at bounding box center [759, 599] width 415 height 19
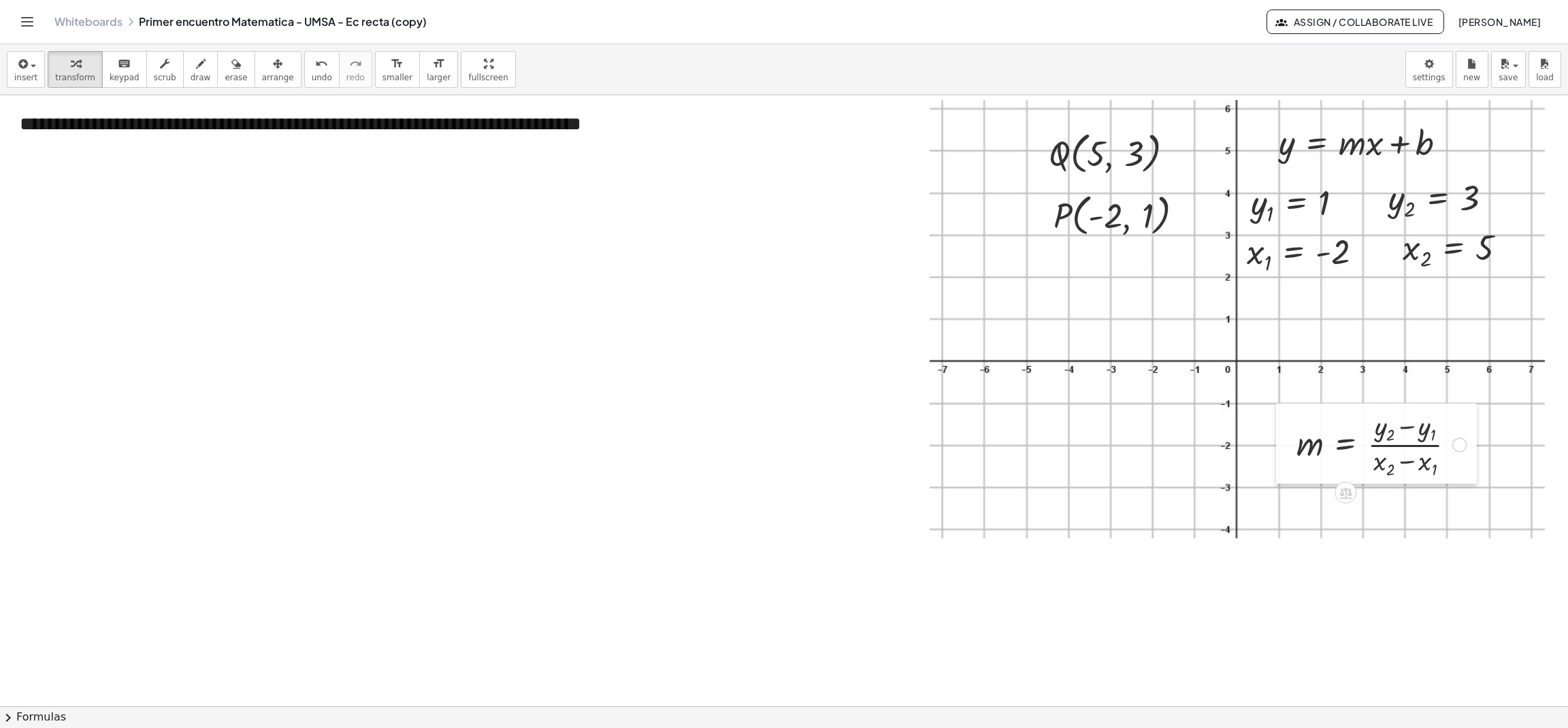
drag, startPoint x: 1271, startPoint y: 392, endPoint x: 1275, endPoint y: 446, distance: 54.1
click at [1276, 446] on div at bounding box center [1287, 444] width 21 height 80
click at [262, 73] on span "arrange" at bounding box center [278, 78] width 32 height 9
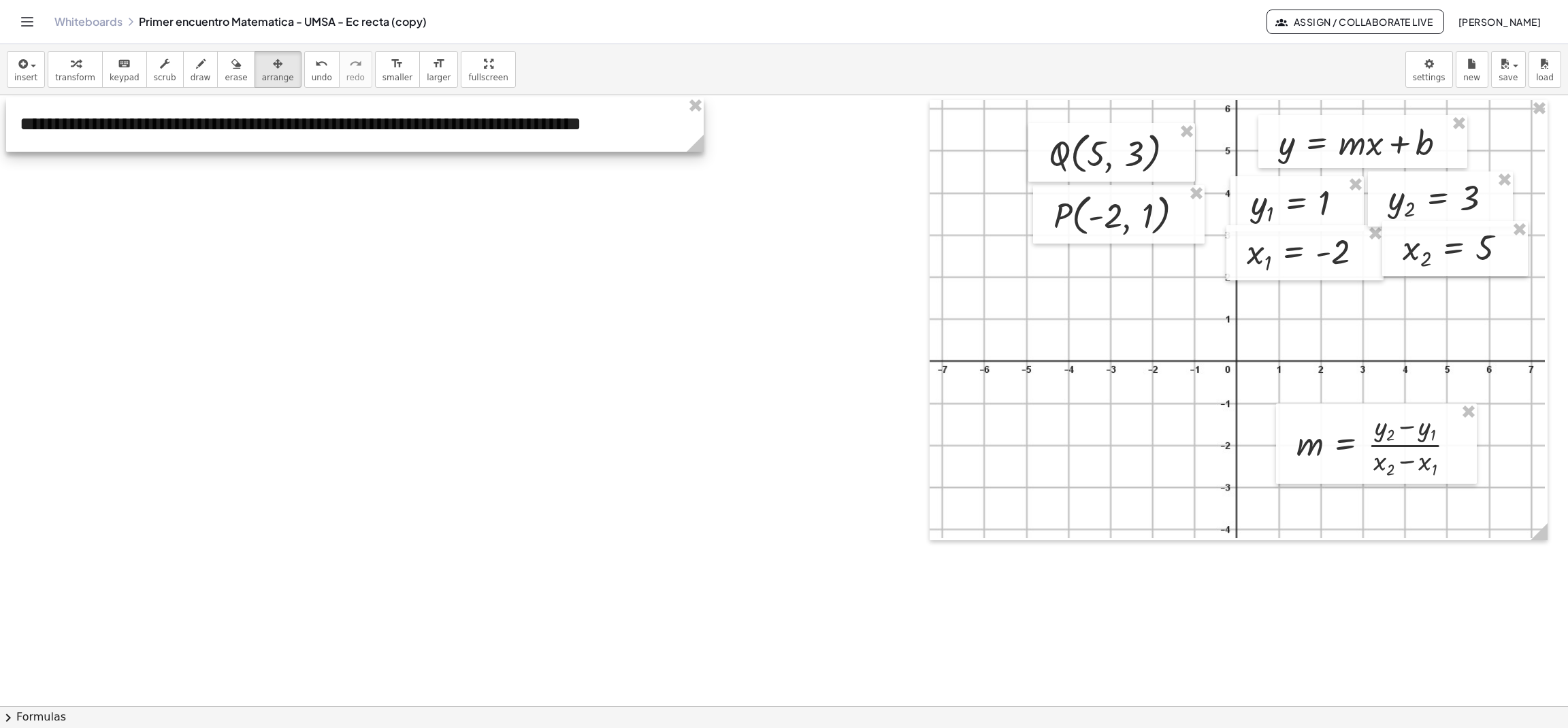
drag, startPoint x: 602, startPoint y: 175, endPoint x: 701, endPoint y: 149, distance: 102.4
click at [701, 149] on icon at bounding box center [695, 143] width 17 height 17
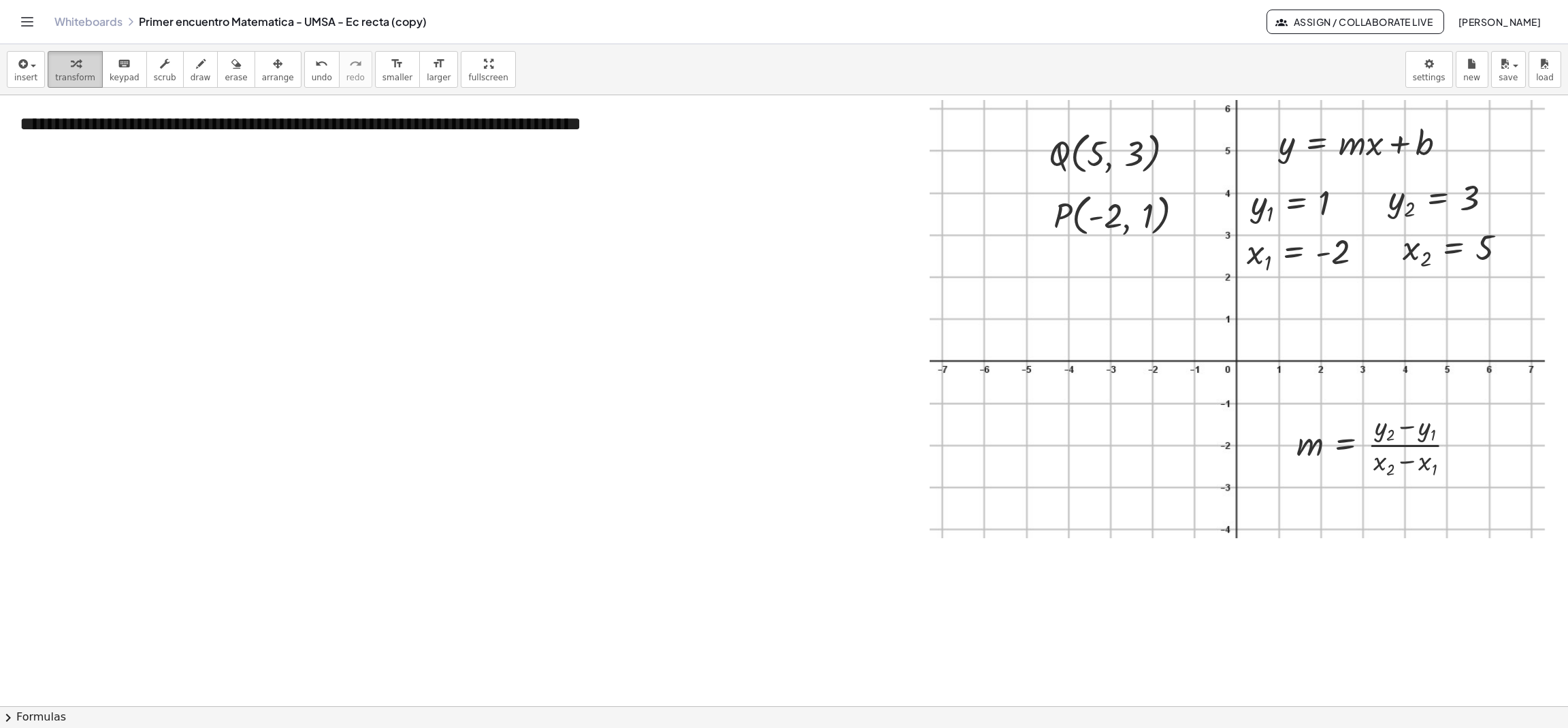
click at [71, 69] on icon "button" at bounding box center [76, 64] width 9 height 16
click at [1524, 71] on button "save" at bounding box center [1508, 69] width 35 height 36
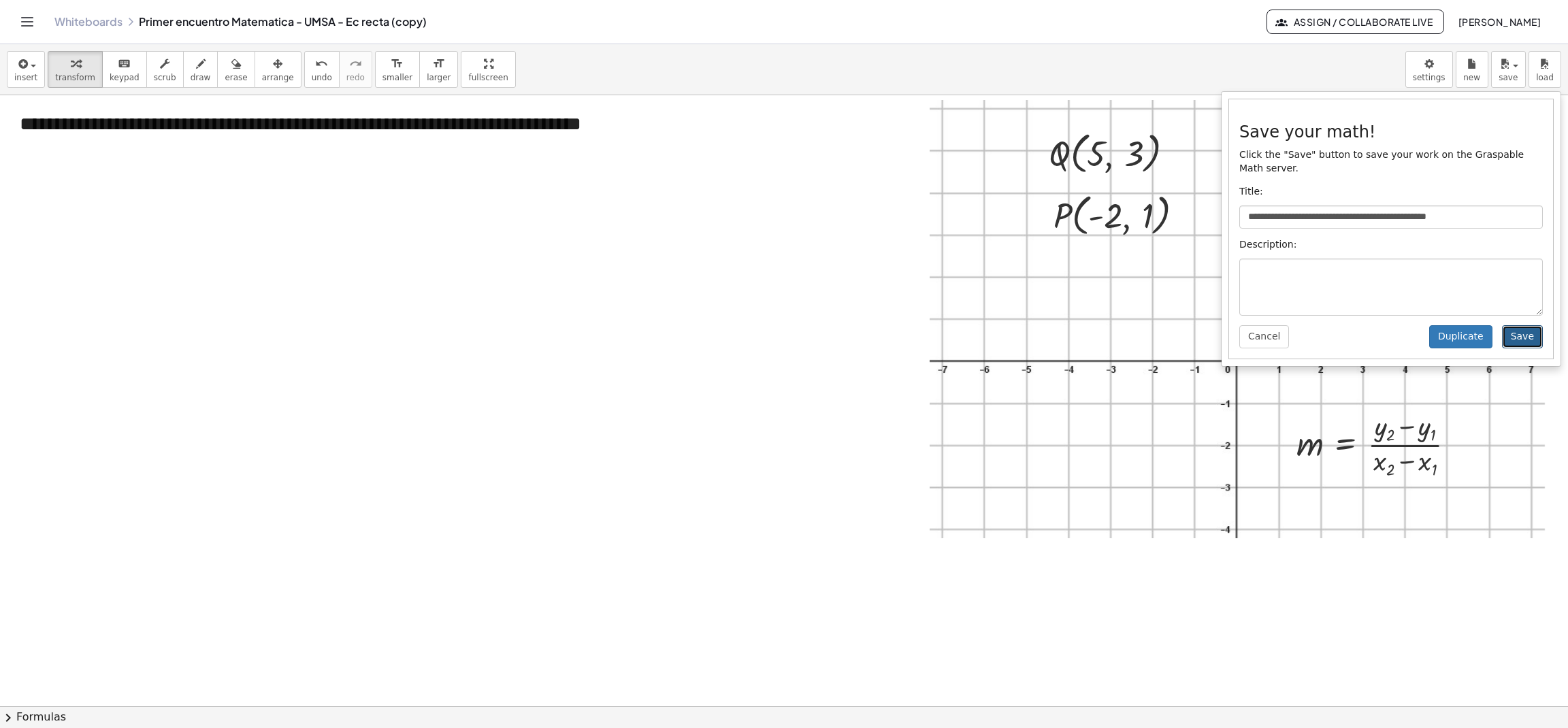
click at [1530, 325] on button "Save" at bounding box center [1522, 336] width 41 height 23
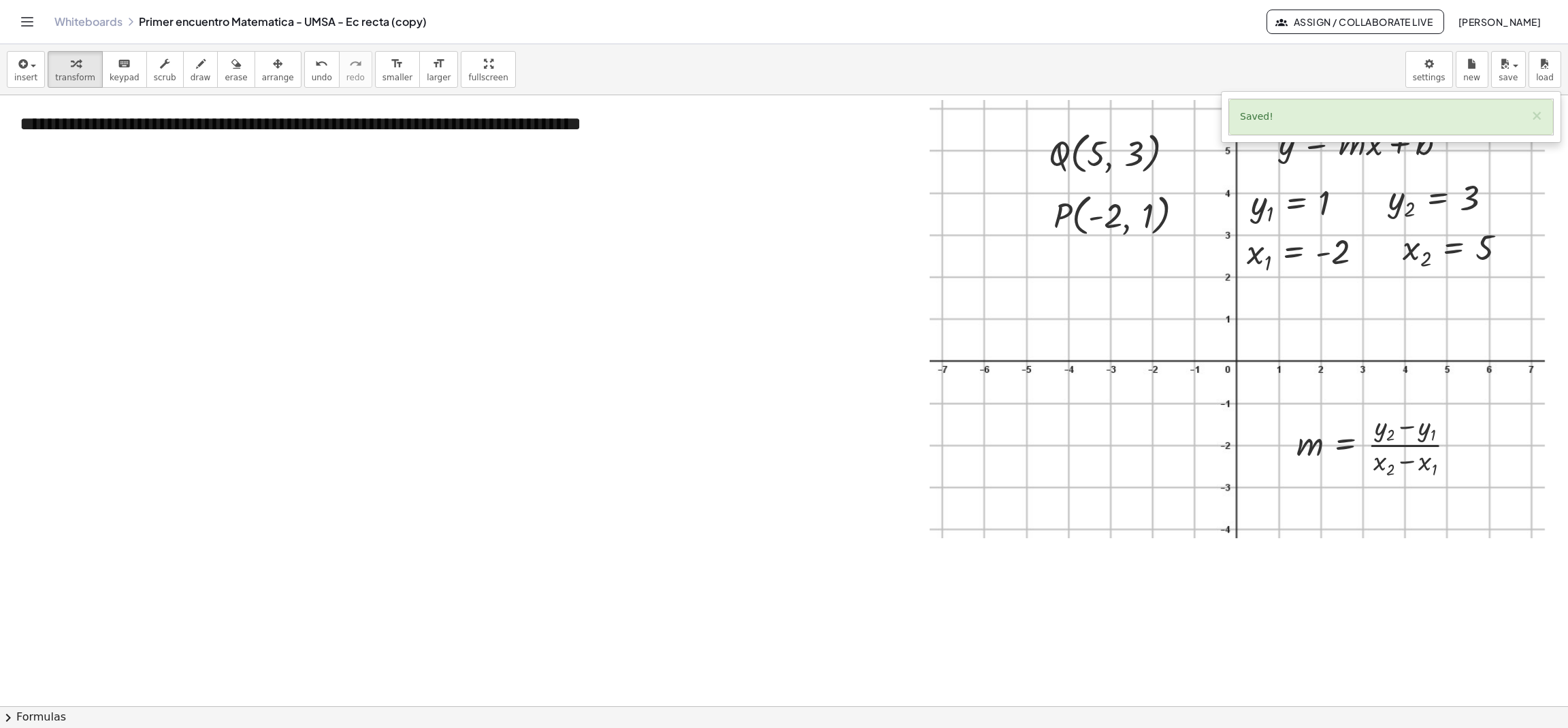
click at [614, 545] on div at bounding box center [784, 706] width 1568 height 1221
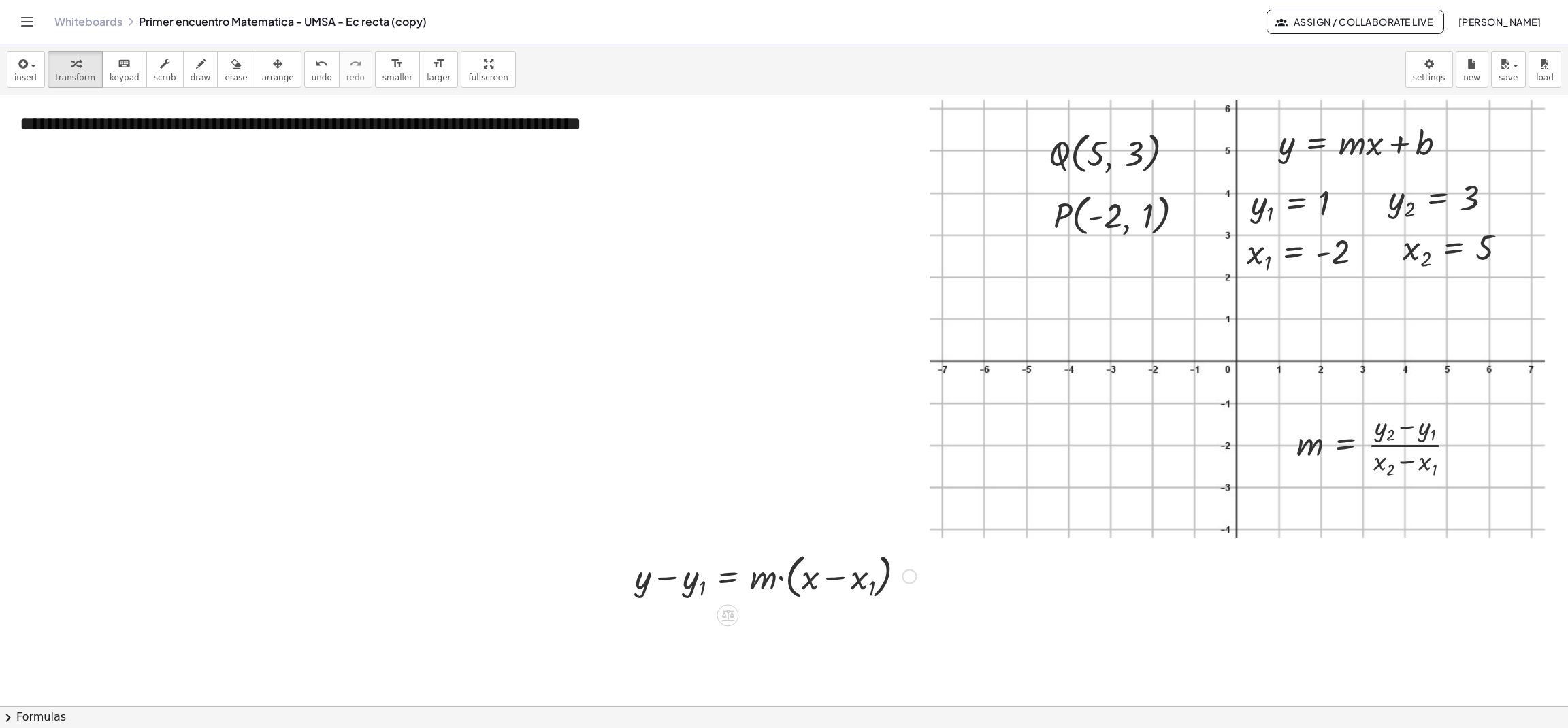
click at [912, 578] on div at bounding box center [909, 577] width 15 height 15
click at [1014, 578] on span "Copy line as LaTeX" at bounding box center [979, 577] width 82 height 11
click at [642, 129] on div "**********" at bounding box center [355, 124] width 698 height 54
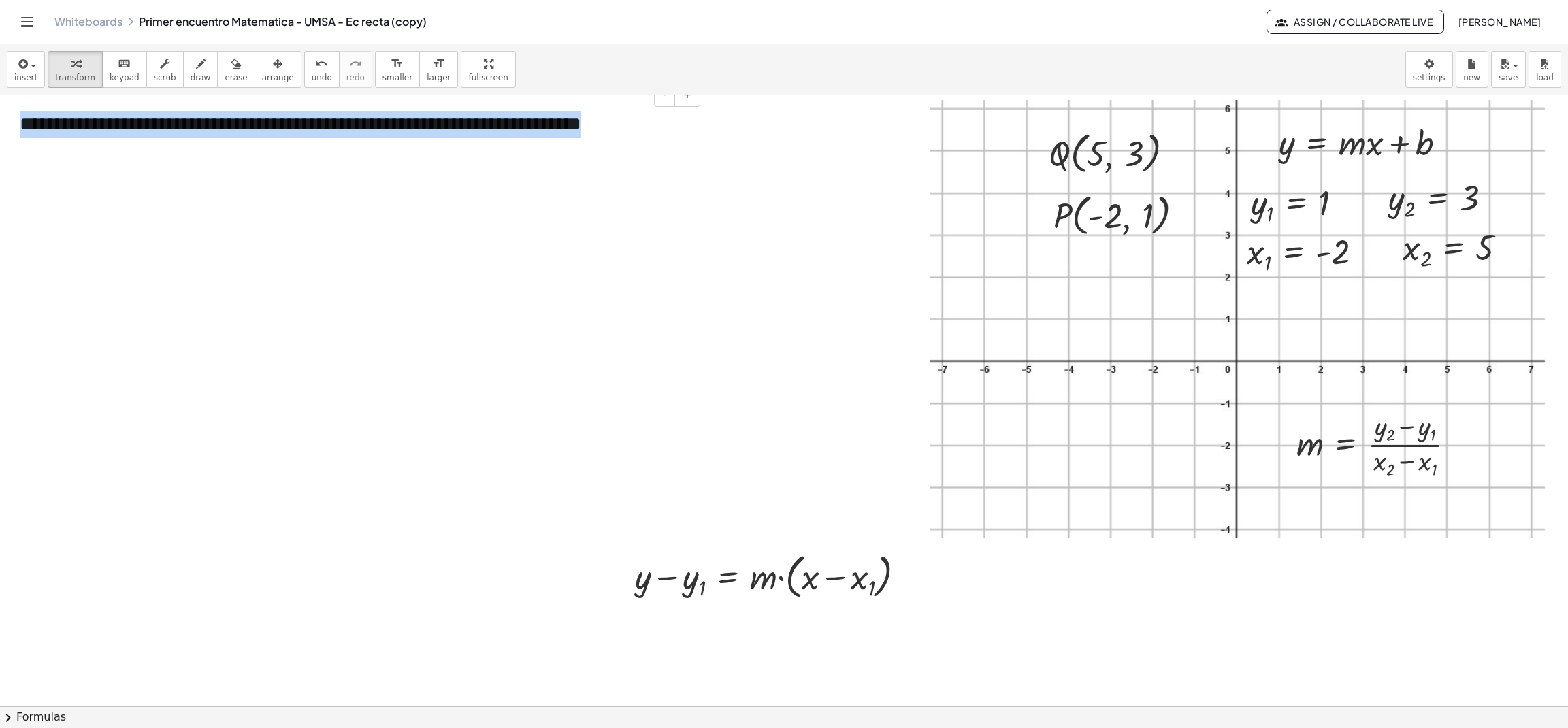
copy div "**********"
click at [656, 301] on div at bounding box center [784, 706] width 1568 height 1221
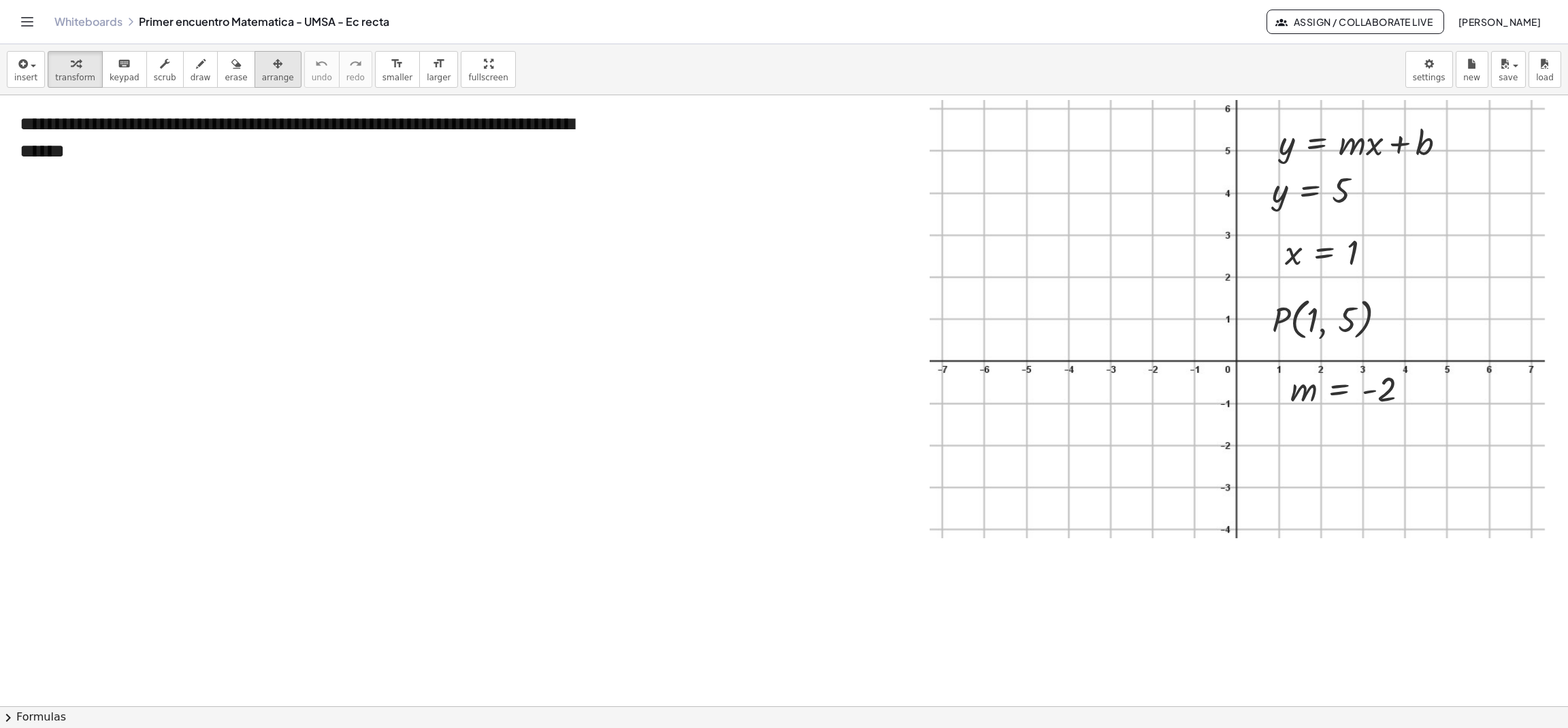
click at [262, 77] on span "arrange" at bounding box center [278, 78] width 32 height 9
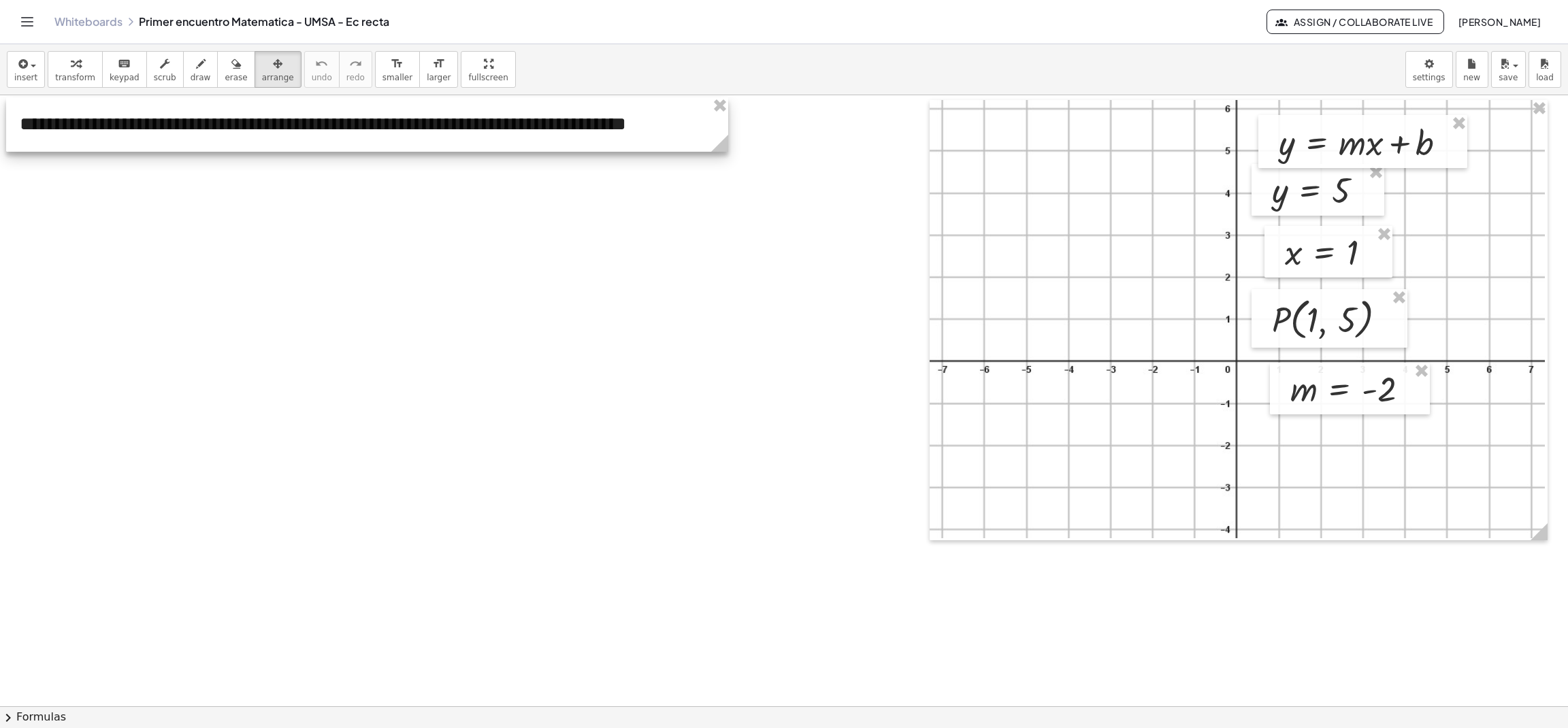
drag, startPoint x: 599, startPoint y: 181, endPoint x: 722, endPoint y: 164, distance: 124.2
click at [722, 164] on div "**********" at bounding box center [784, 706] width 1568 height 1221
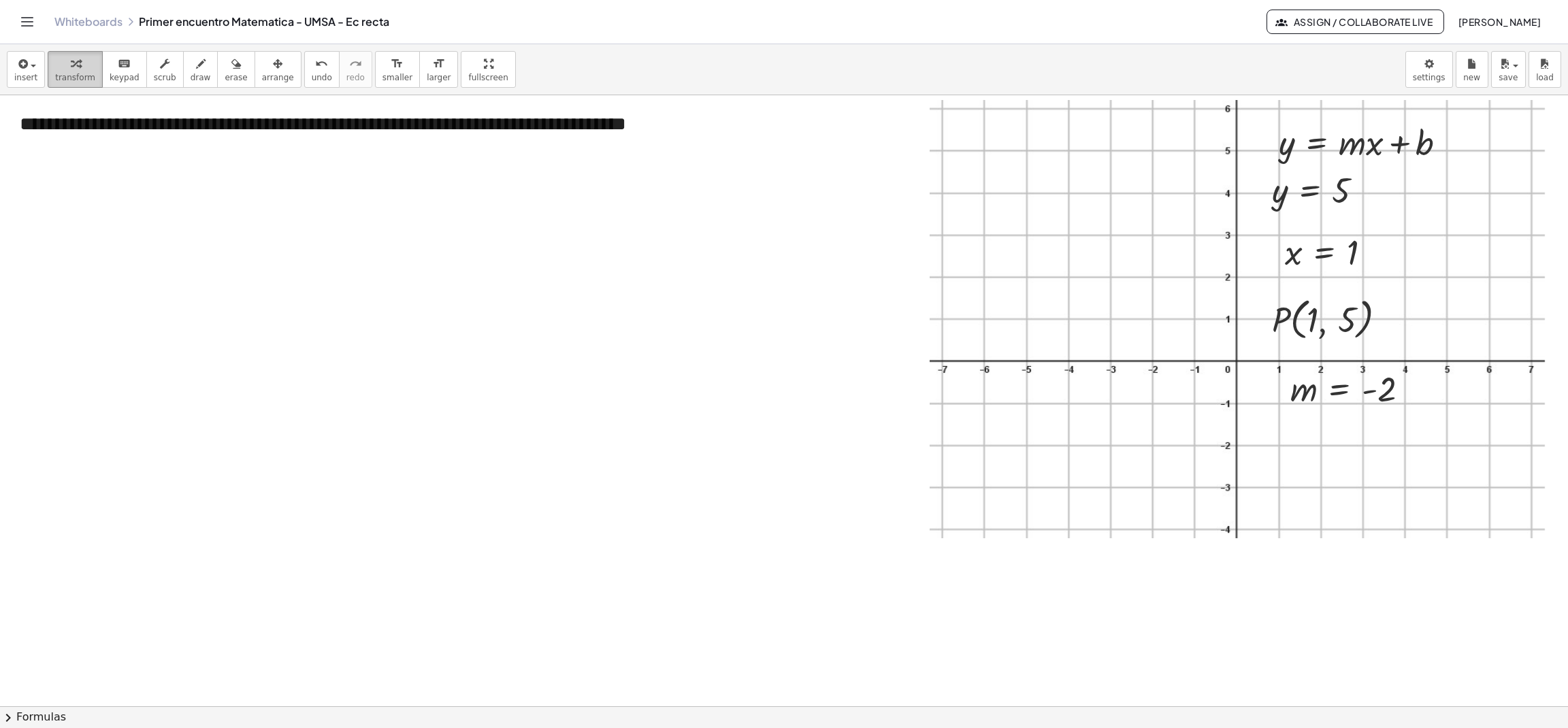
click at [59, 73] on span "transform" at bounding box center [75, 78] width 40 height 9
click at [1509, 73] on span "save" at bounding box center [1508, 78] width 19 height 9
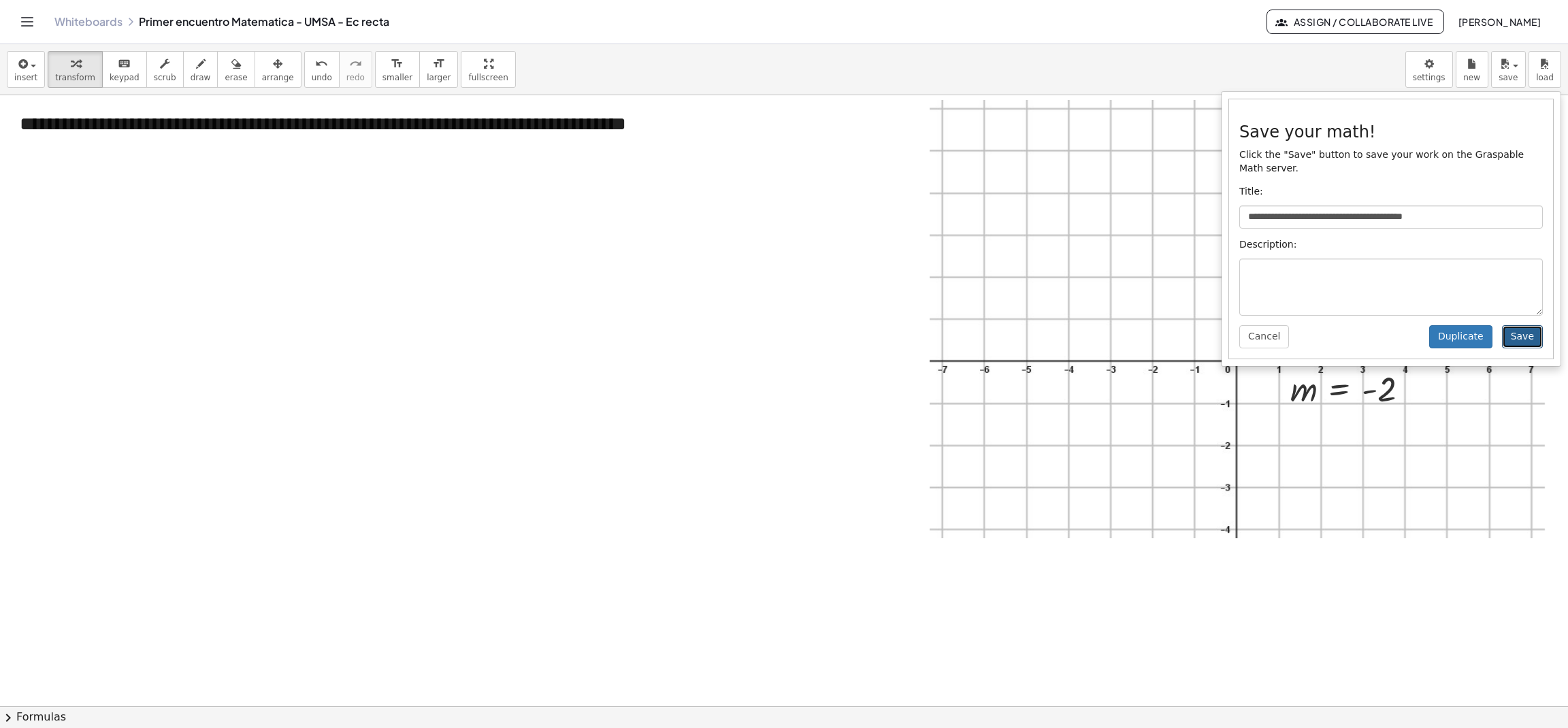
click at [1536, 325] on button "Save" at bounding box center [1522, 336] width 41 height 23
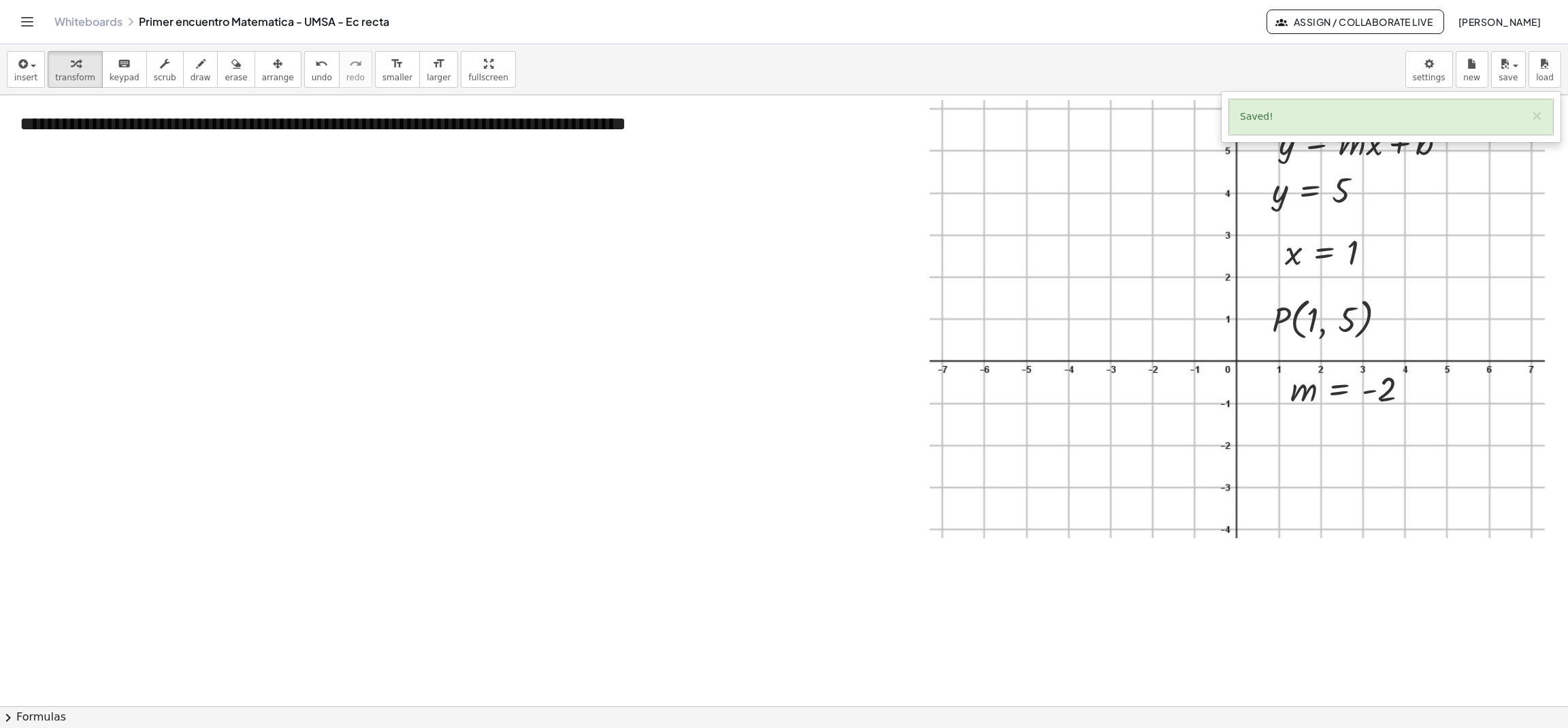
click at [590, 430] on div at bounding box center [784, 706] width 1568 height 1221
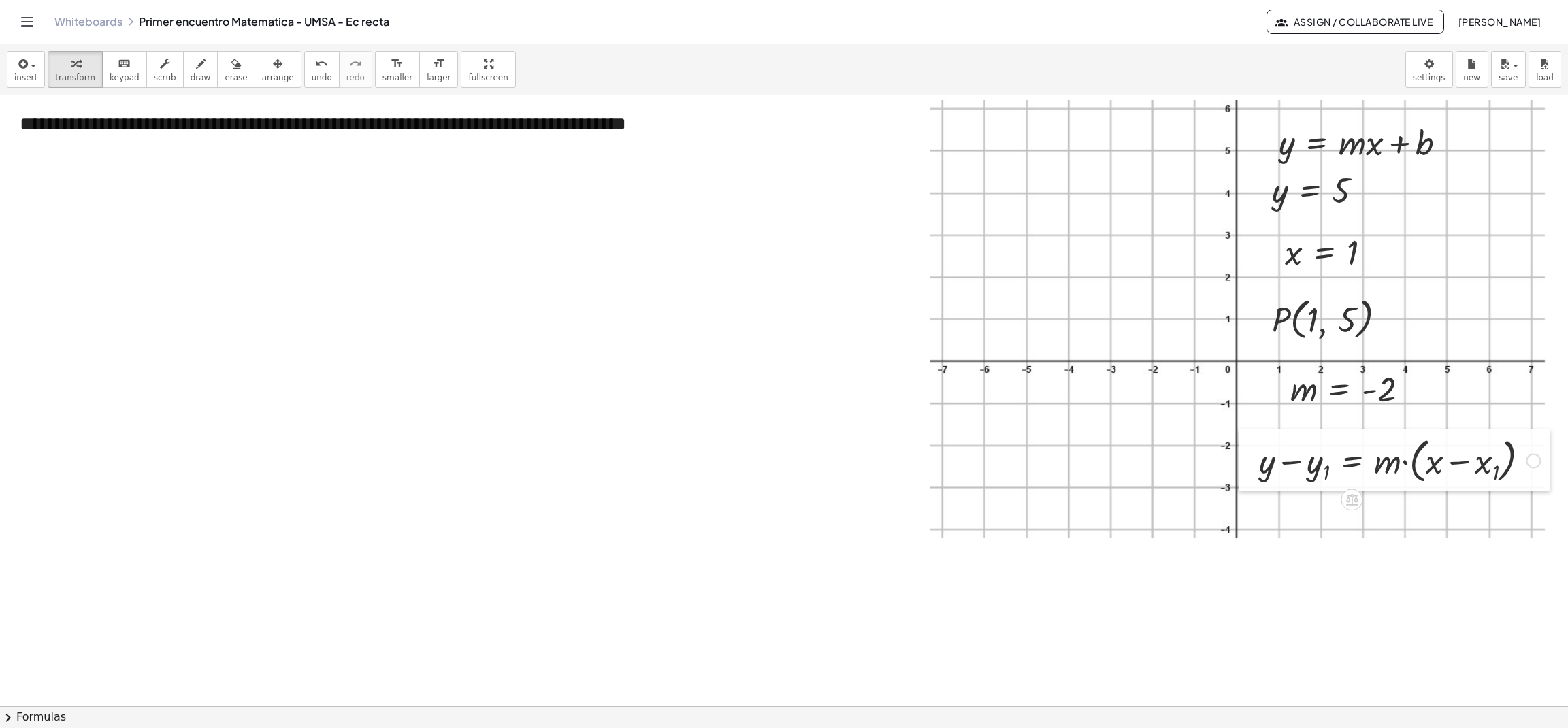
drag, startPoint x: 594, startPoint y: 468, endPoint x: 1243, endPoint y: 467, distance: 649.0
click at [1243, 467] on div at bounding box center [1249, 460] width 21 height 62
click at [1372, 189] on div at bounding box center [1367, 192] width 15 height 15
click at [1418, 153] on span "Fix a mistake" at bounding box center [1424, 150] width 56 height 11
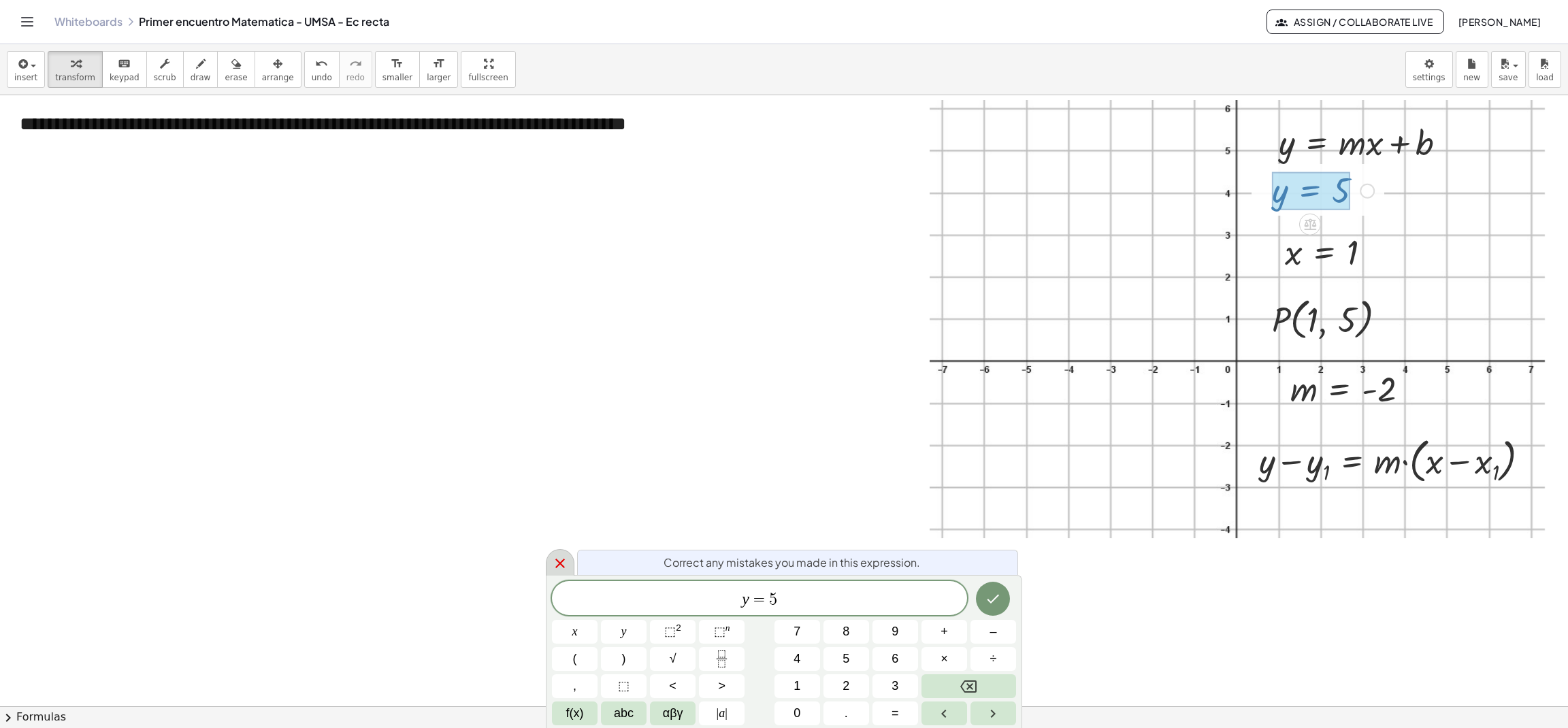
click at [561, 559] on icon at bounding box center [559, 563] width 16 height 16
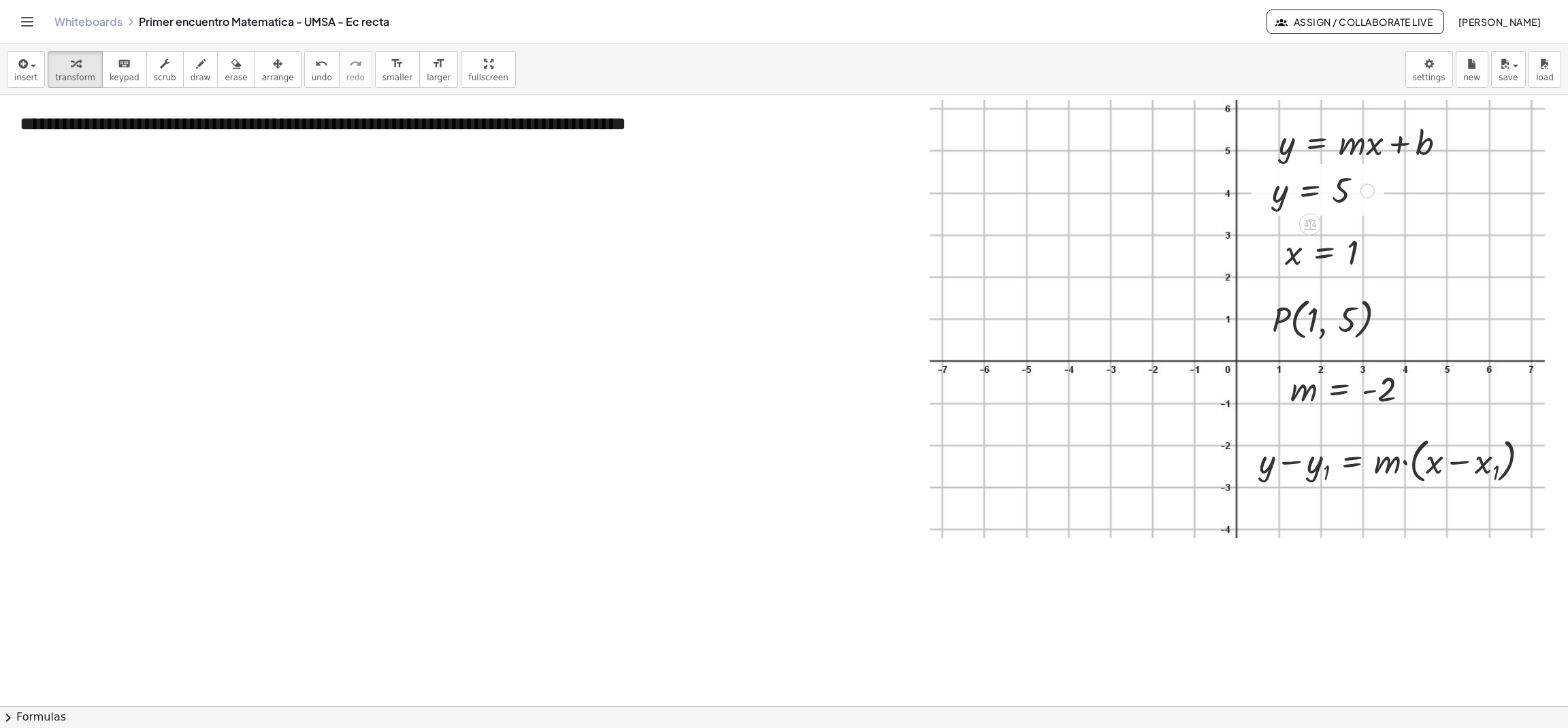
click at [617, 456] on div at bounding box center [784, 706] width 1568 height 1221
click at [640, 564] on div at bounding box center [784, 706] width 1568 height 1221
drag, startPoint x: 650, startPoint y: 604, endPoint x: 1397, endPoint y: 204, distance: 847.4
click at [1397, 204] on div at bounding box center [1398, 191] width 21 height 55
drag, startPoint x: 626, startPoint y: 492, endPoint x: 1396, endPoint y: 252, distance: 806.5
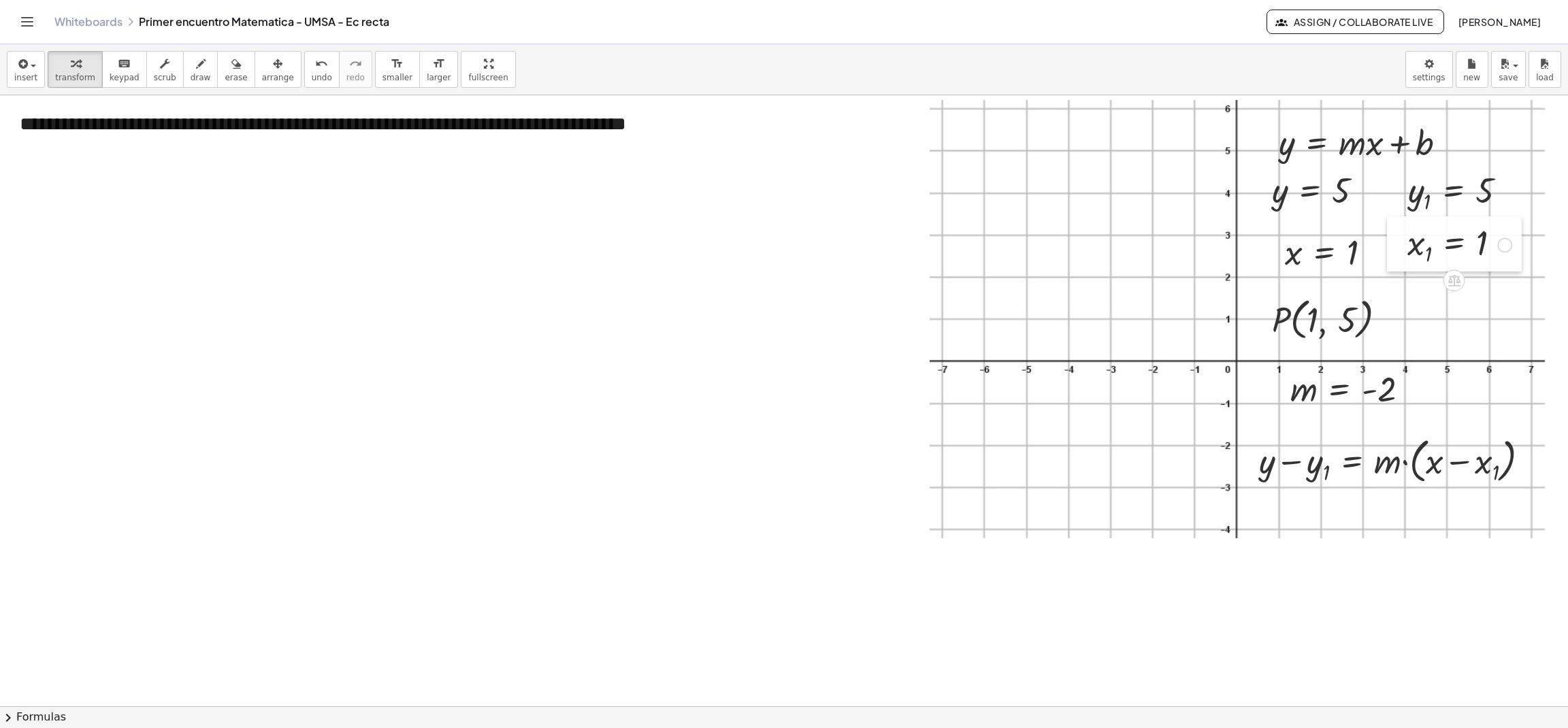
click at [1396, 252] on div at bounding box center [1397, 243] width 21 height 55
drag, startPoint x: 1268, startPoint y: 208, endPoint x: 1279, endPoint y: 210, distance: 11.2
click at [1279, 210] on div at bounding box center [1273, 192] width 21 height 51
click at [1283, 248] on div at bounding box center [1278, 247] width 21 height 51
